Goal: Transaction & Acquisition: Purchase product/service

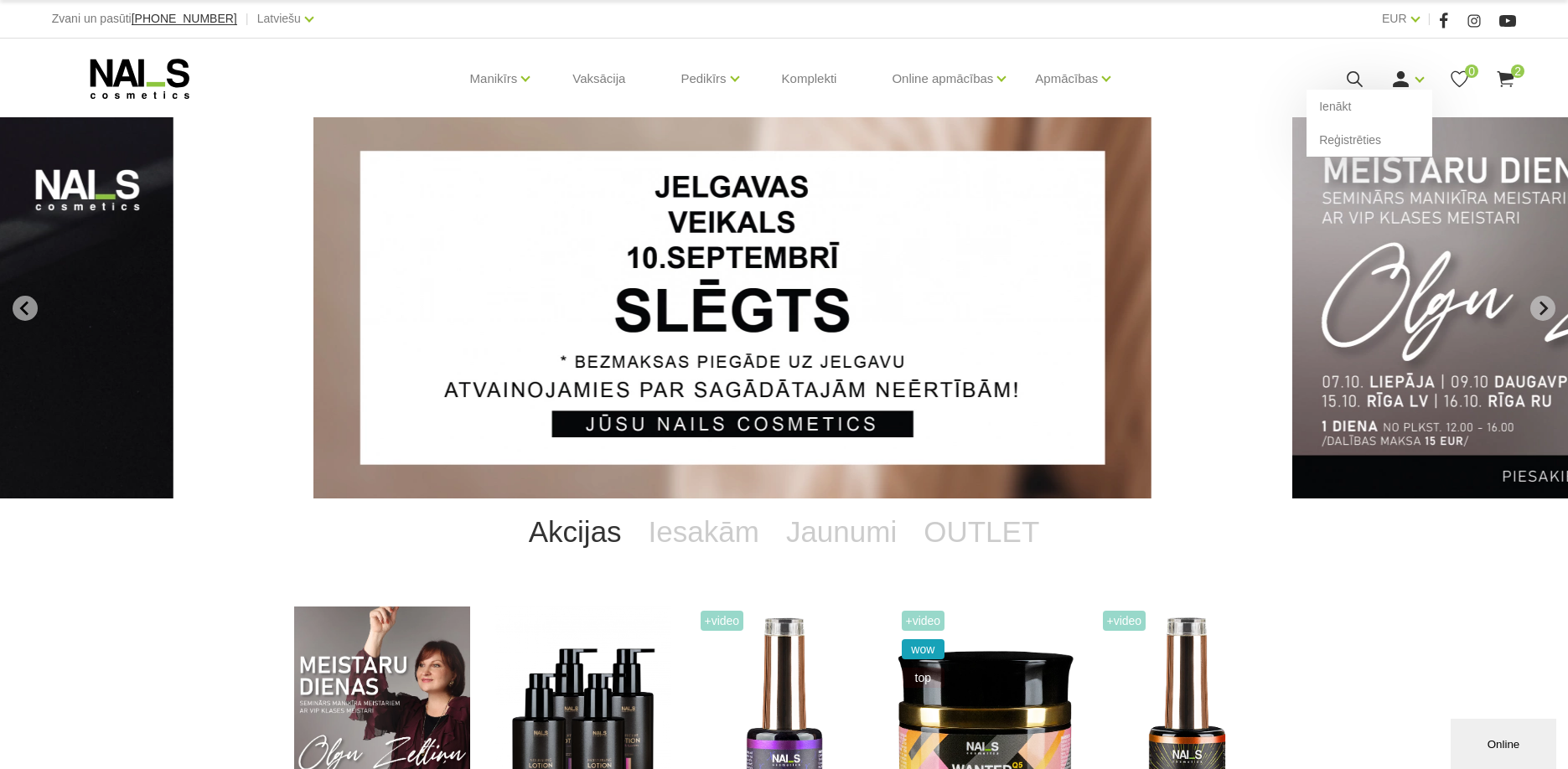
click at [1416, 82] on div "Ienākt Reģistrēties" at bounding box center [1406, 79] width 34 height 21
click at [1330, 109] on link "Ienākt" at bounding box center [1369, 106] width 126 height 34
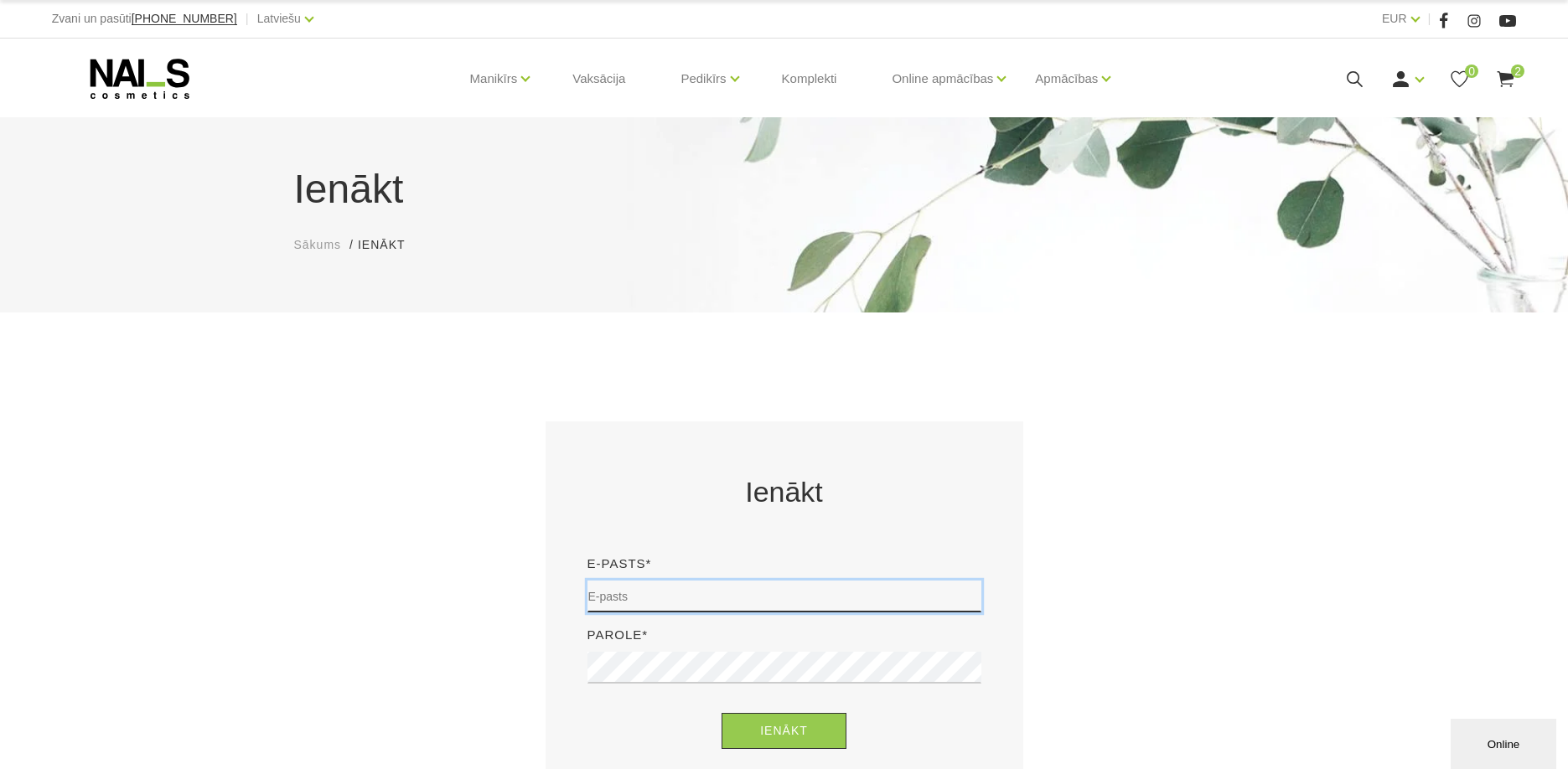
type input "[EMAIL_ADDRESS][DOMAIN_NAME]"
click at [782, 733] on button "Ienākt" at bounding box center [784, 730] width 125 height 36
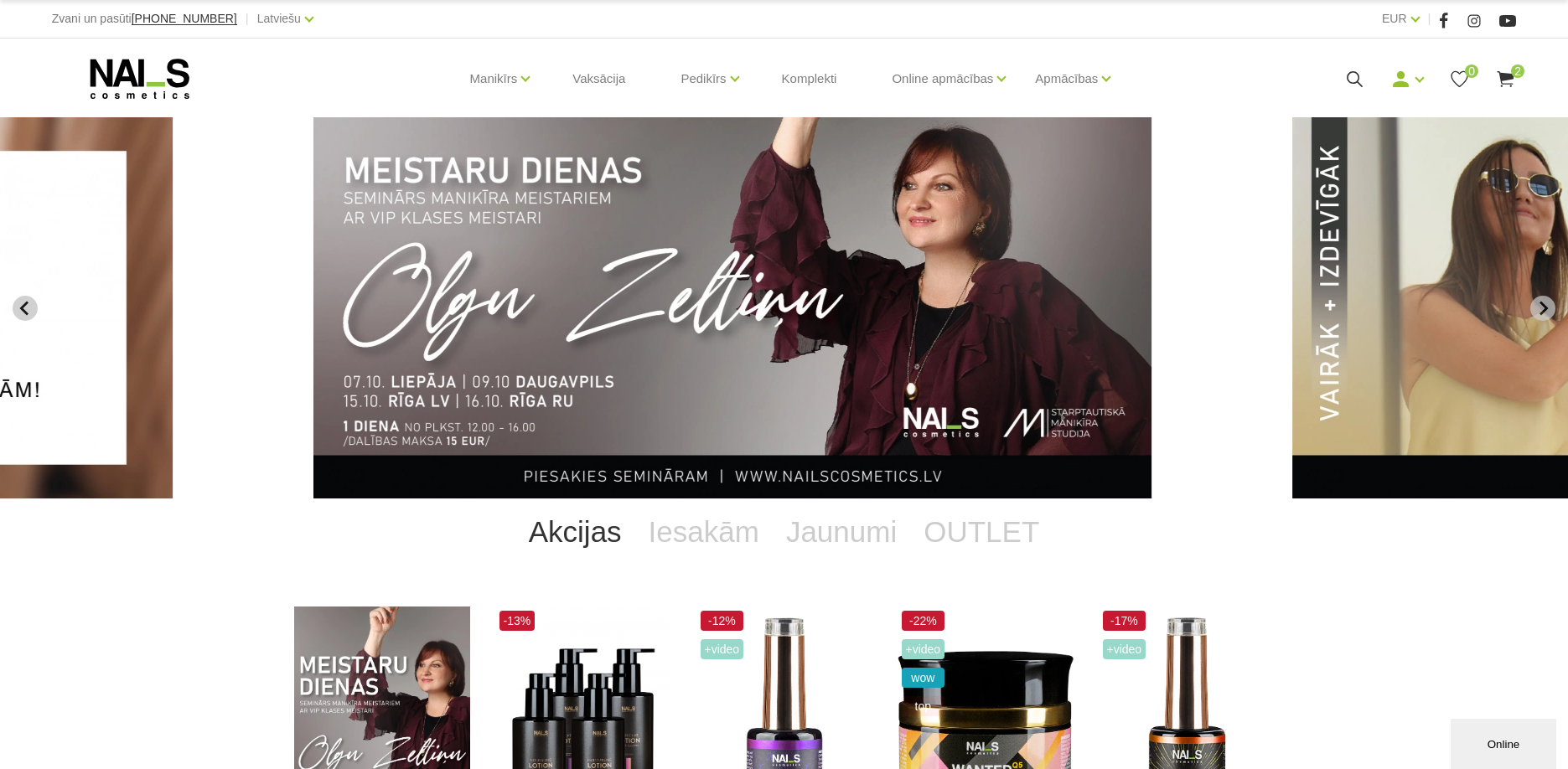
click at [31, 301] on icon "Previous slide" at bounding box center [24, 308] width 15 height 15
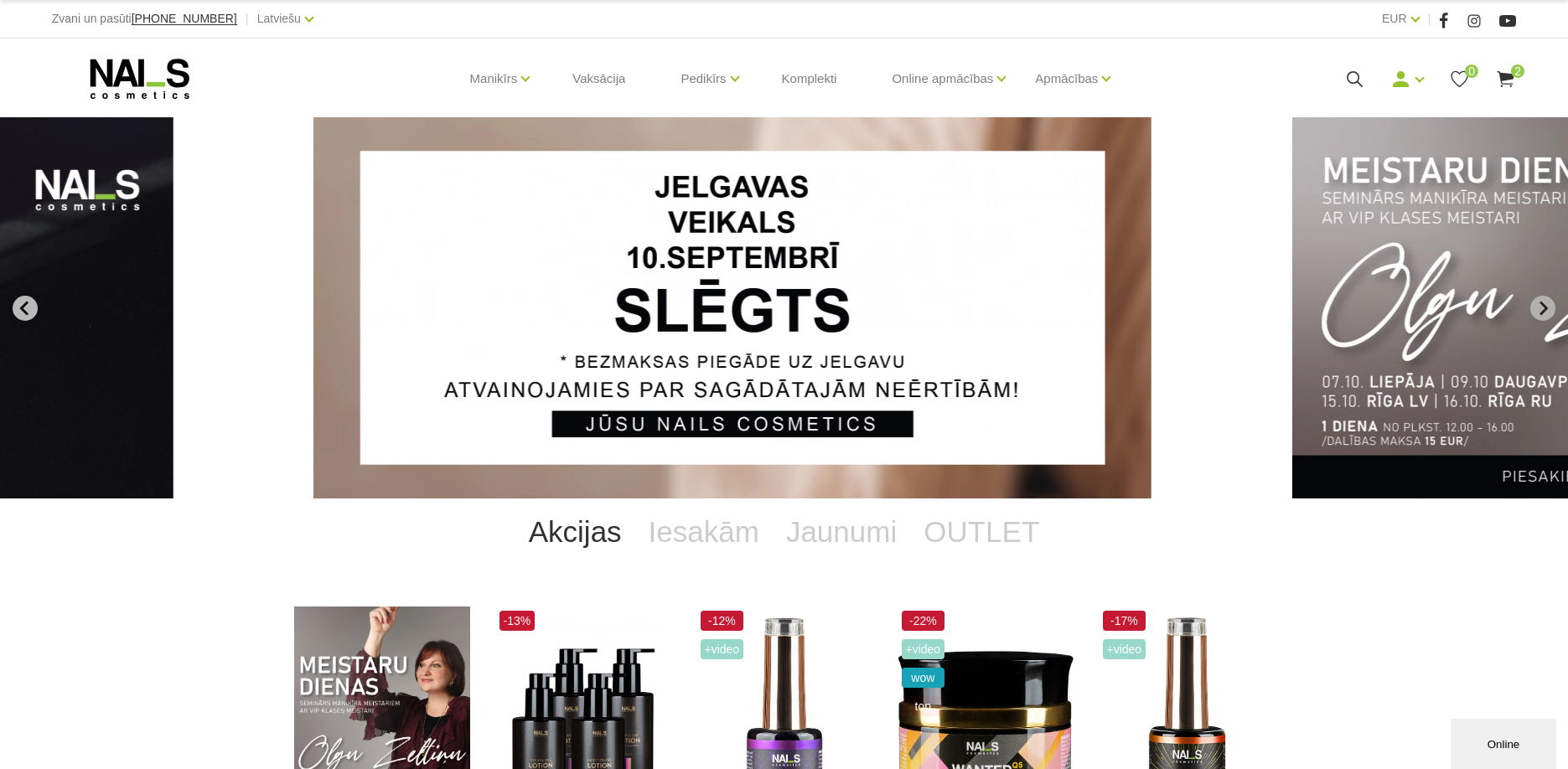
click at [31, 301] on icon "Go to last slide" at bounding box center [24, 308] width 15 height 15
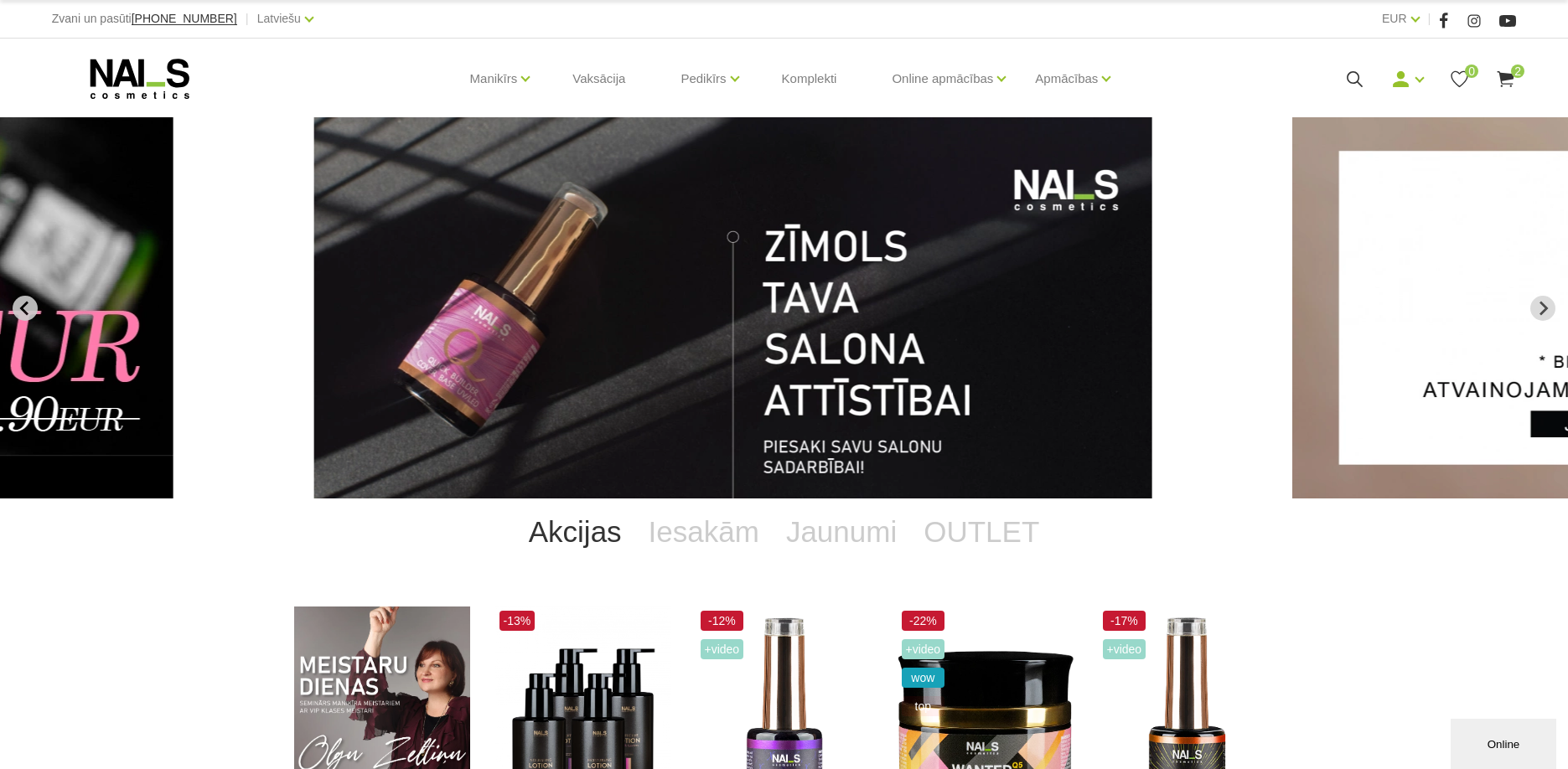
click at [31, 301] on icon "Previous slide" at bounding box center [24, 308] width 15 height 15
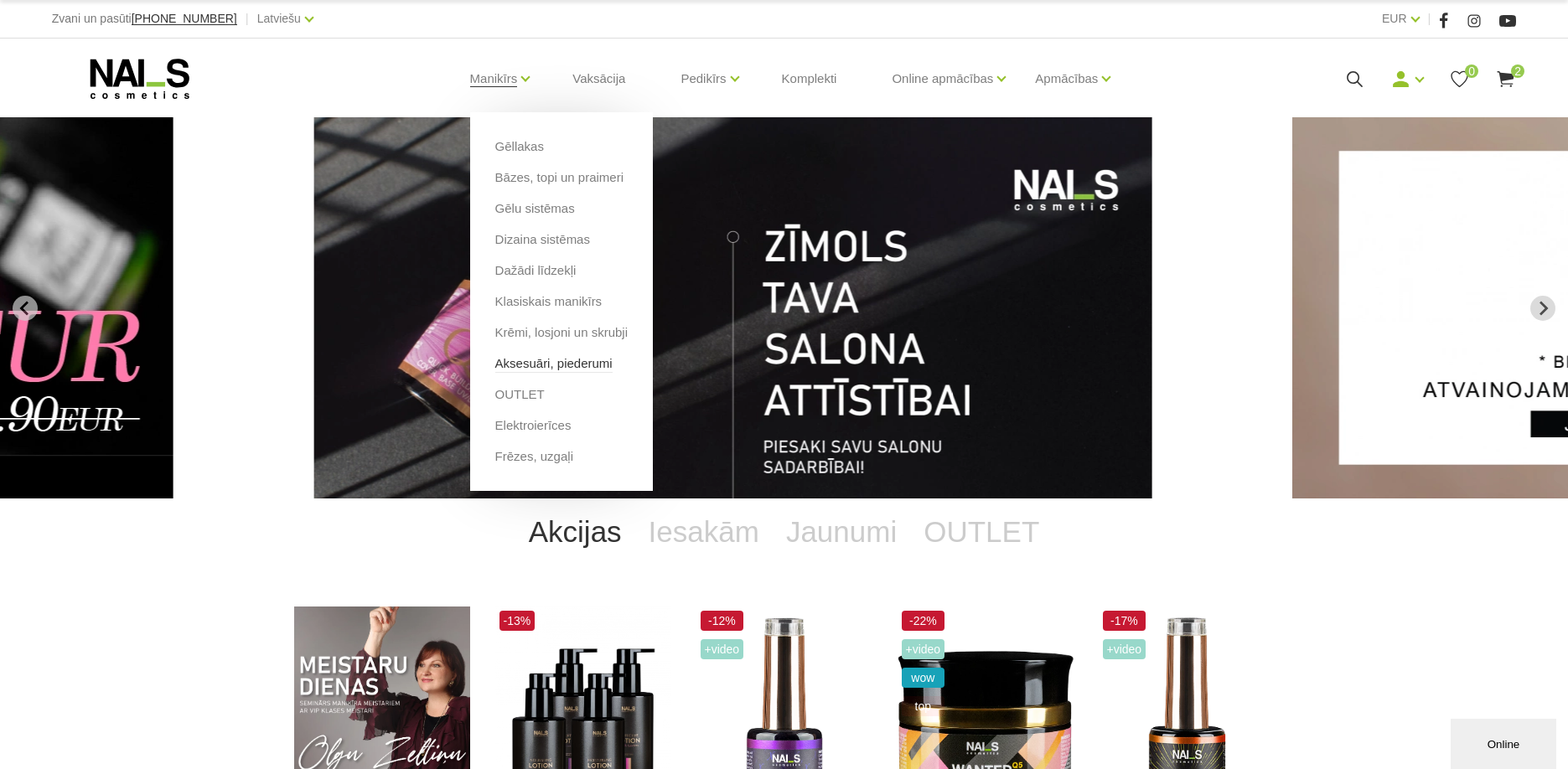
click at [524, 371] on link "Aksesuāri, piederumi" at bounding box center [554, 363] width 117 height 18
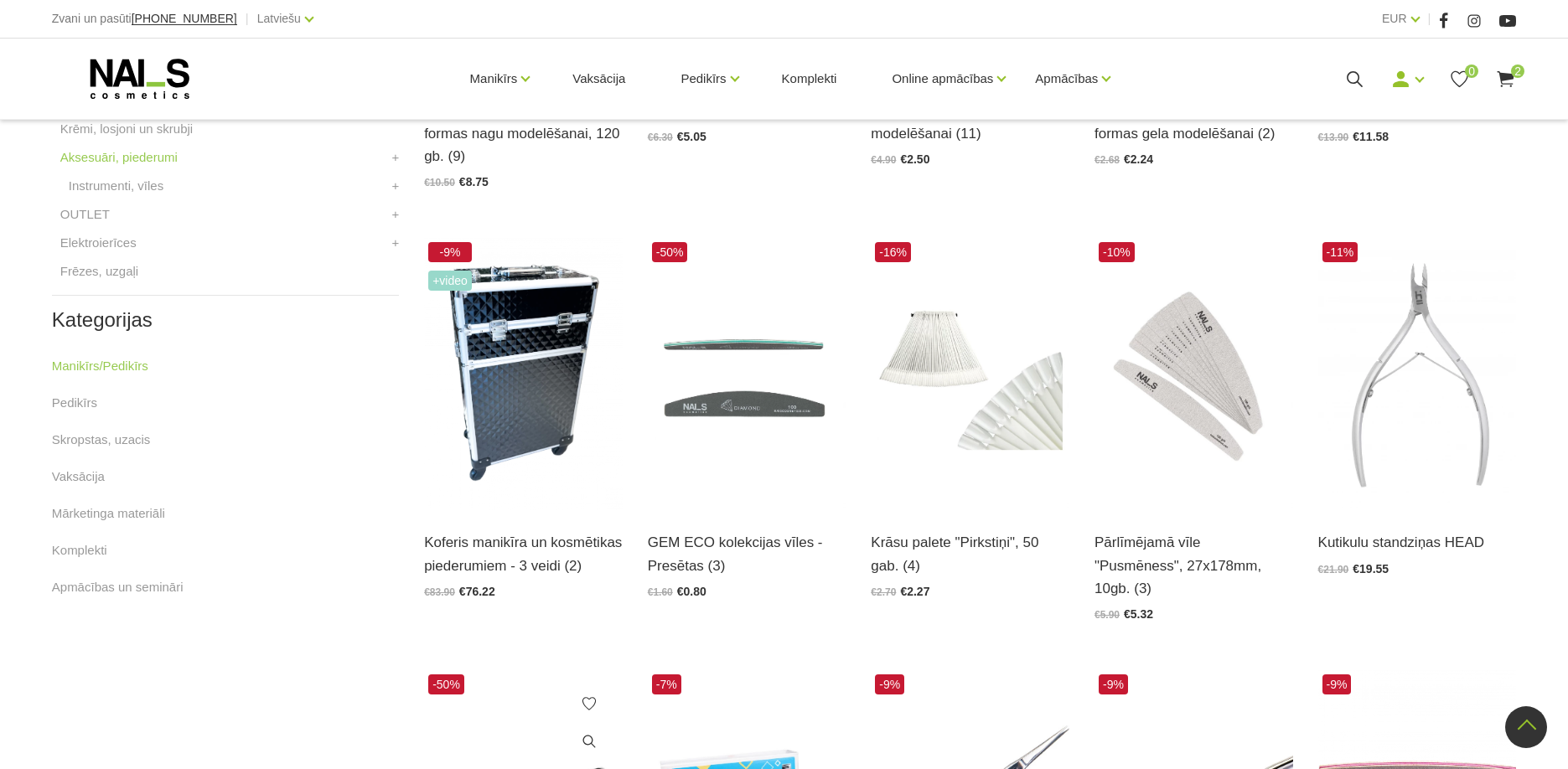
scroll to position [833, 0]
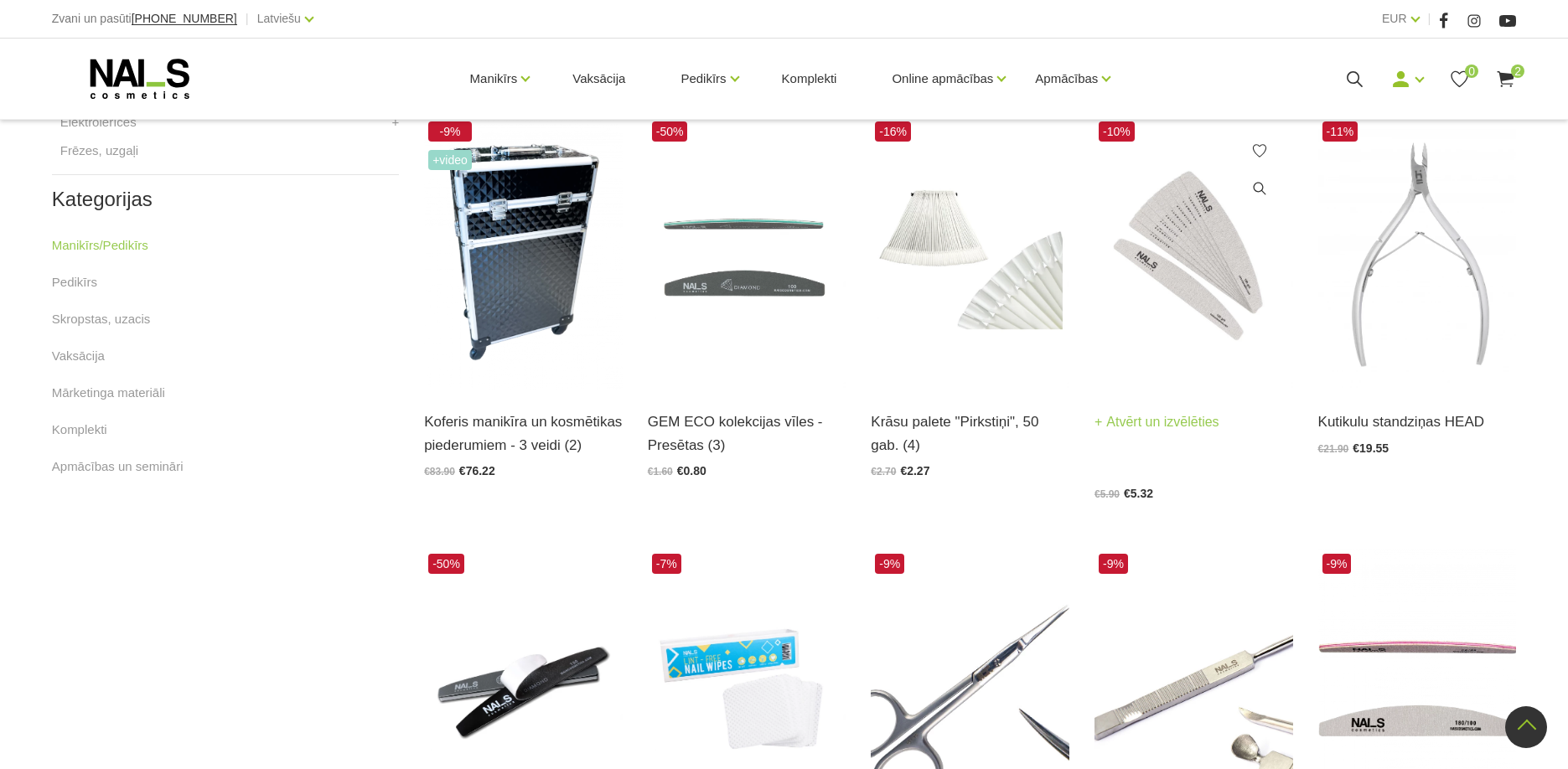
click at [1206, 330] on img at bounding box center [1193, 253] width 198 height 272
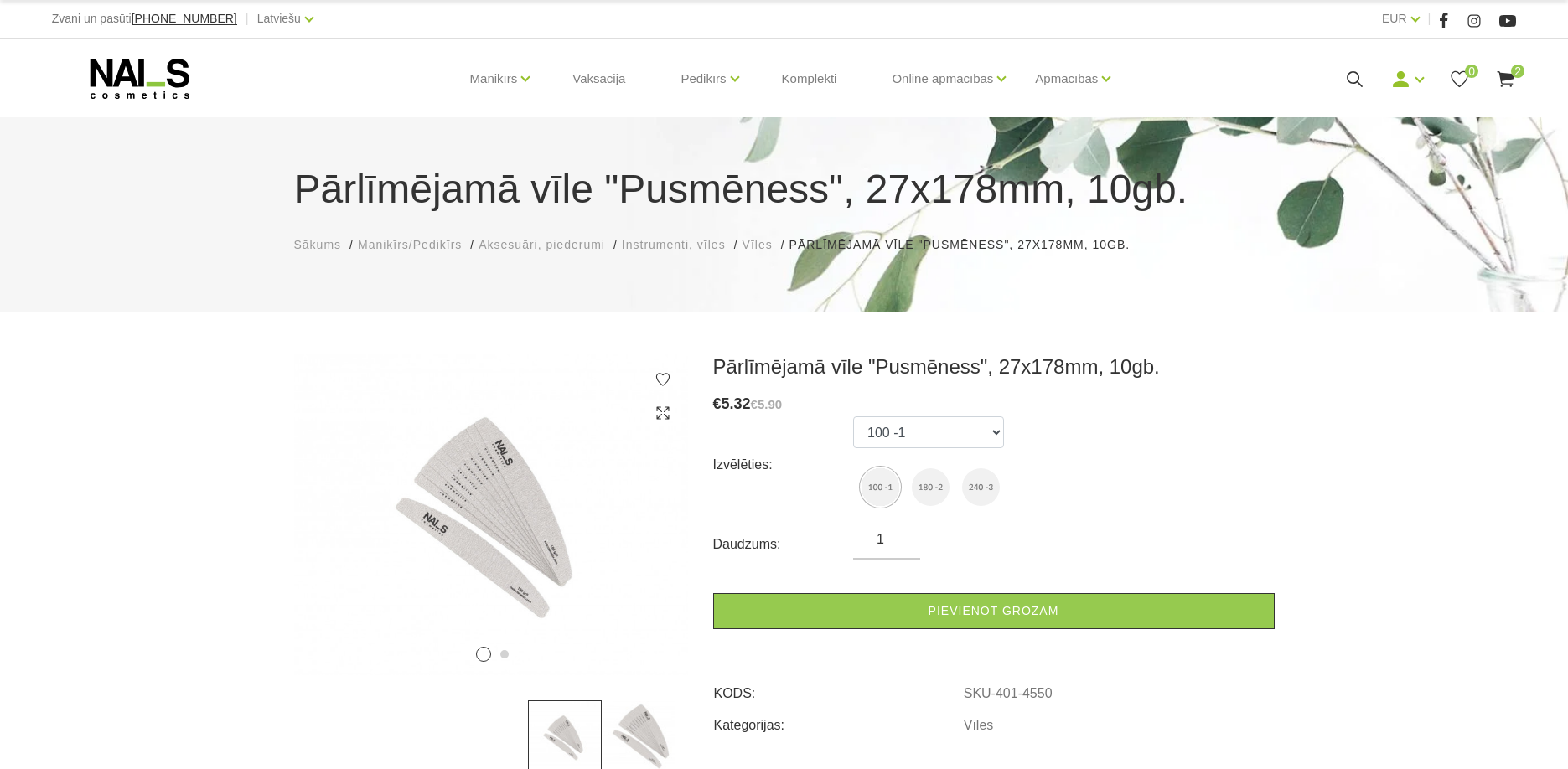
click at [1503, 84] on icon at bounding box center [1505, 79] width 21 height 21
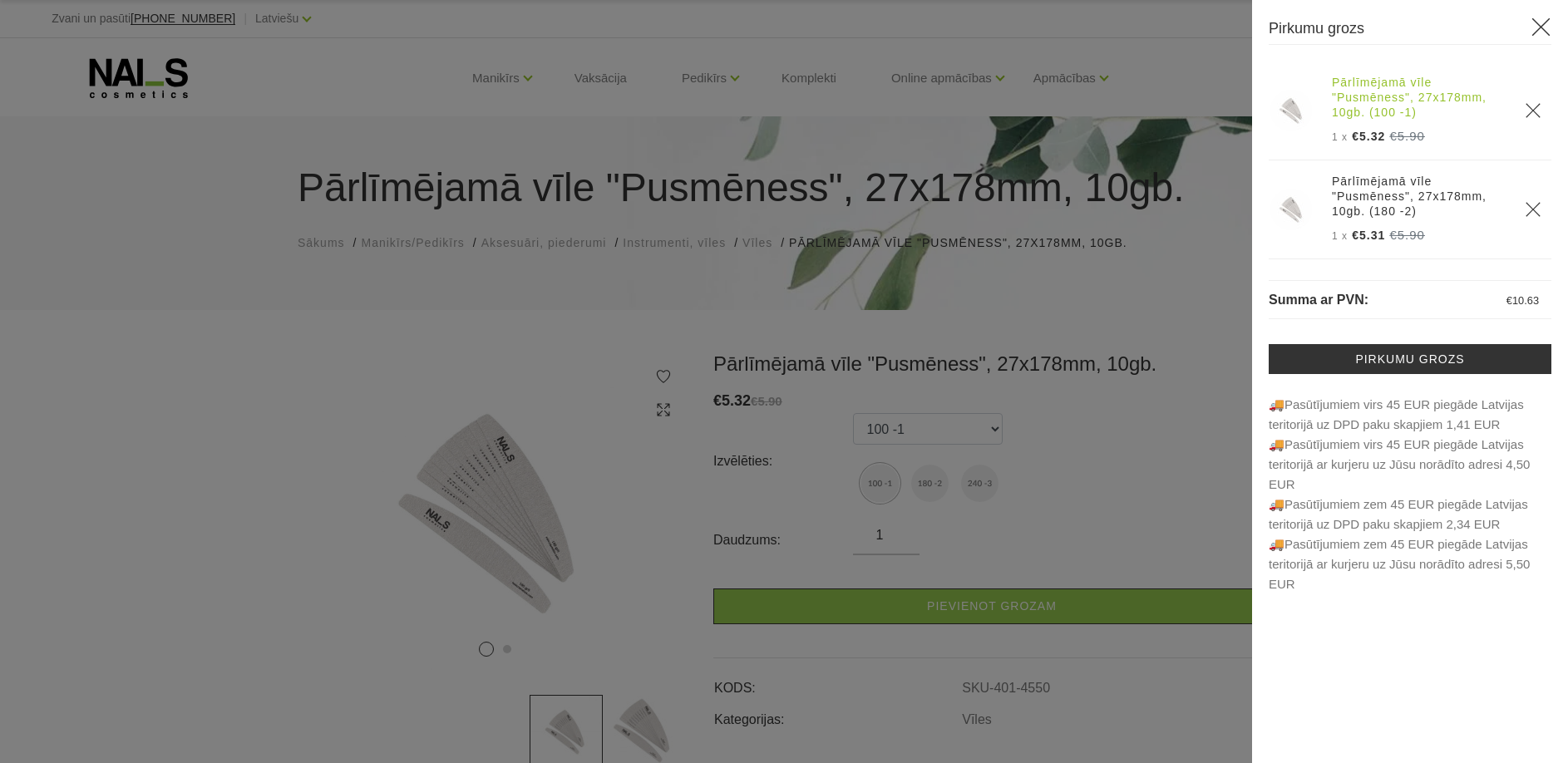
click at [1405, 94] on link "Pārlīmējamā vīle "Pusmēness", 27x178mm, 10gb. (100 -1)" at bounding box center [1418, 97] width 173 height 45
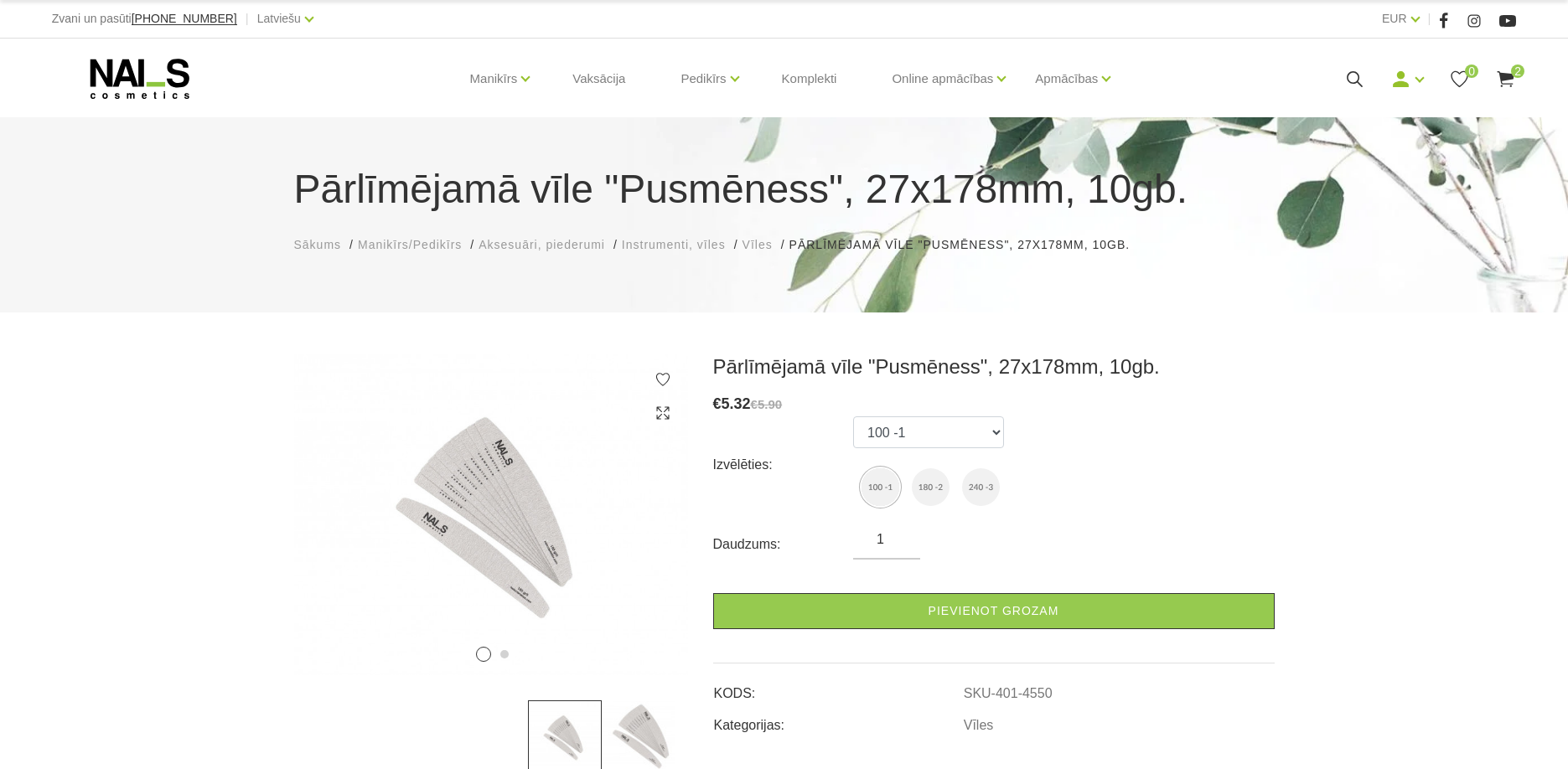
type input "2"
click at [900, 537] on input "2" at bounding box center [886, 539] width 67 height 20
click at [1503, 79] on use at bounding box center [1505, 79] width 17 height 16
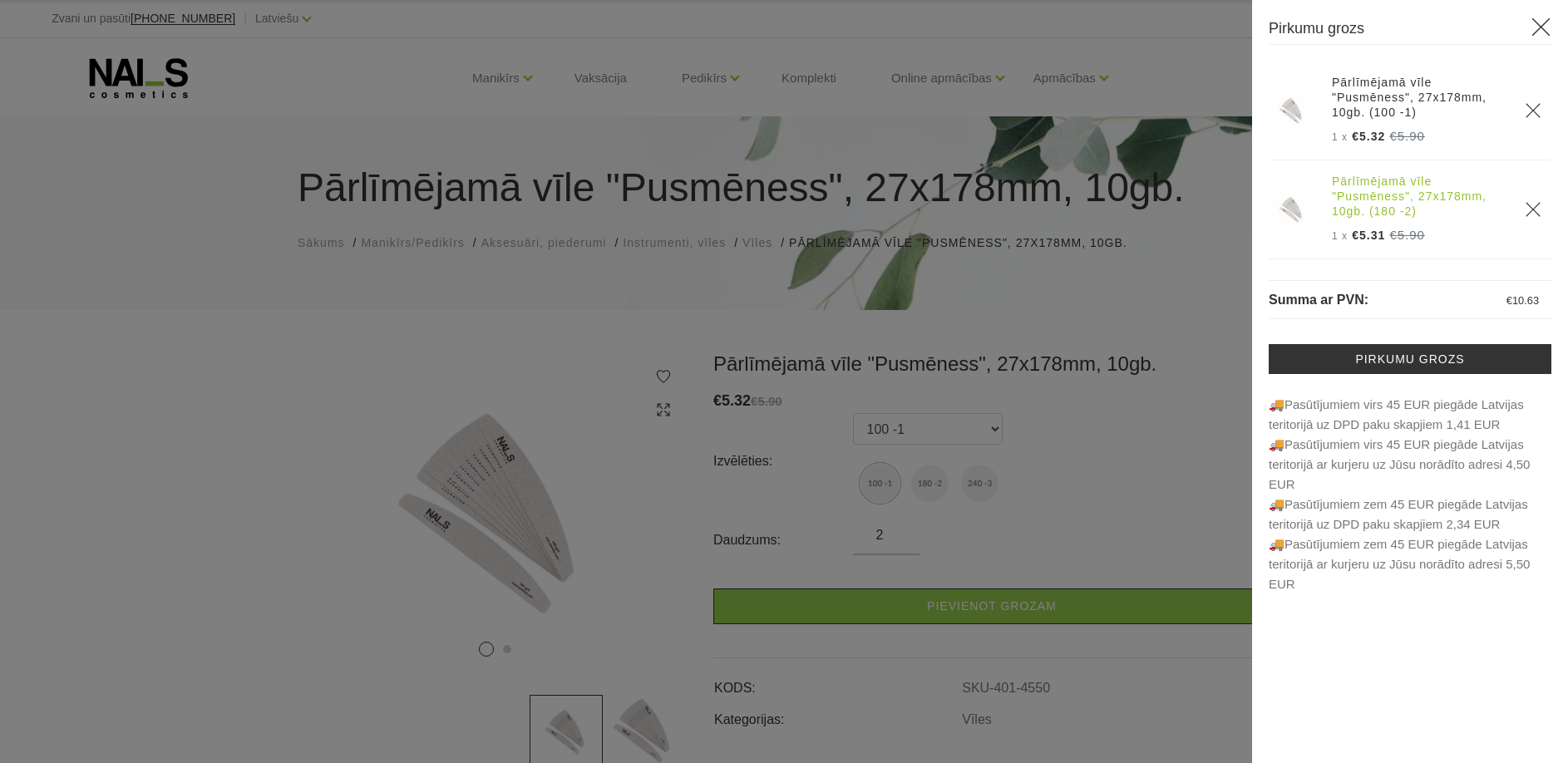
click at [1425, 210] on link "Pārlīmējamā vīle "Pusmēness", 27x178mm, 10gb. (180 -2)" at bounding box center [1418, 196] width 173 height 45
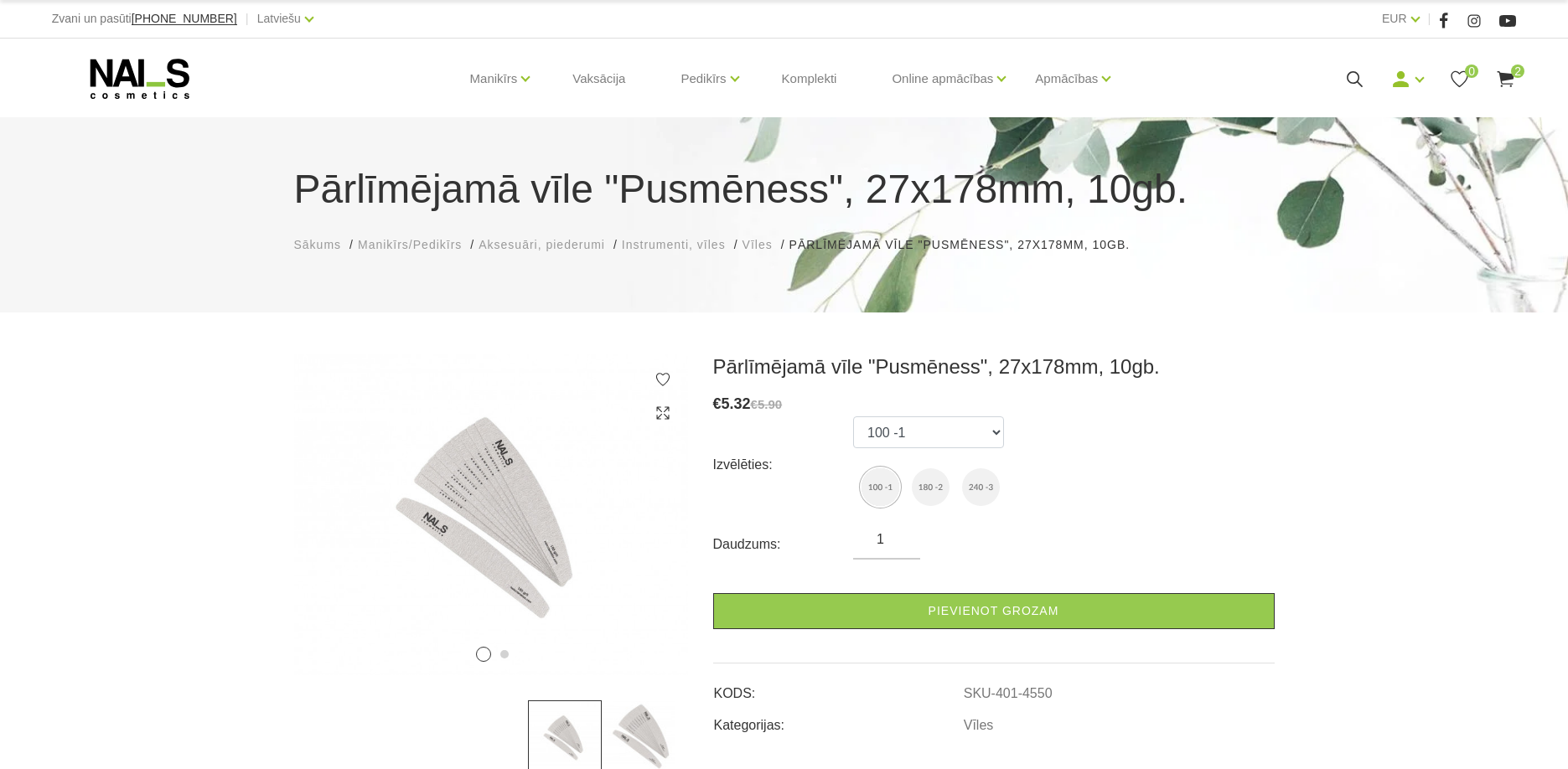
type input "2"
click at [901, 538] on input "2" at bounding box center [886, 539] width 67 height 20
click at [1505, 76] on use at bounding box center [1505, 79] width 17 height 16
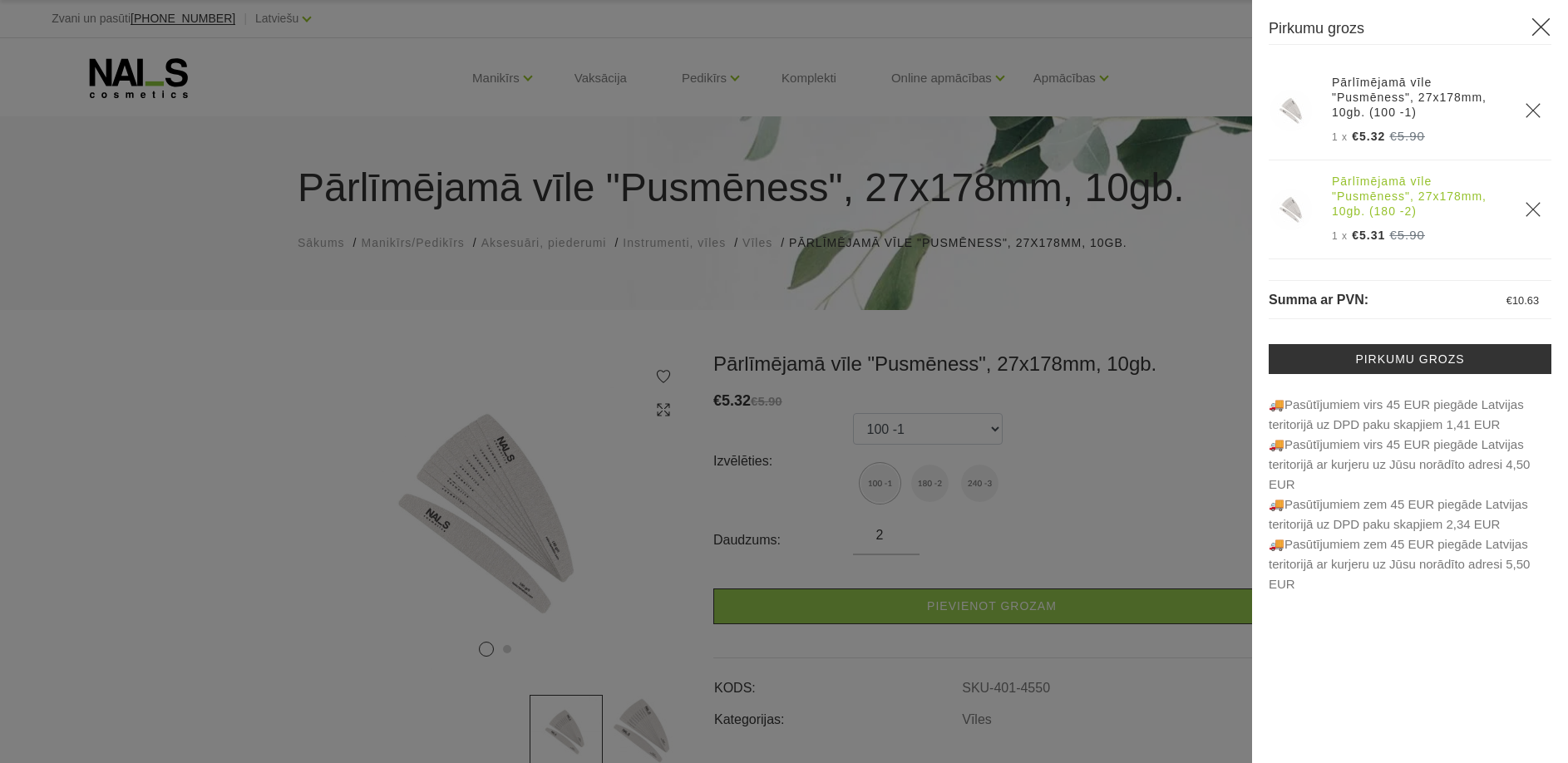
click at [1453, 205] on link "Pārlīmējamā vīle "Pusmēness", 27x178mm, 10gb. (180 -2)" at bounding box center [1418, 196] width 173 height 45
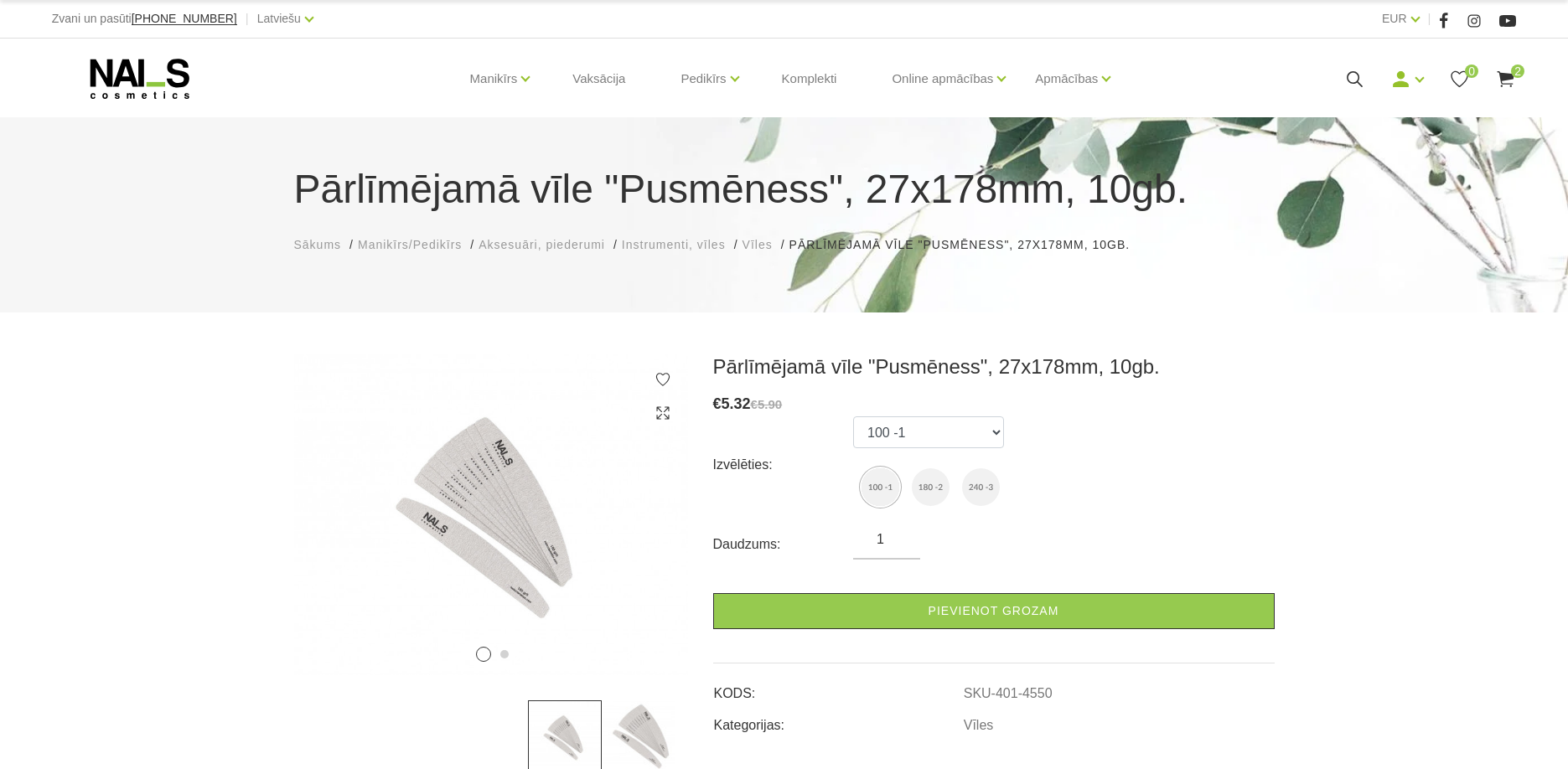
type input "2"
click at [900, 534] on input "2" at bounding box center [886, 539] width 67 height 20
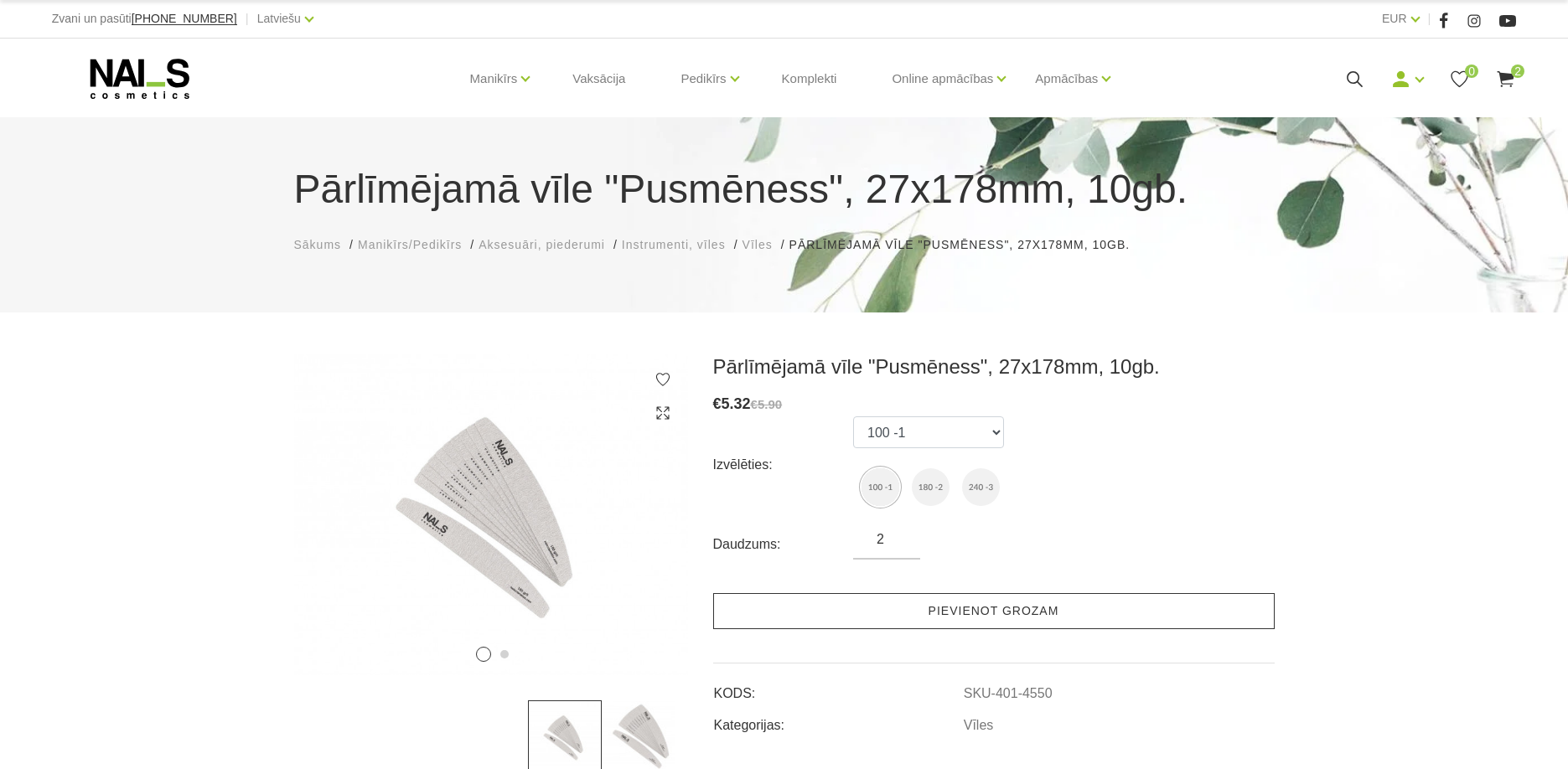
click at [986, 605] on link "Pievienot grozam" at bounding box center [993, 611] width 561 height 36
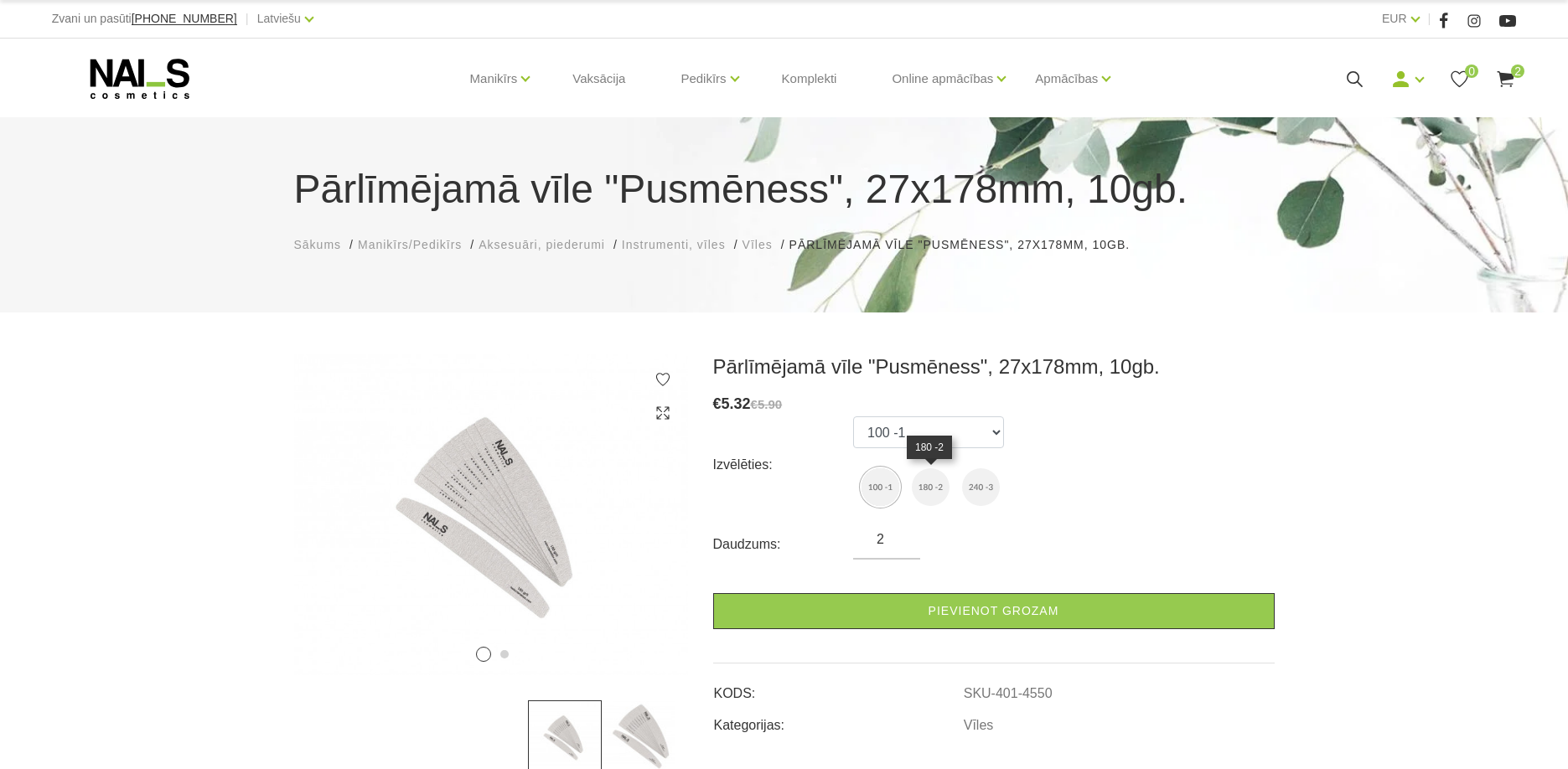
click at [934, 485] on img at bounding box center [930, 487] width 37 height 37
select select "4551"
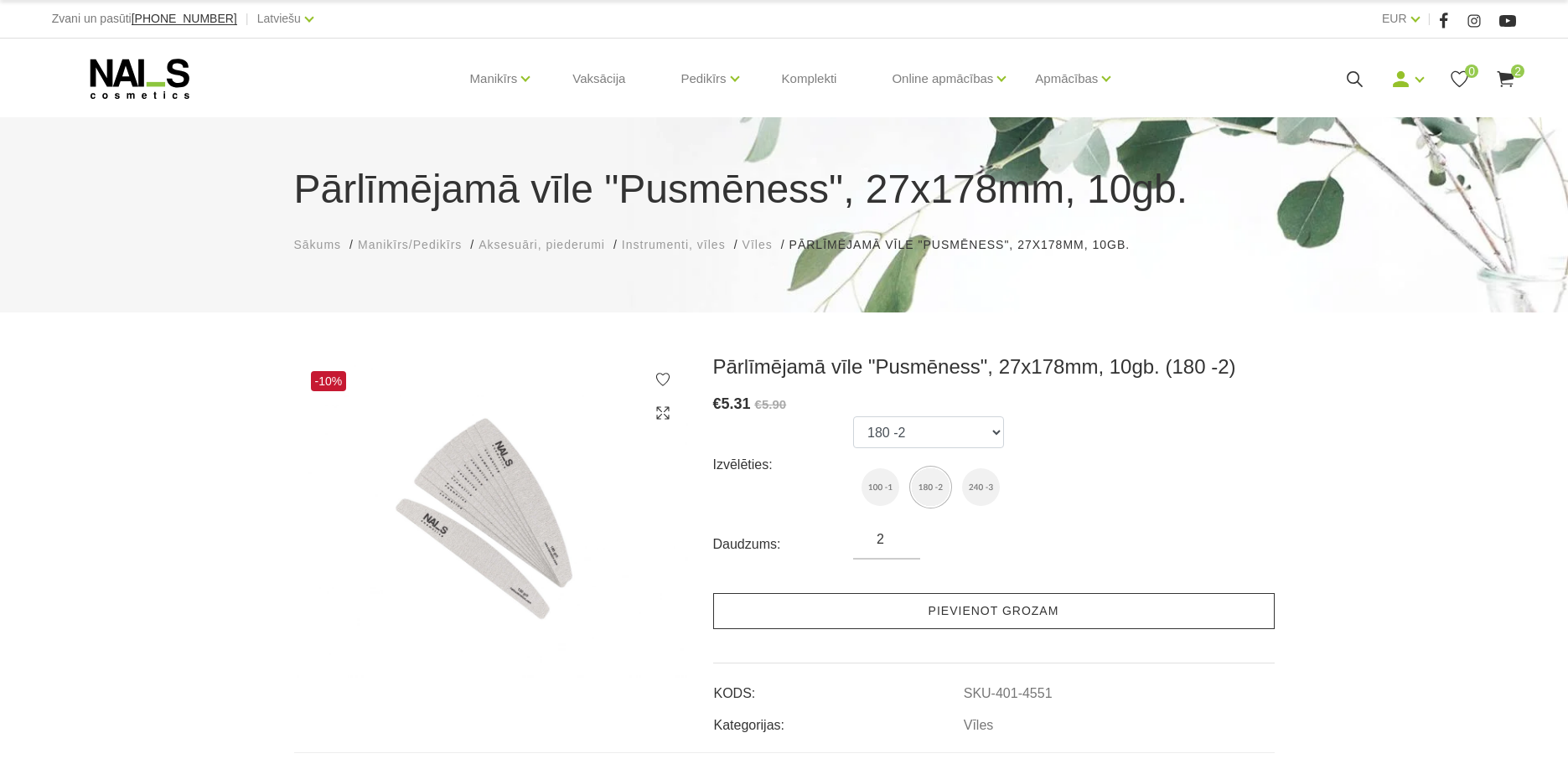
click at [998, 604] on link "Pievienot grozam" at bounding box center [993, 611] width 561 height 36
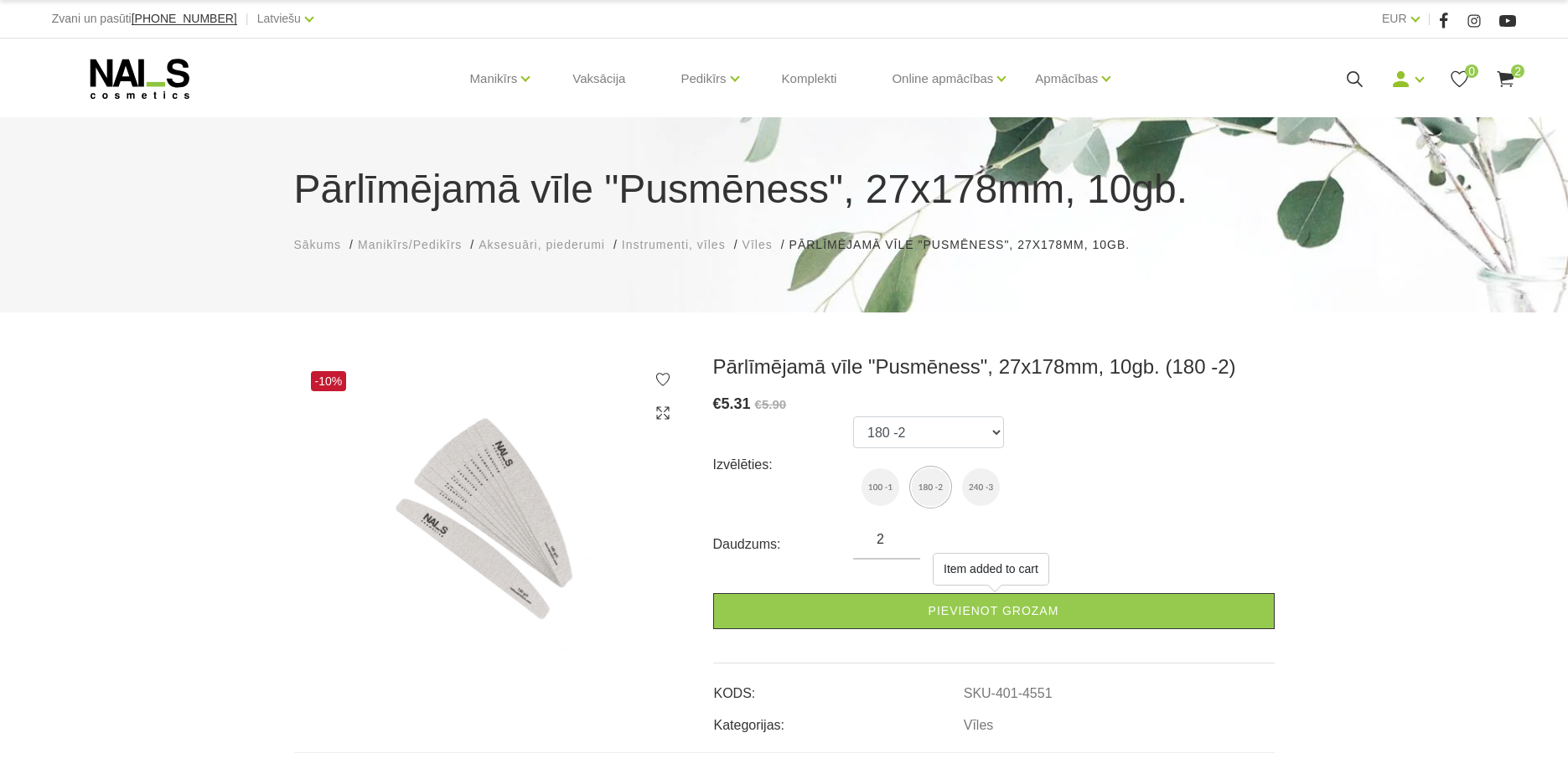
click at [1509, 76] on use at bounding box center [1505, 79] width 17 height 16
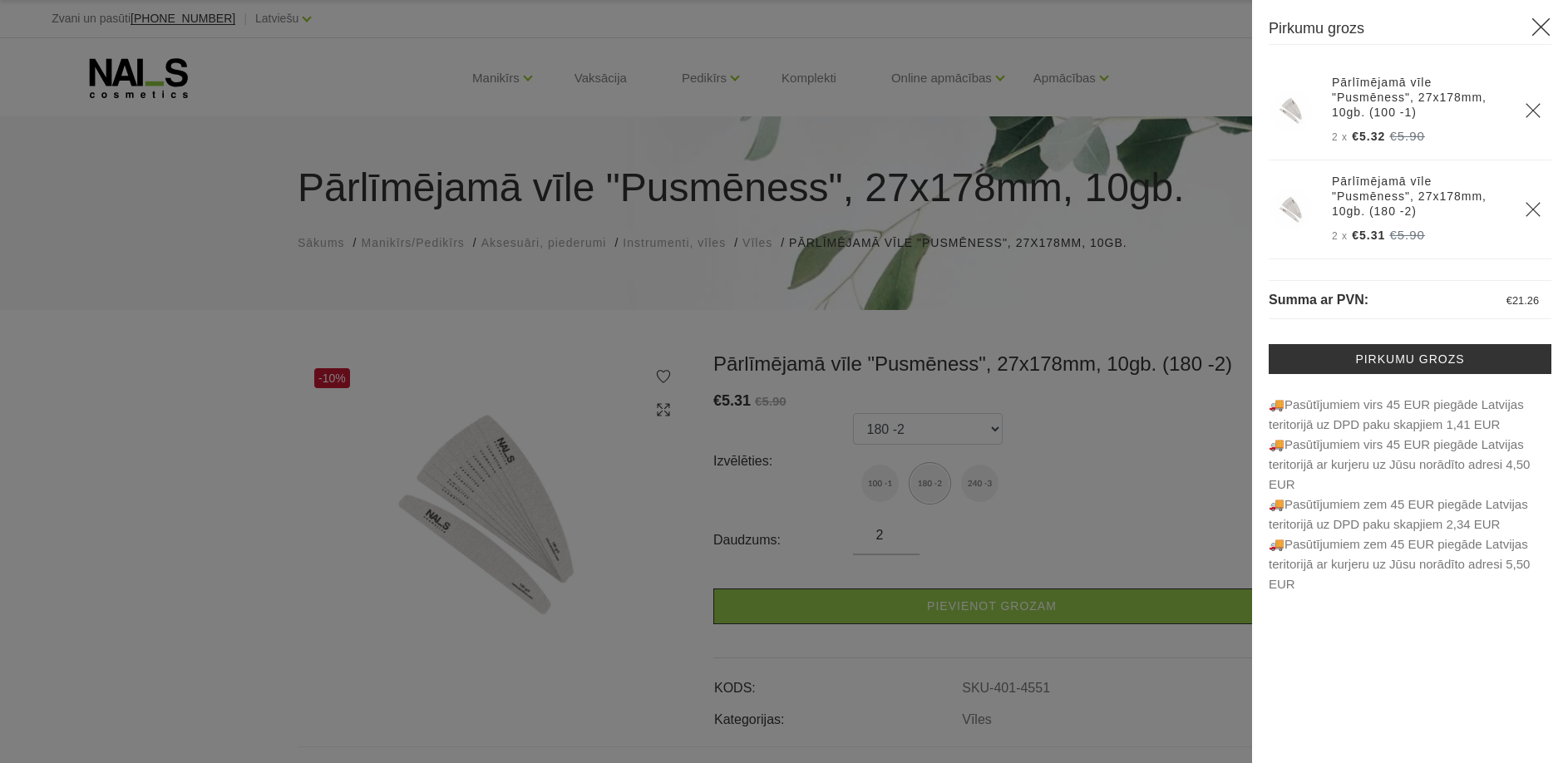
click at [173, 72] on div at bounding box center [784, 381] width 1568 height 763
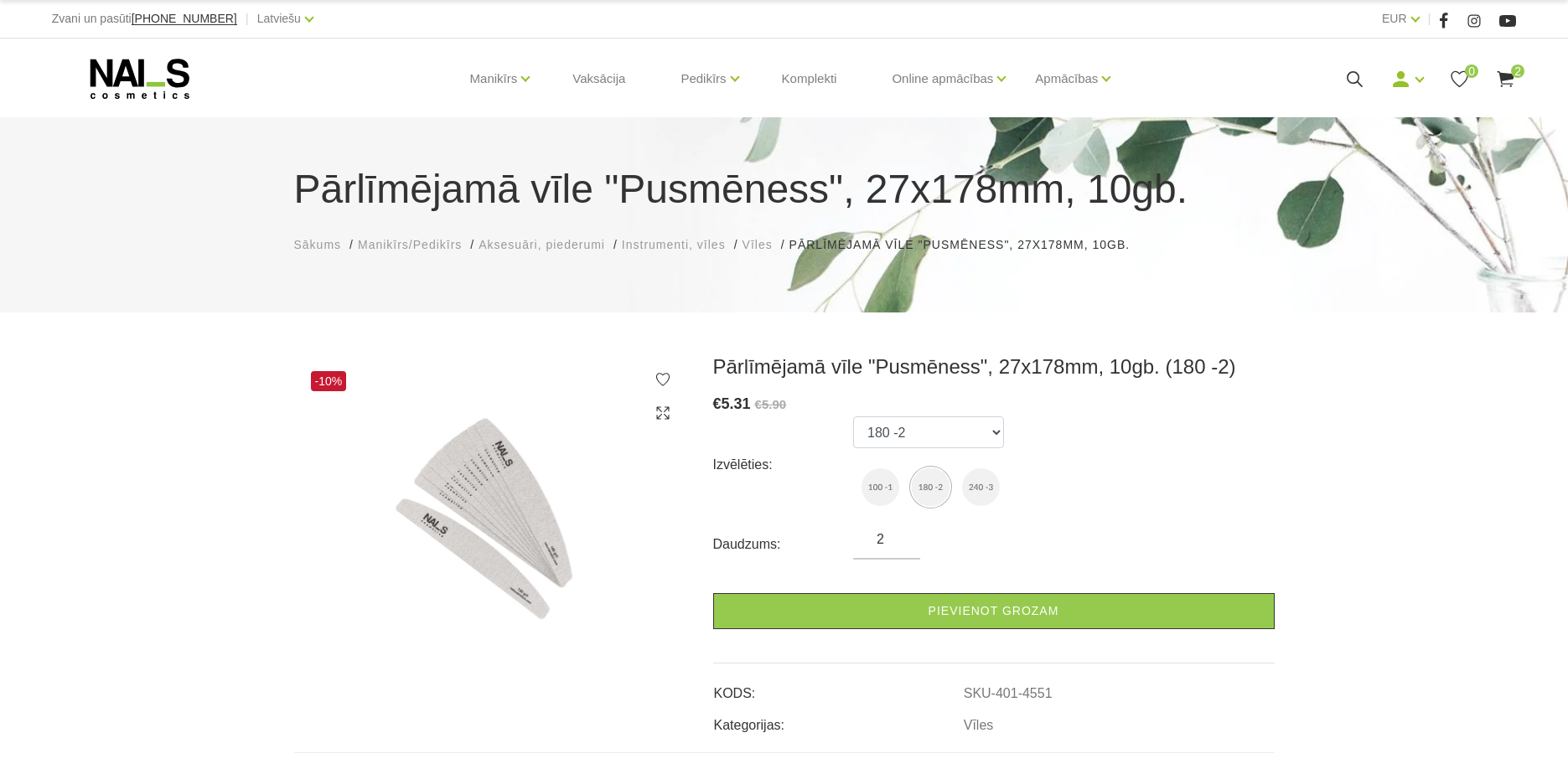
click at [173, 82] on use at bounding box center [140, 78] width 99 height 40
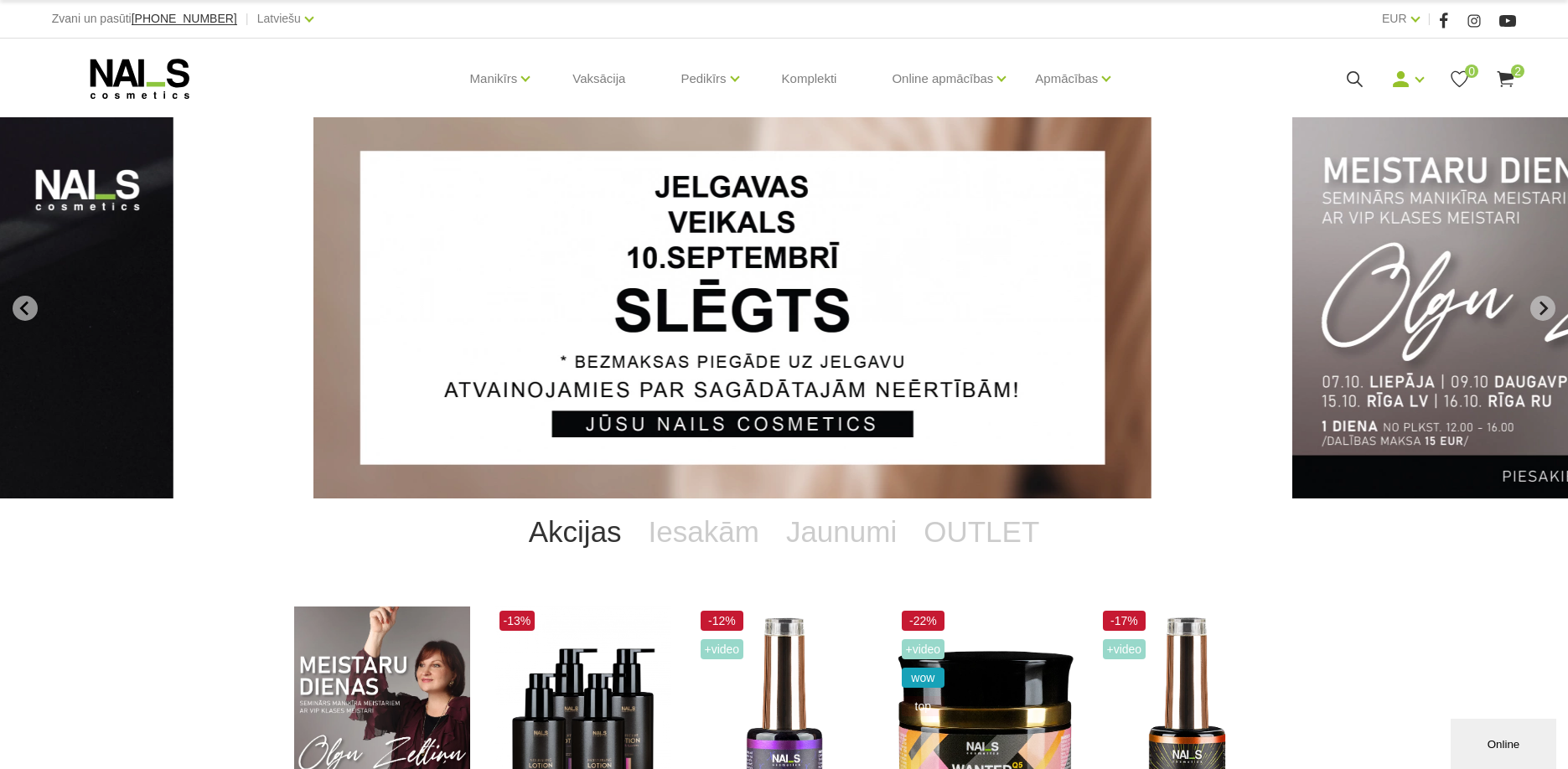
click at [1505, 75] on use at bounding box center [1505, 79] width 17 height 16
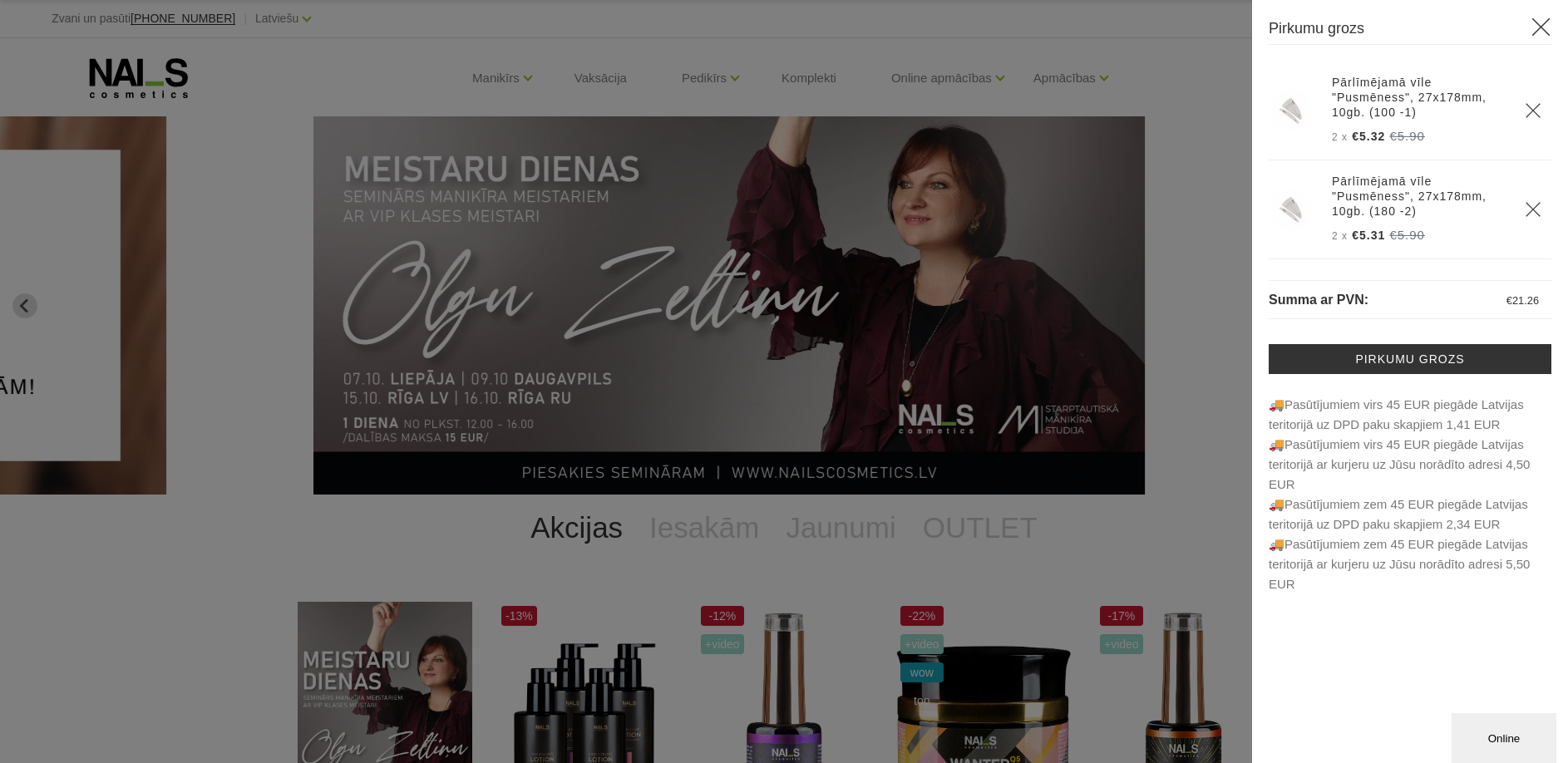
click at [357, 31] on div at bounding box center [784, 381] width 1568 height 763
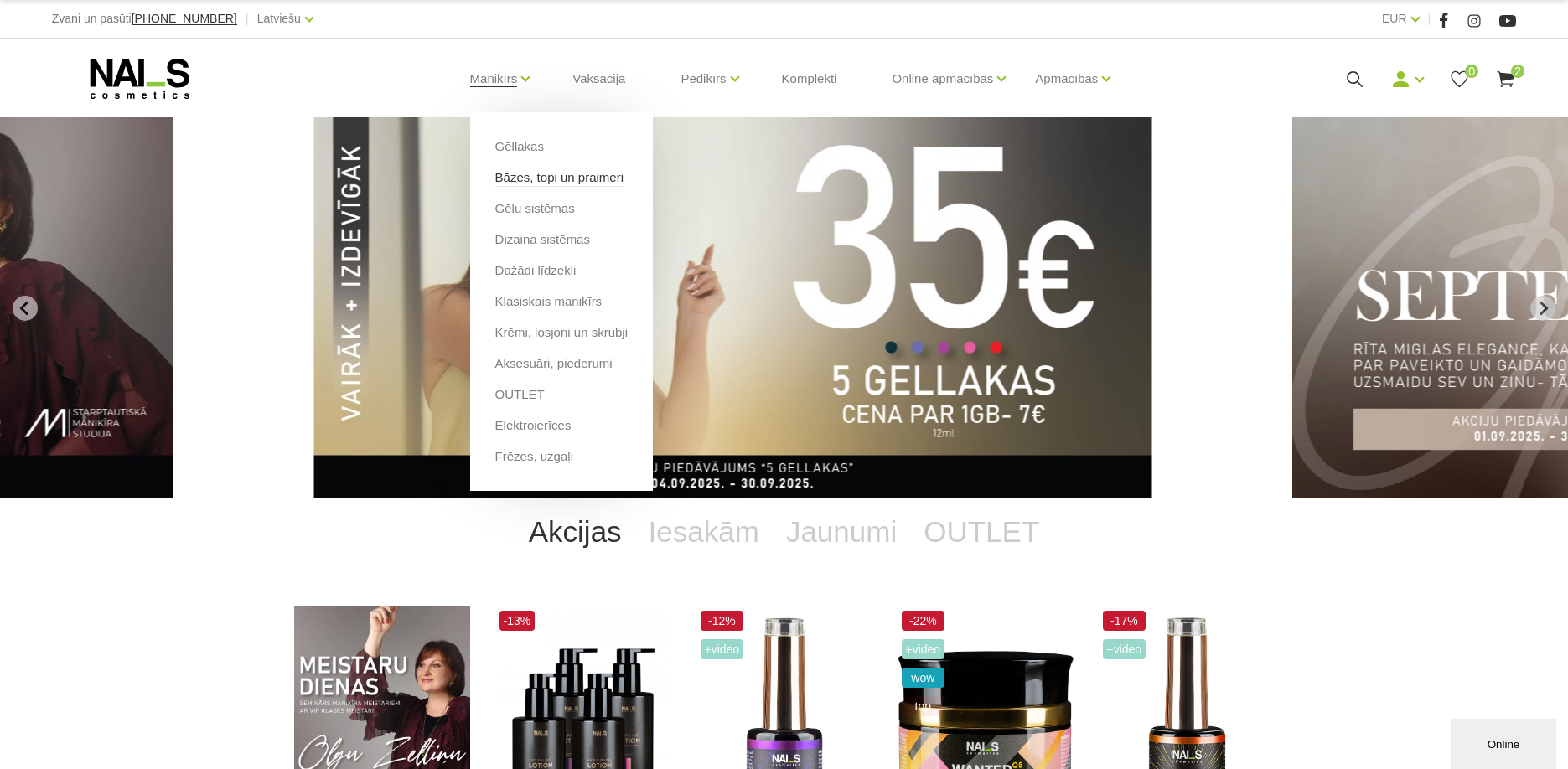
click at [558, 179] on link "Bāzes, topi un praimeri" at bounding box center [559, 177] width 128 height 18
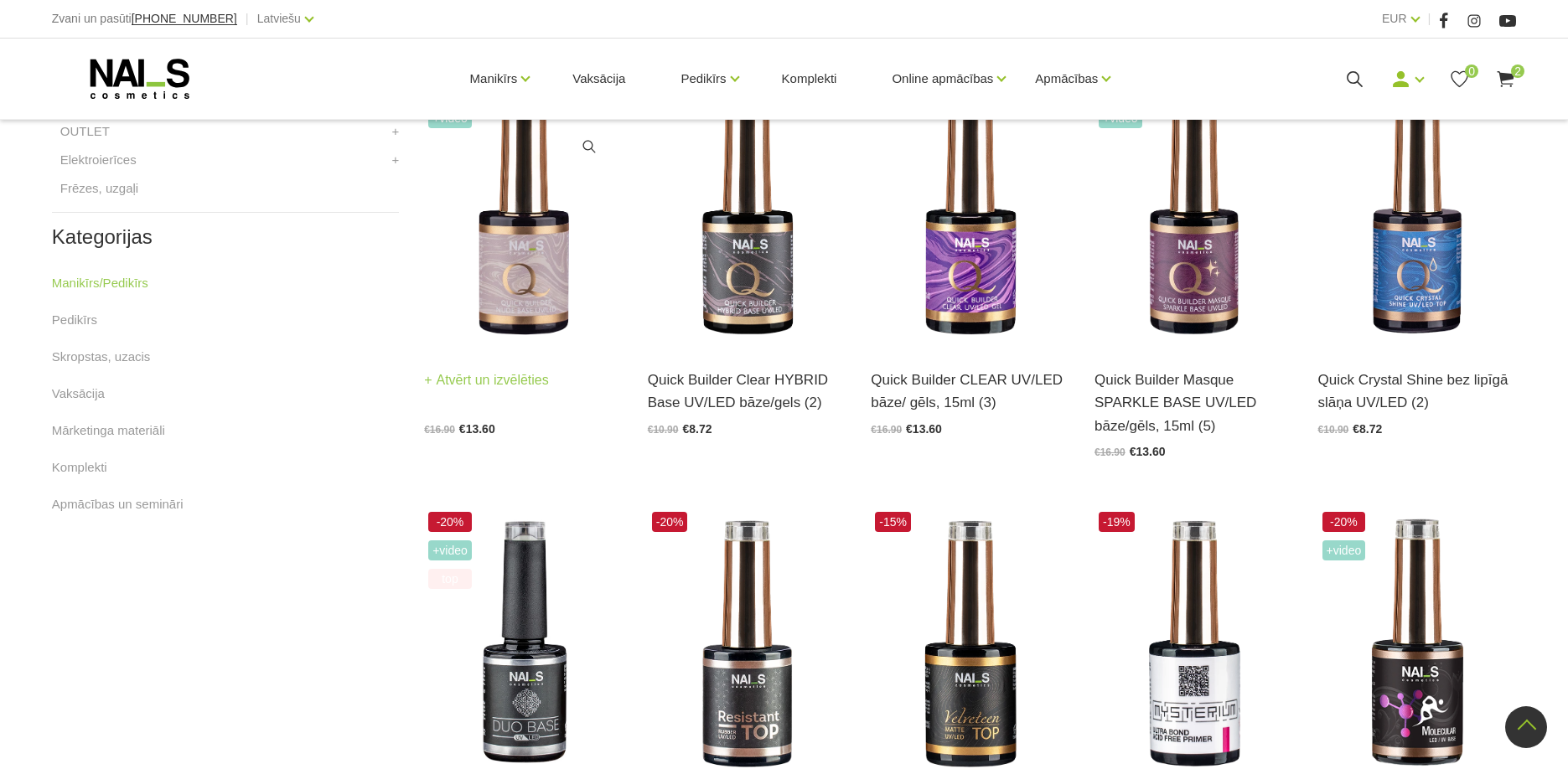
scroll to position [300, 0]
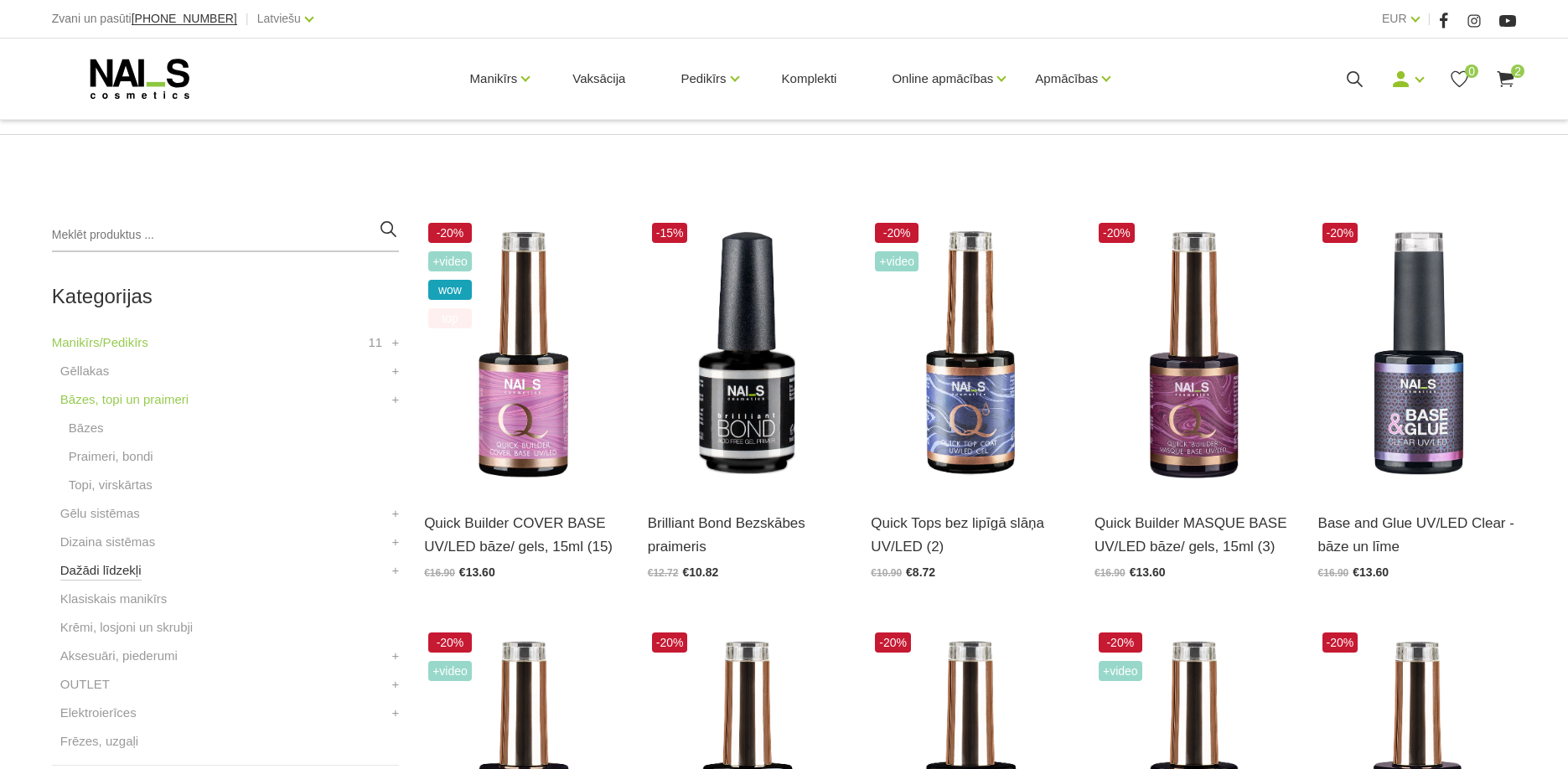
click at [140, 575] on link "Dažādi līdzekļi" at bounding box center [101, 570] width 82 height 20
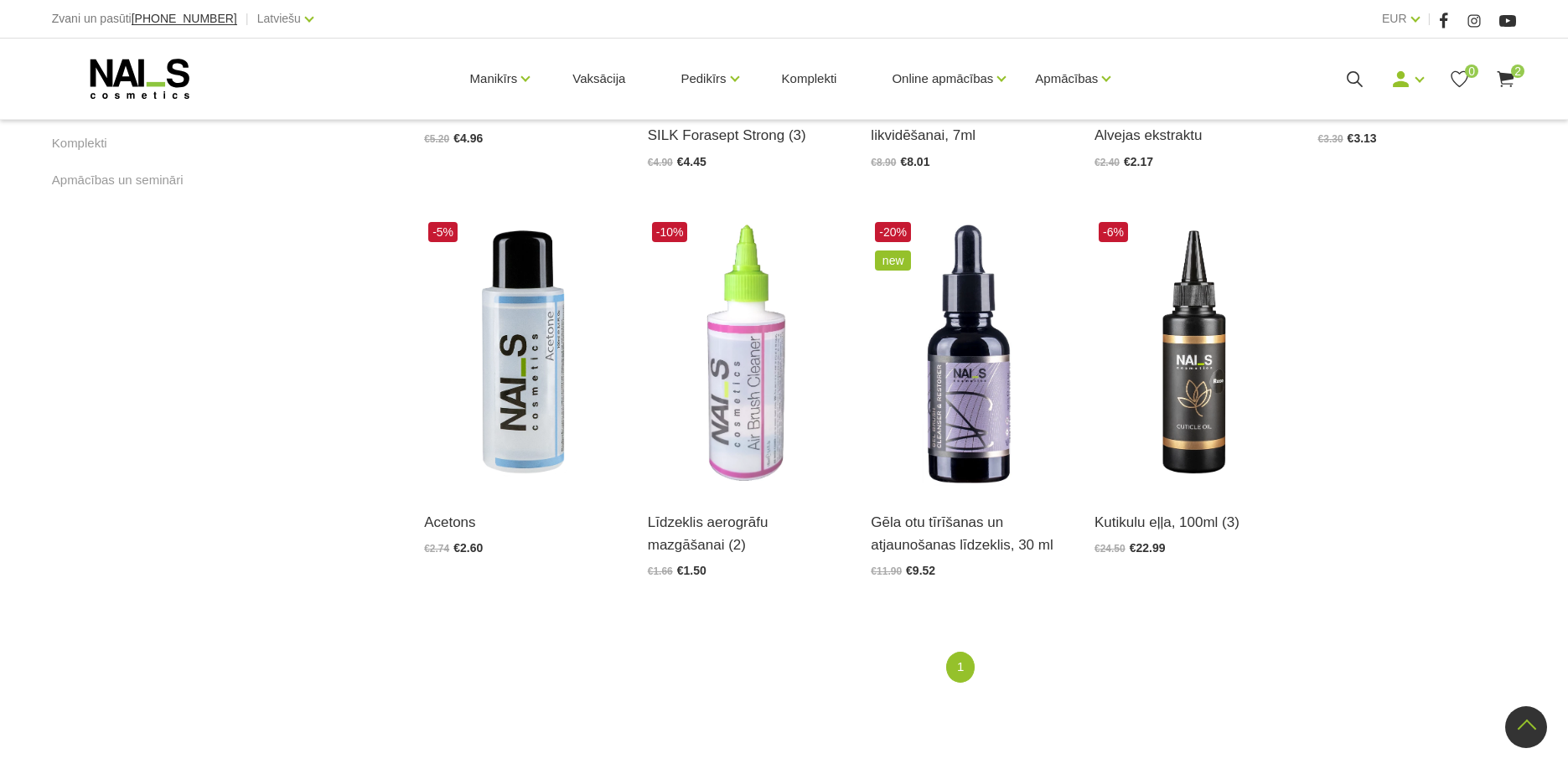
scroll to position [286, 0]
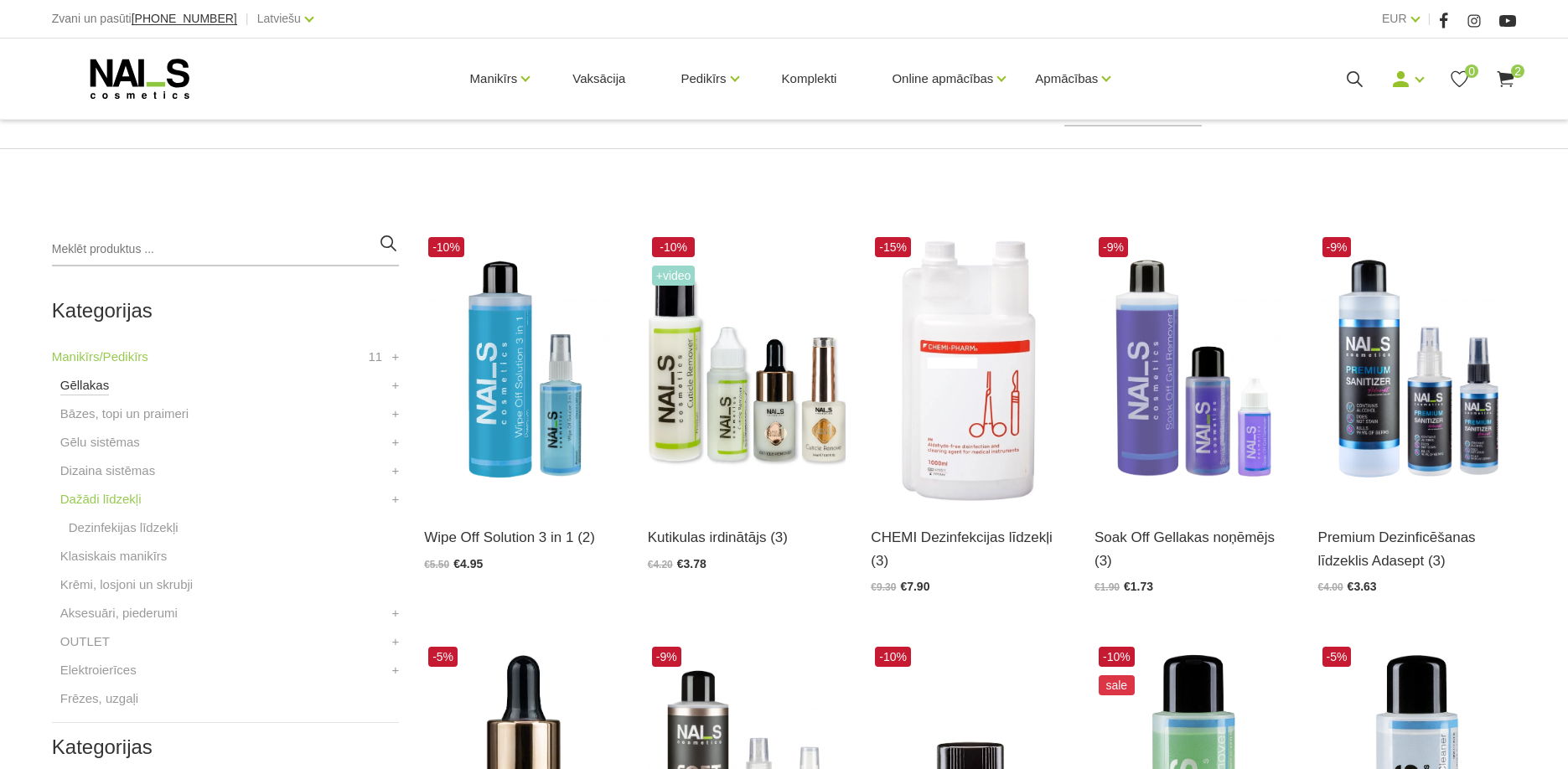
click at [105, 387] on link "Gēllakas" at bounding box center [84, 385] width 49 height 20
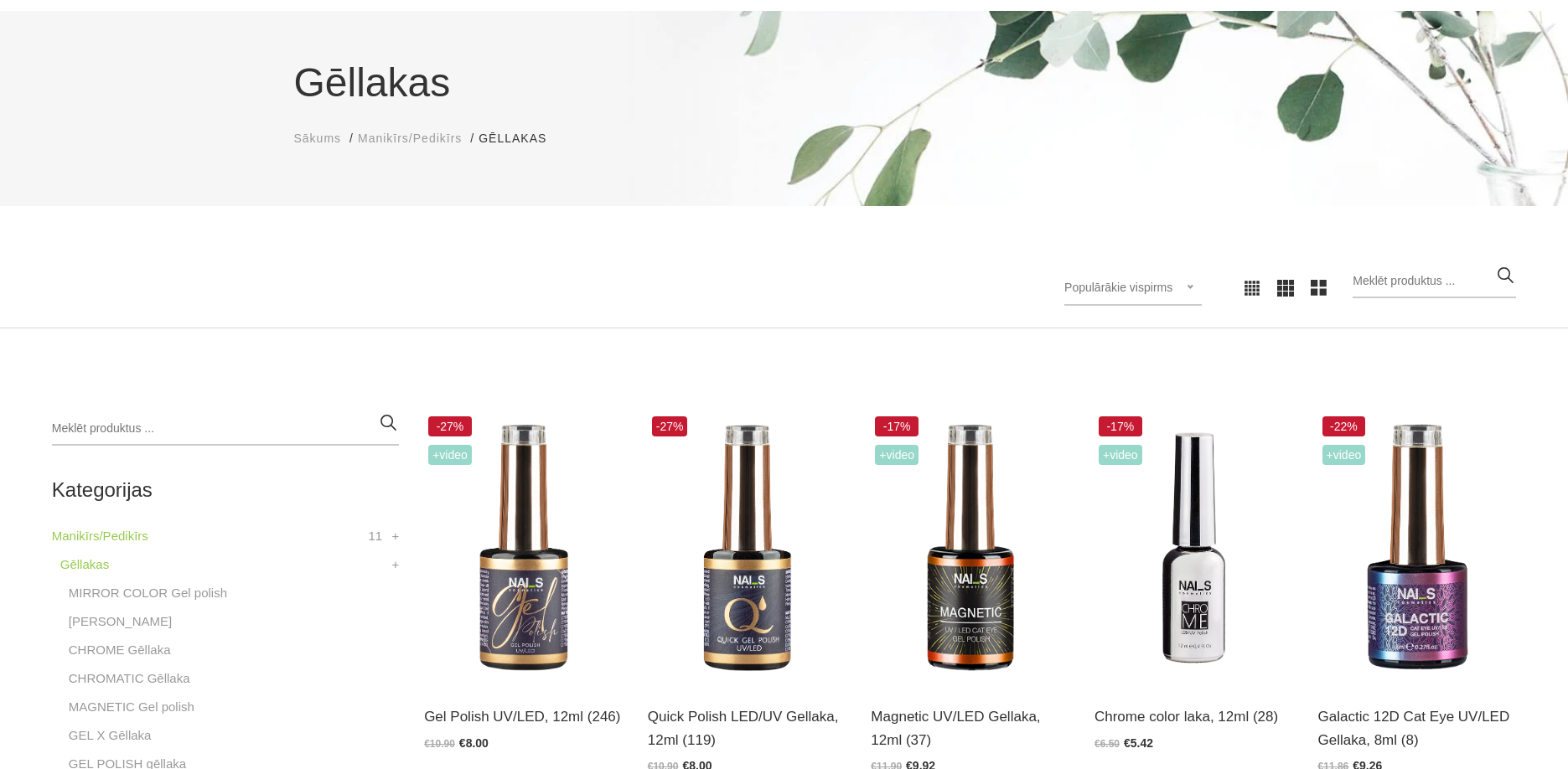
scroll to position [469, 0]
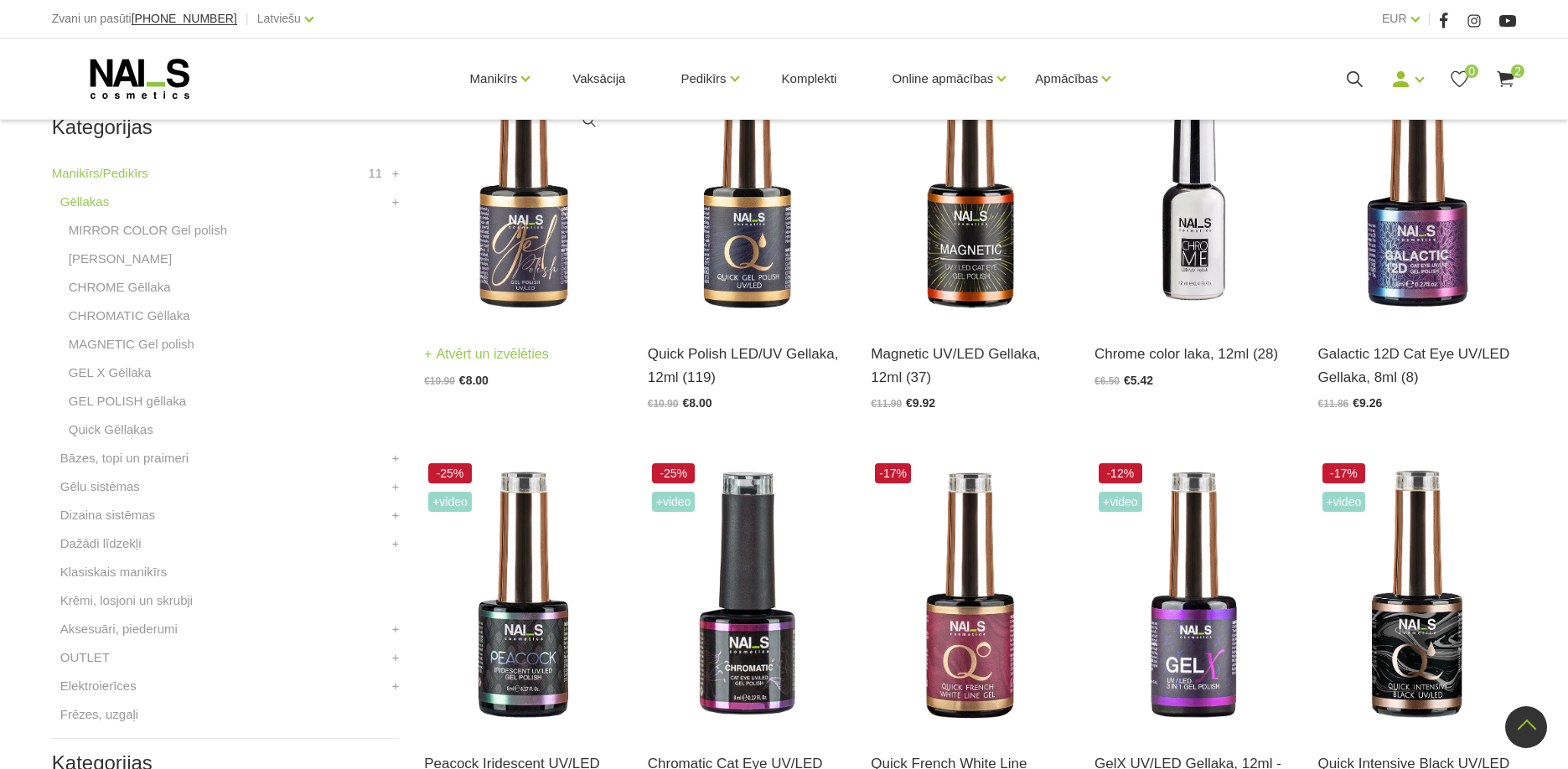
click at [540, 268] on img at bounding box center [523, 185] width 198 height 272
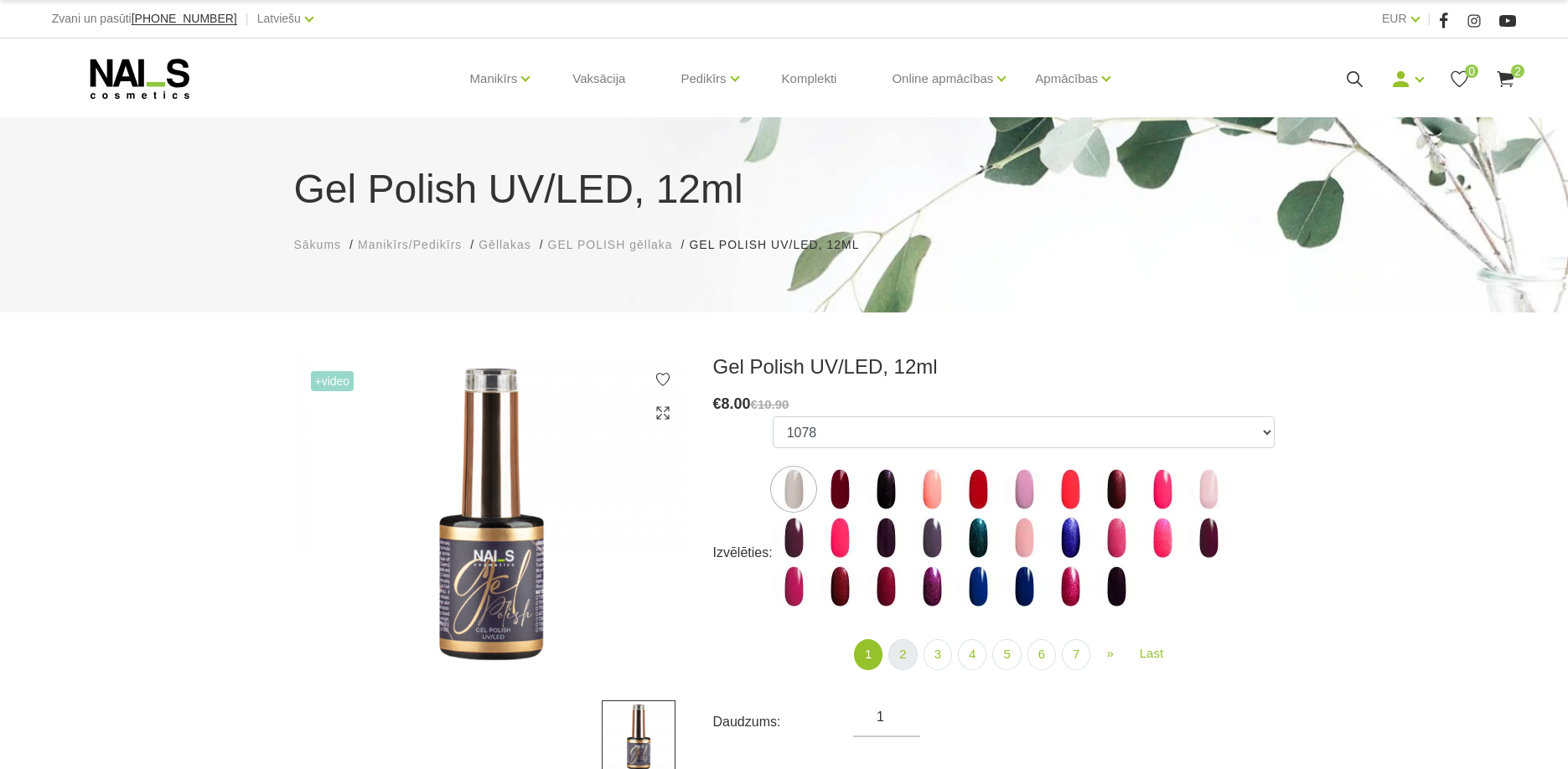
click at [900, 655] on link "2" at bounding box center [902, 655] width 29 height 31
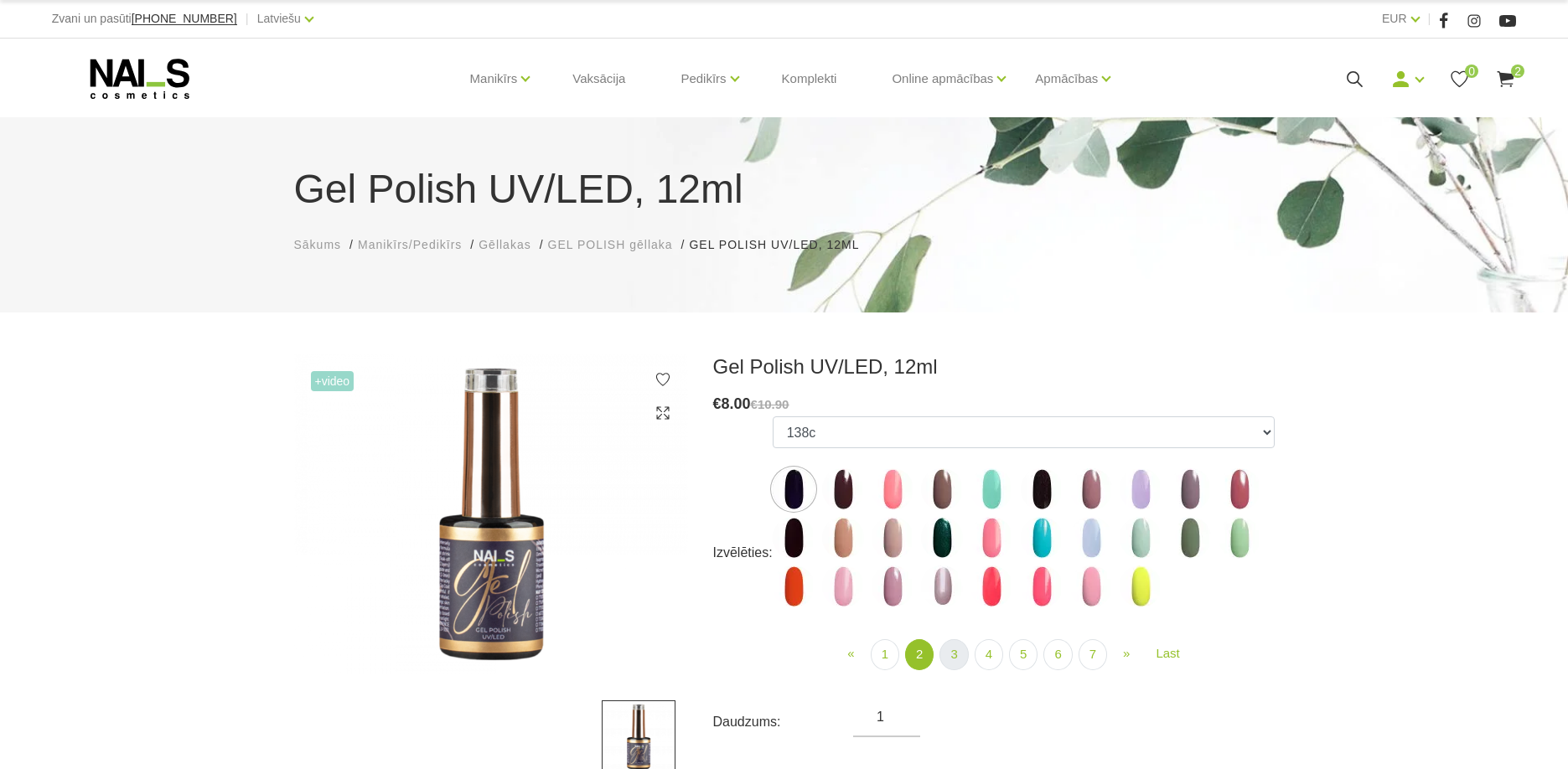
click at [946, 659] on link "3" at bounding box center [953, 655] width 29 height 31
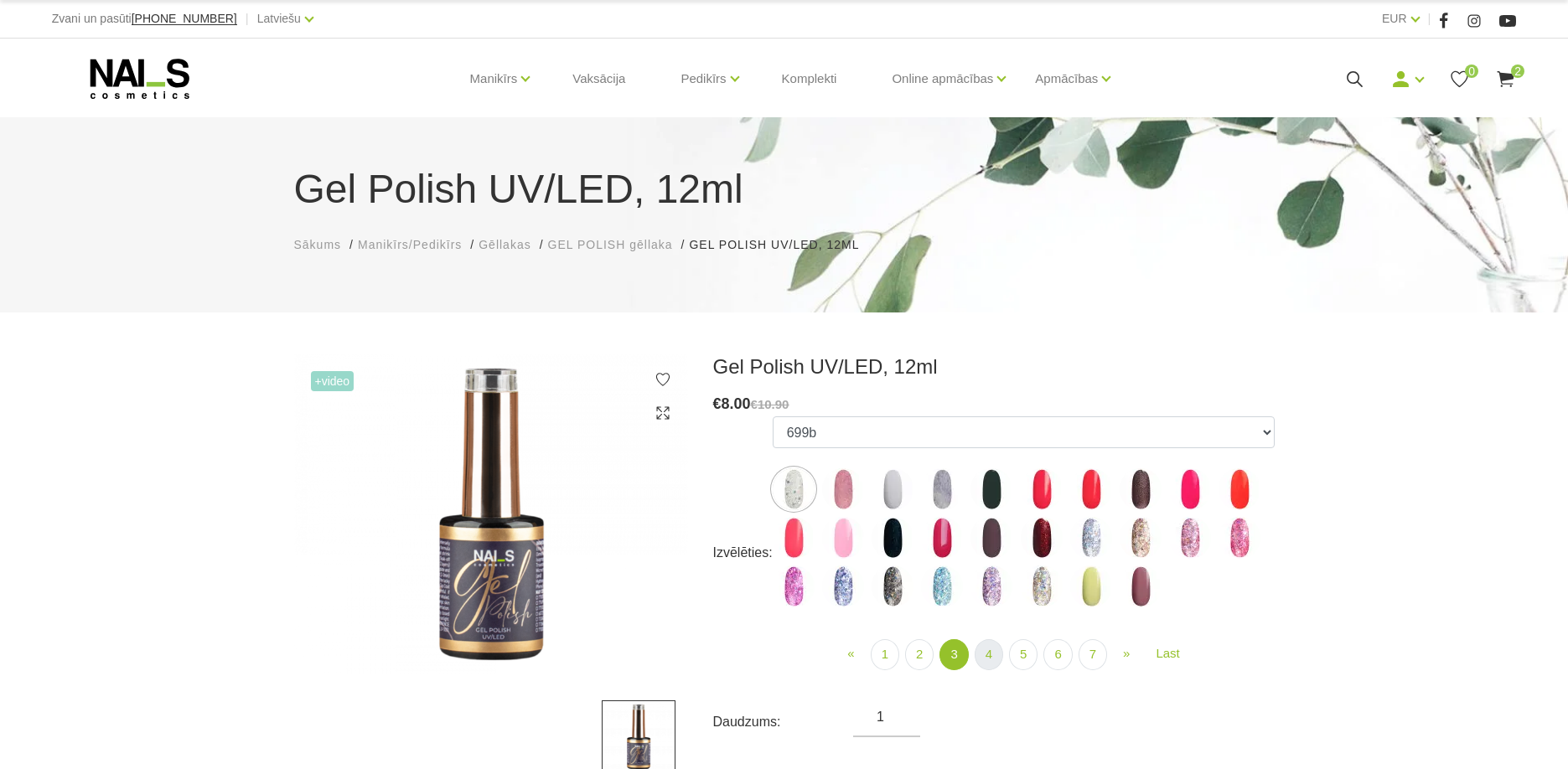
click at [990, 659] on link "4" at bounding box center [988, 655] width 29 height 31
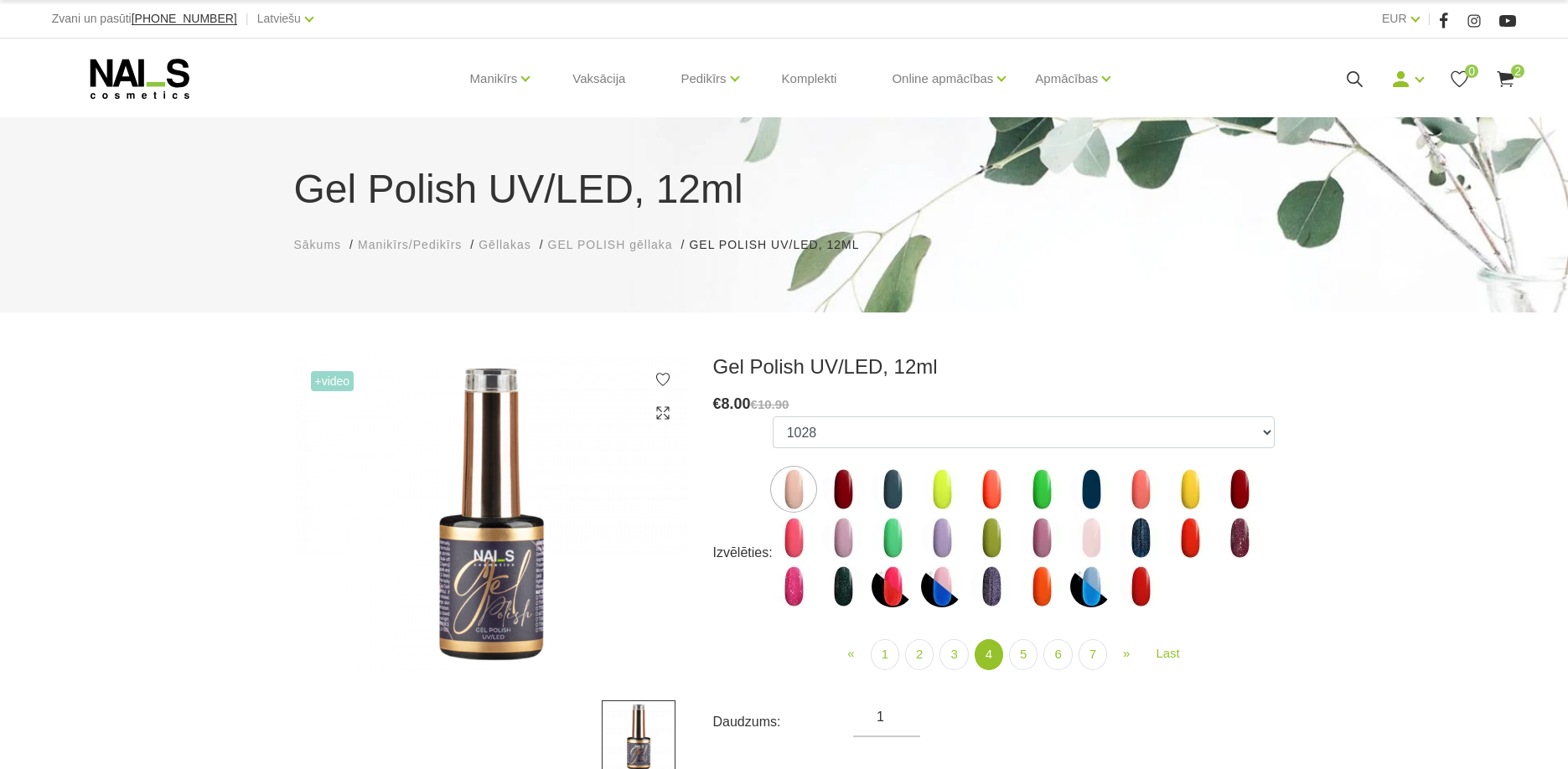
click at [1045, 494] on img at bounding box center [1041, 489] width 42 height 42
select select "4188"
click at [1028, 655] on link "5" at bounding box center [1023, 655] width 29 height 31
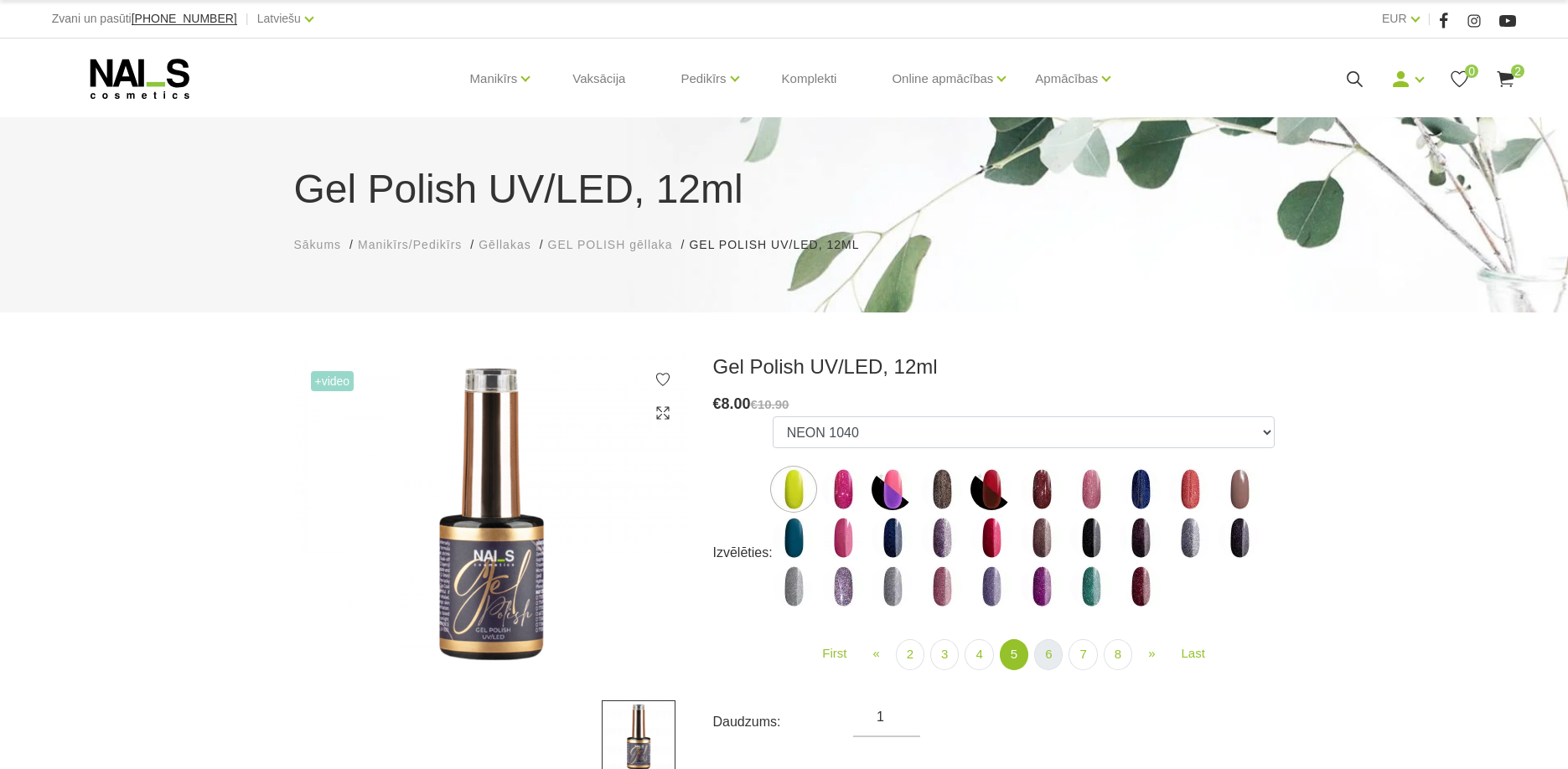
click at [1048, 653] on link "6" at bounding box center [1048, 655] width 29 height 31
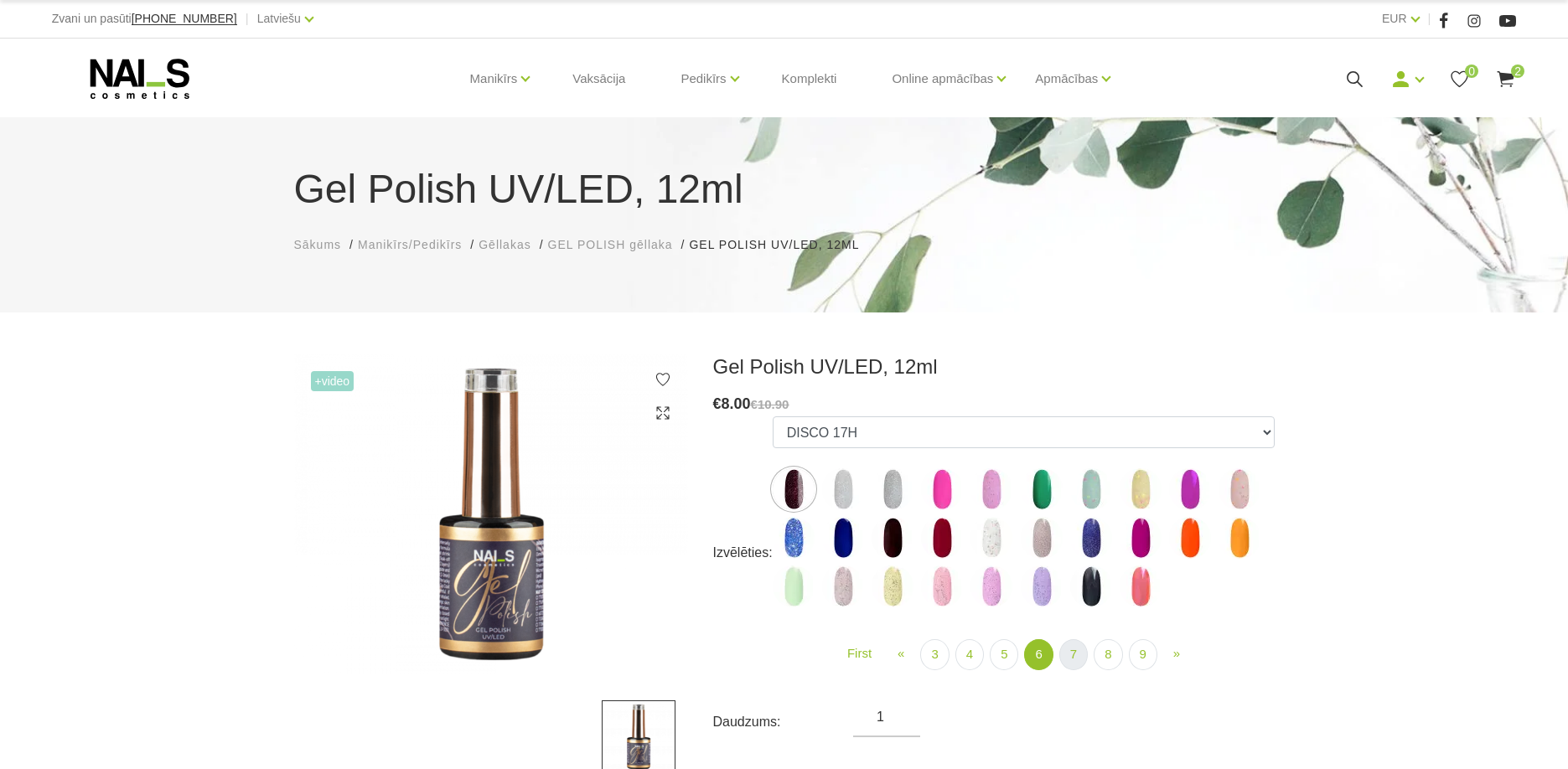
click at [1083, 658] on link "7" at bounding box center [1073, 655] width 29 height 31
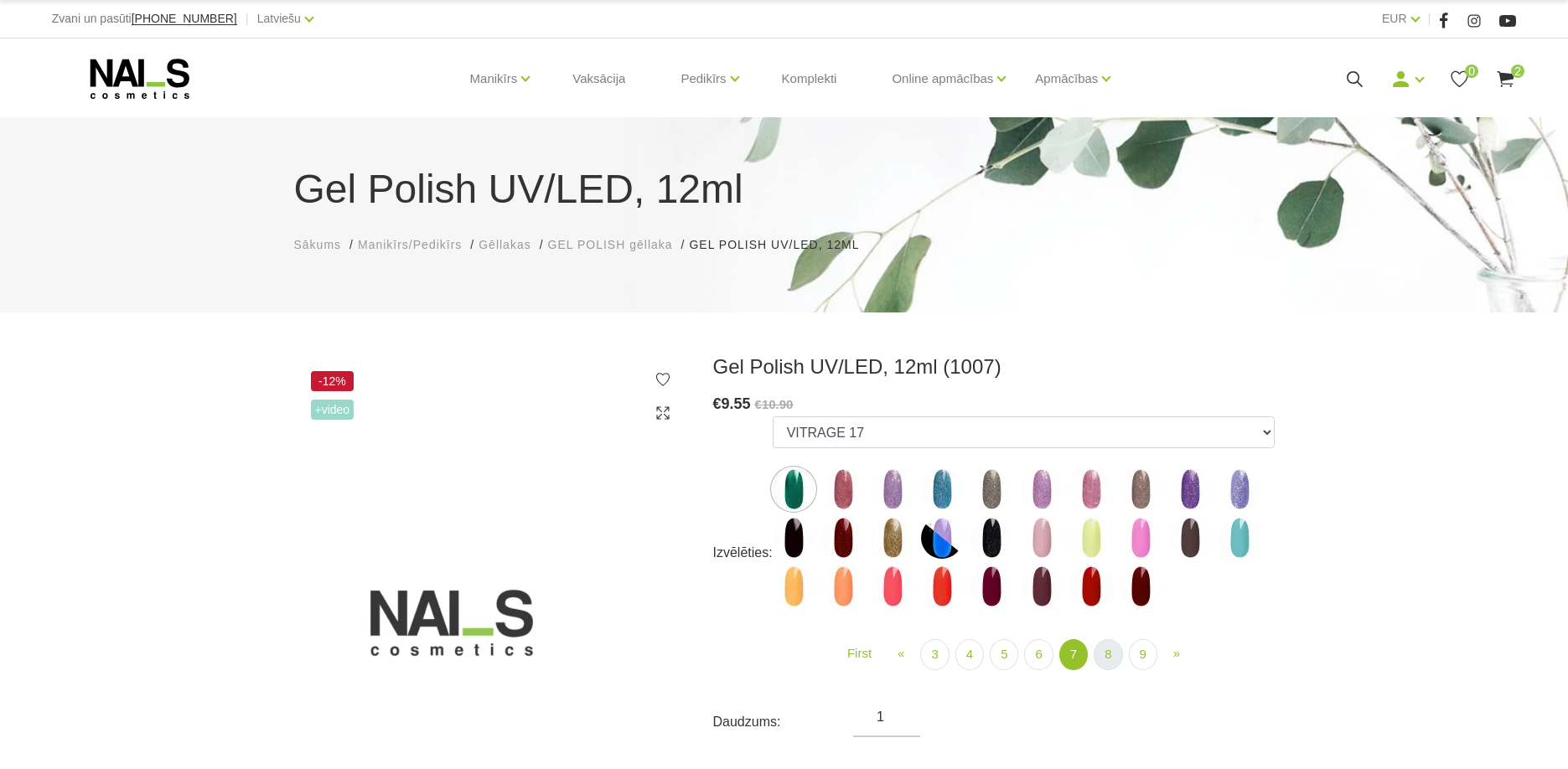
click at [1098, 658] on link "8" at bounding box center [1107, 655] width 29 height 31
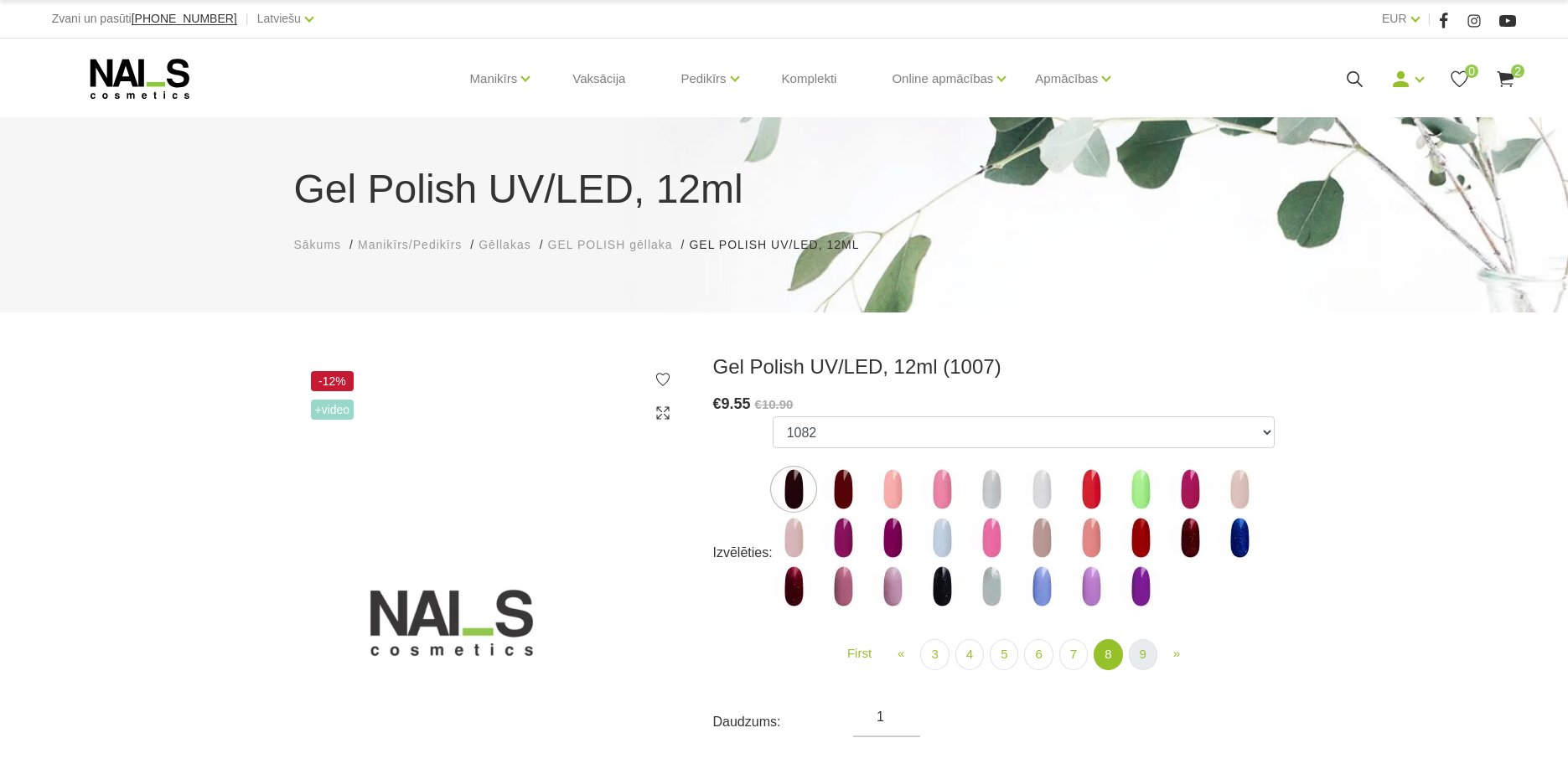
click at [1153, 655] on link "9" at bounding box center [1143, 655] width 29 height 31
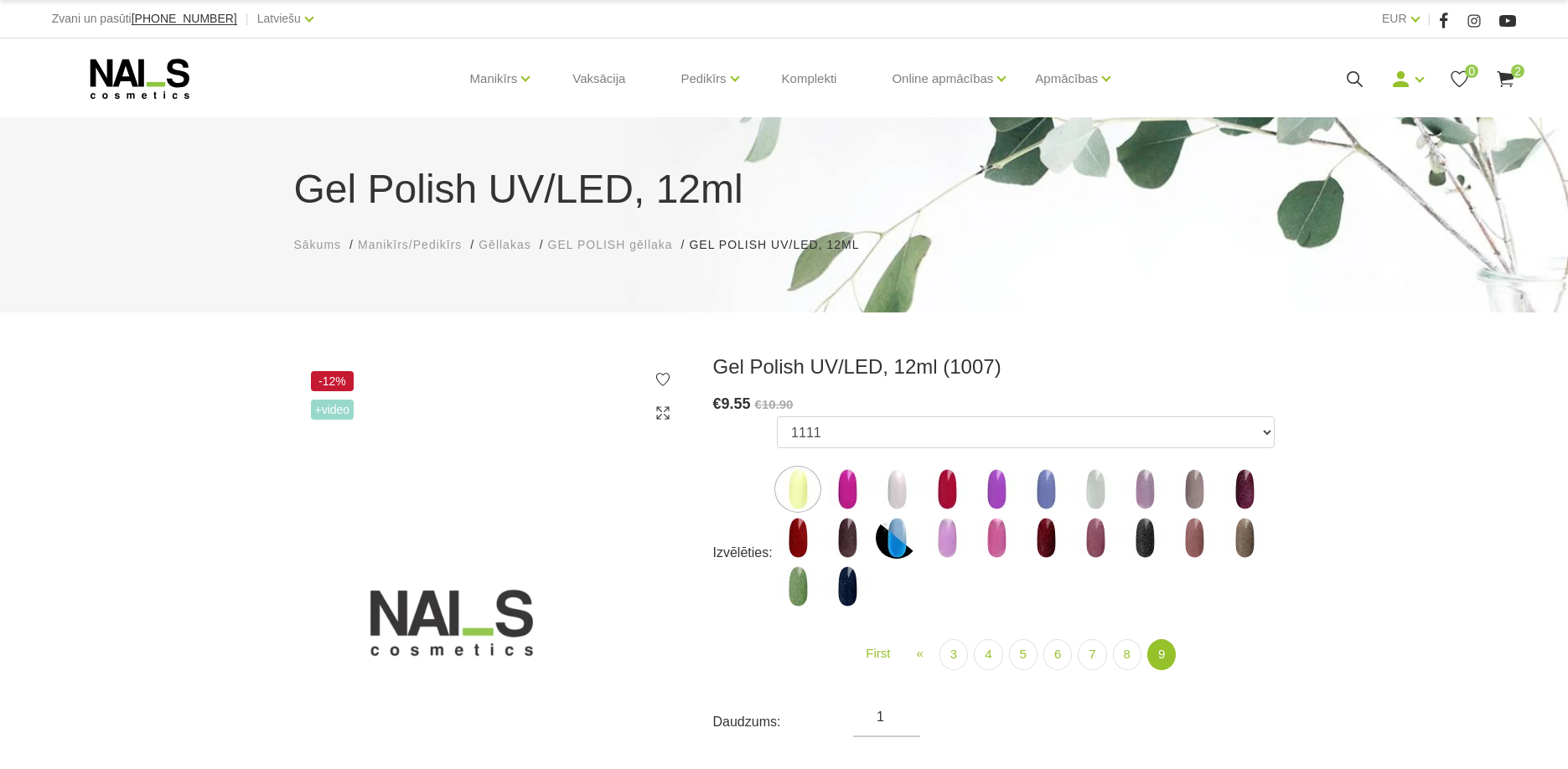
click at [1502, 82] on use at bounding box center [1505, 79] width 17 height 16
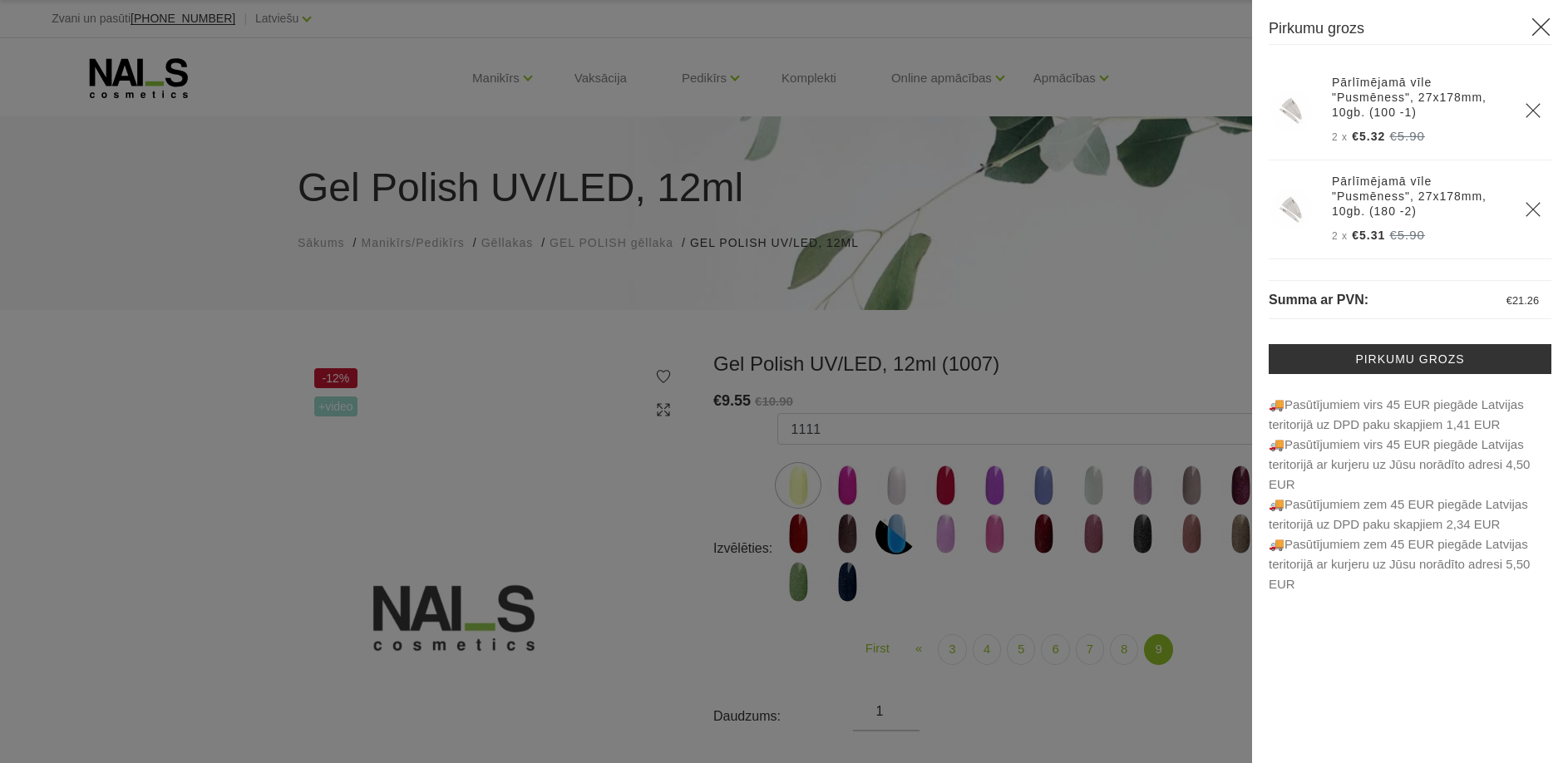
click at [518, 80] on div at bounding box center [784, 381] width 1568 height 763
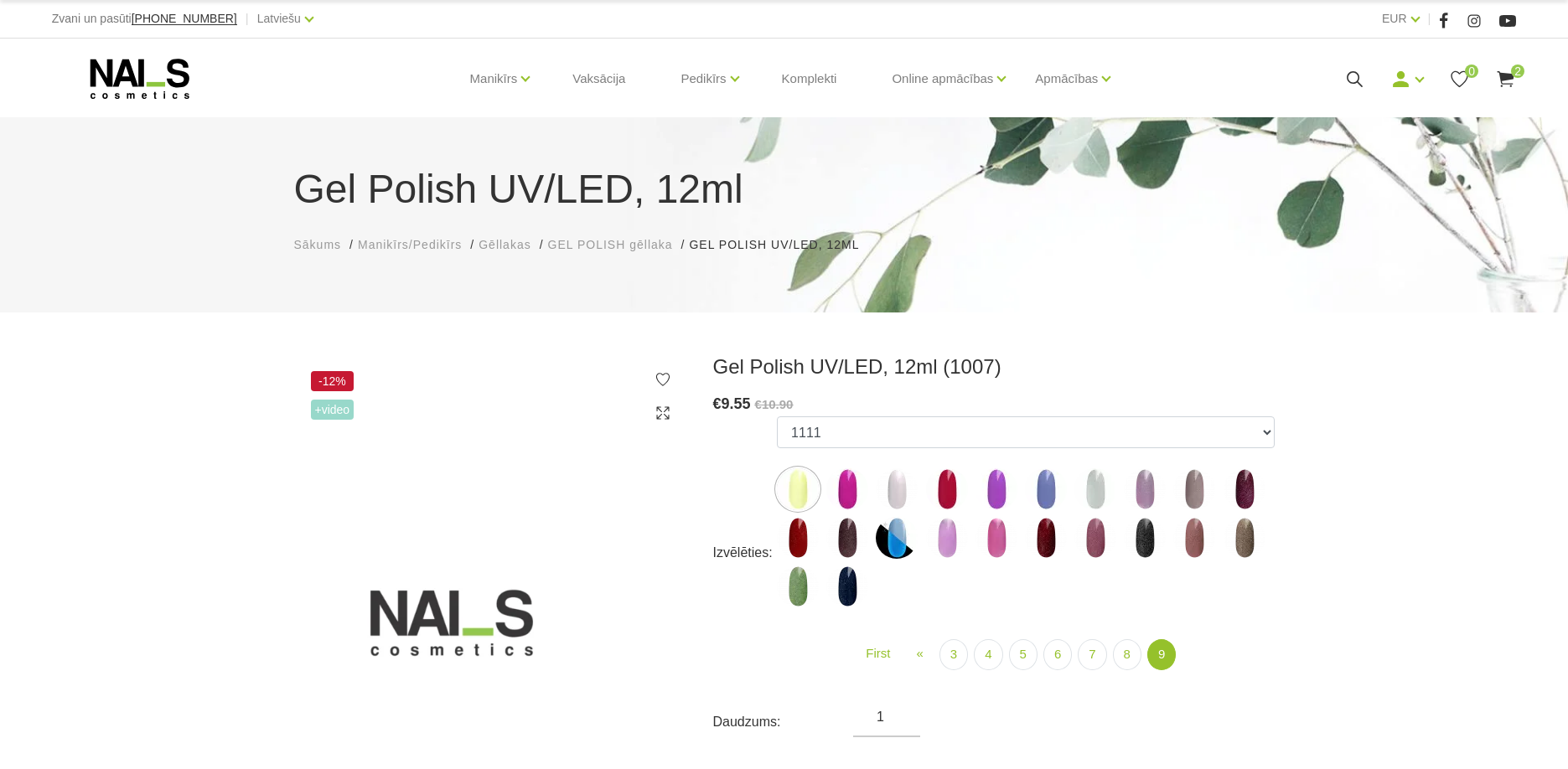
click at [522, 81] on li "Manikīrs Gēllakas Bāzes, topi un praimeri Gēlu sistēmas Dizaina sistēmas Dažādi…" at bounding box center [494, 78] width 90 height 67
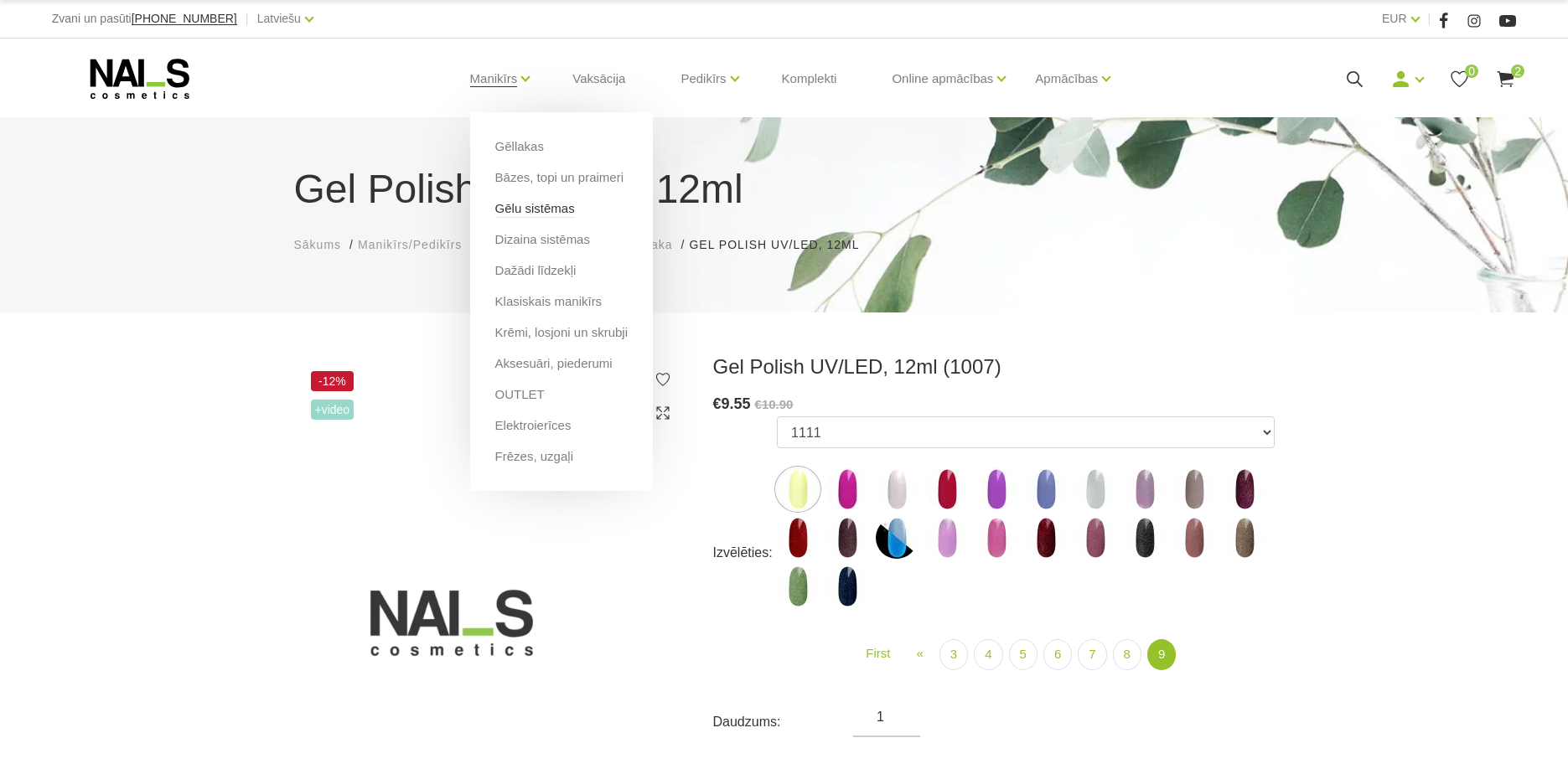
click at [536, 210] on link "Gēlu sistēmas" at bounding box center [535, 208] width 80 height 18
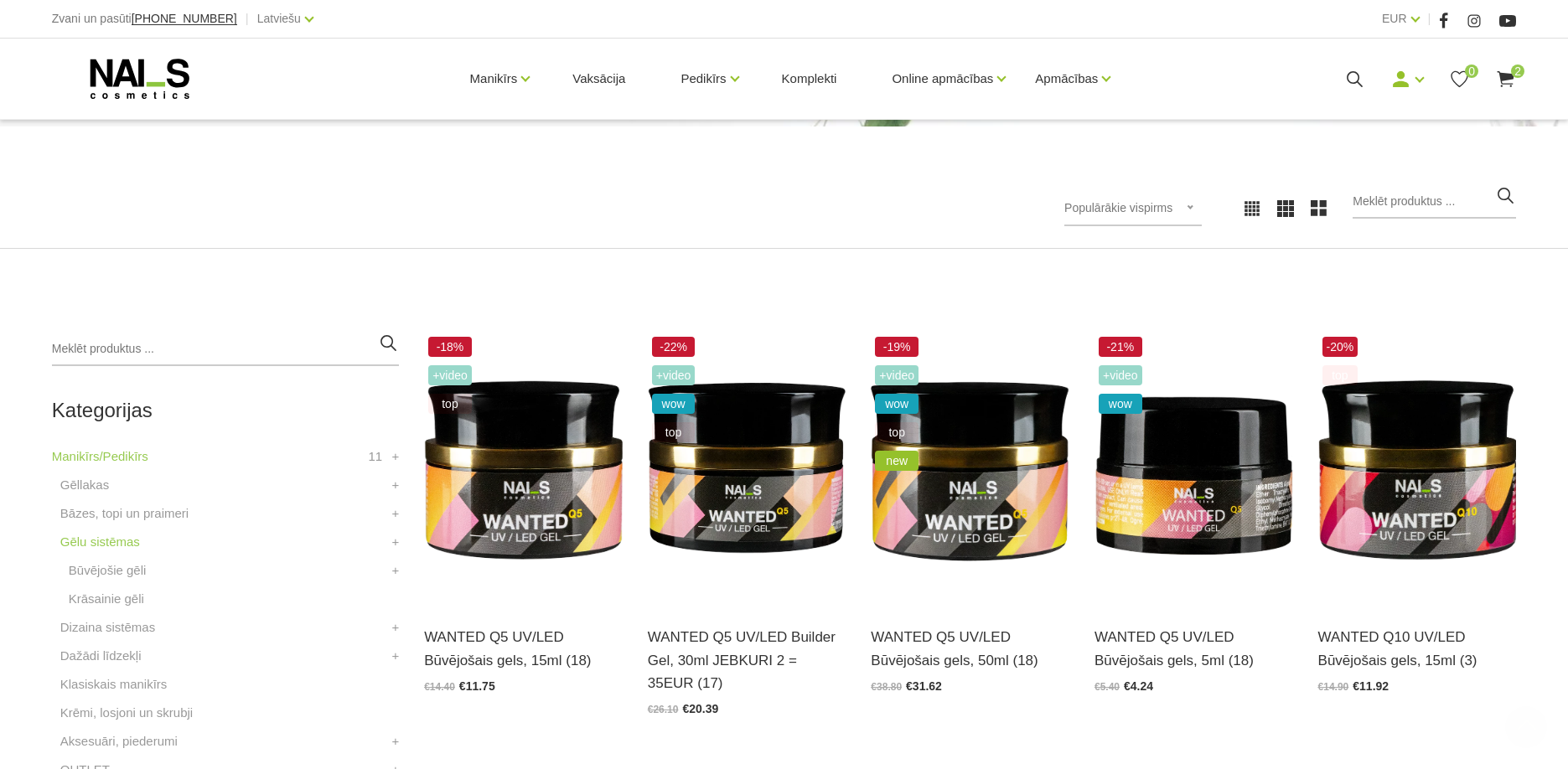
scroll to position [760, 0]
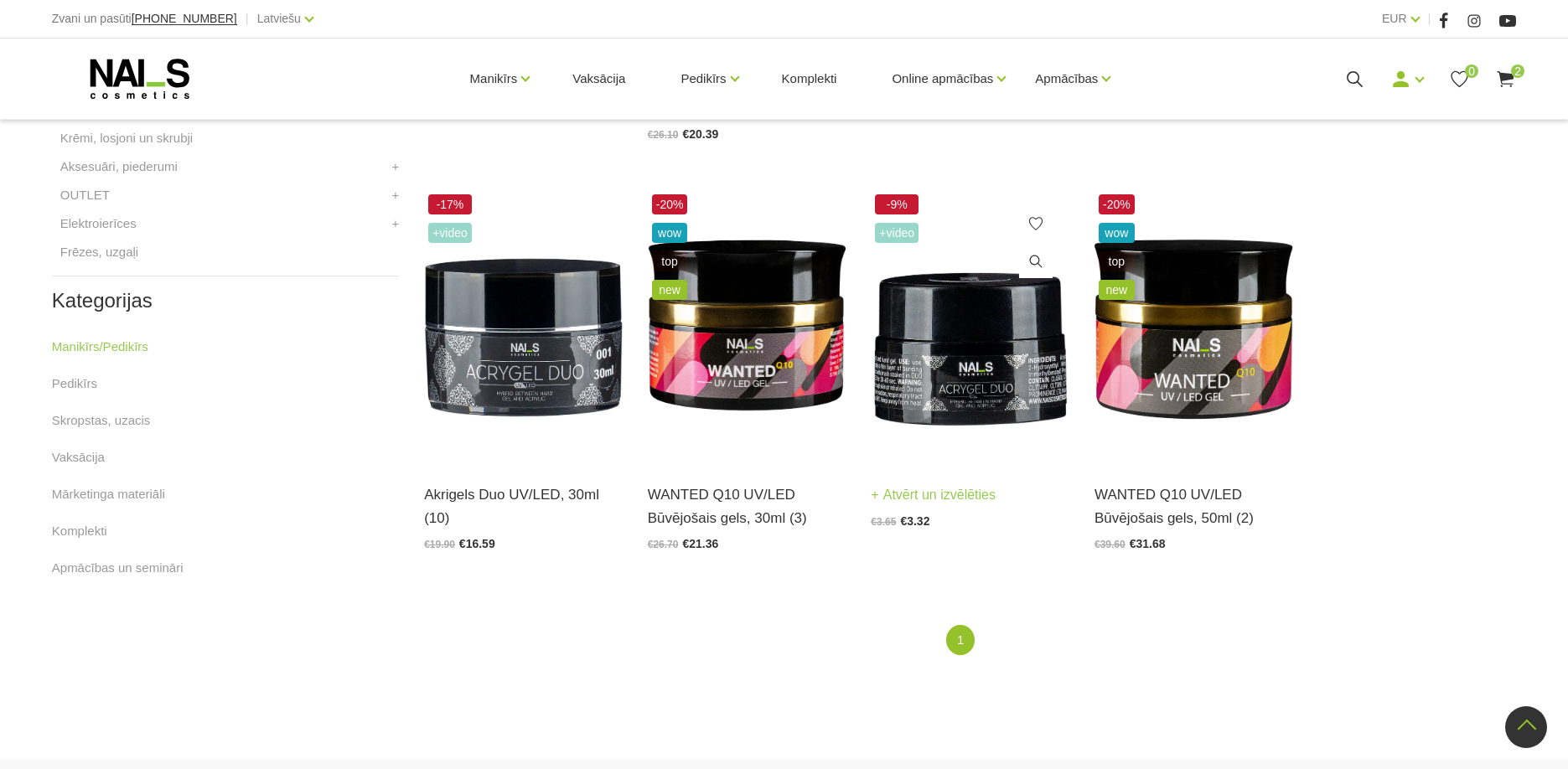
click at [963, 375] on img at bounding box center [970, 326] width 198 height 272
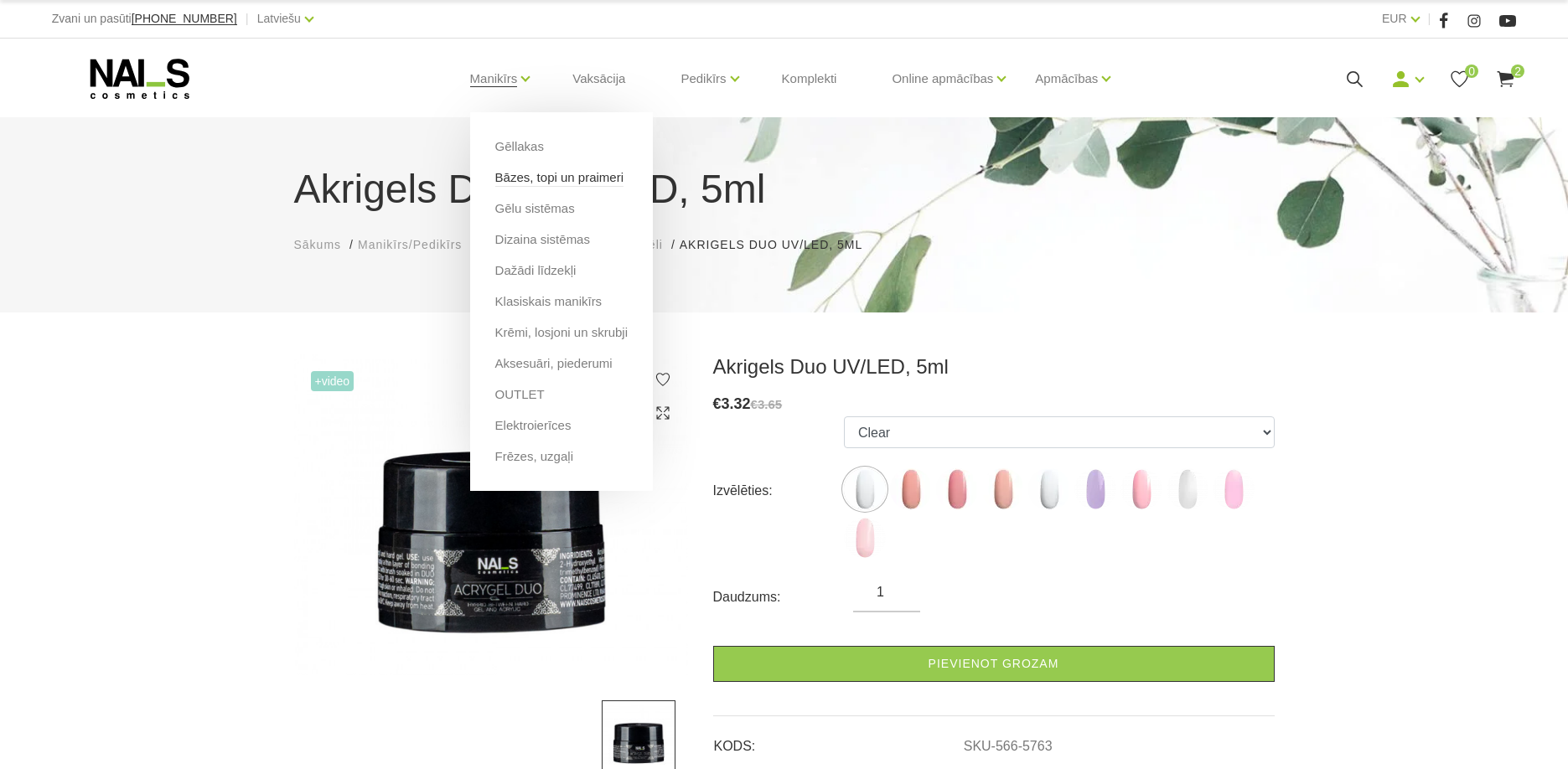
click at [555, 184] on link "Bāzes, topi un praimeri" at bounding box center [559, 177] width 128 height 18
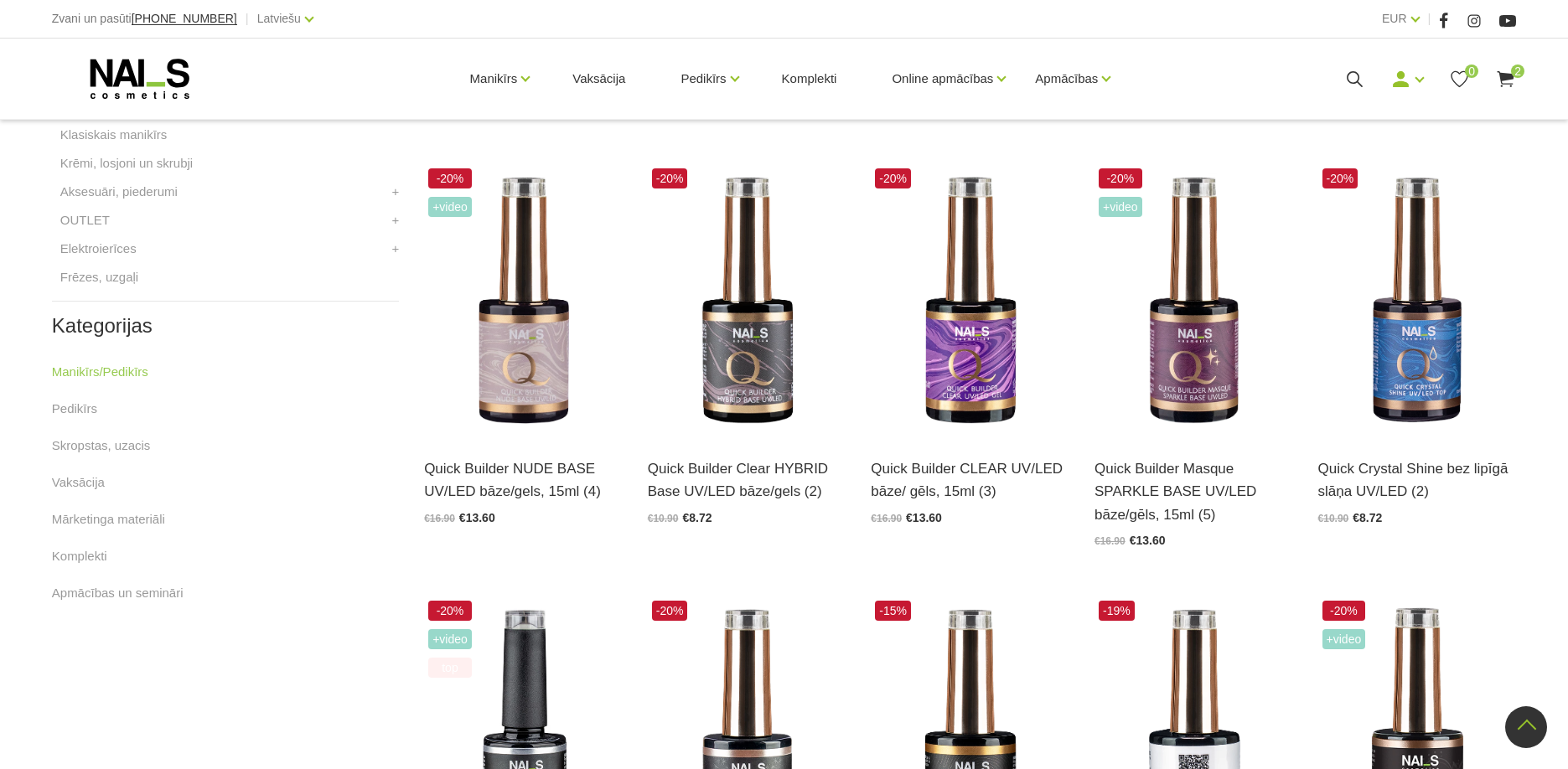
scroll to position [734, 0]
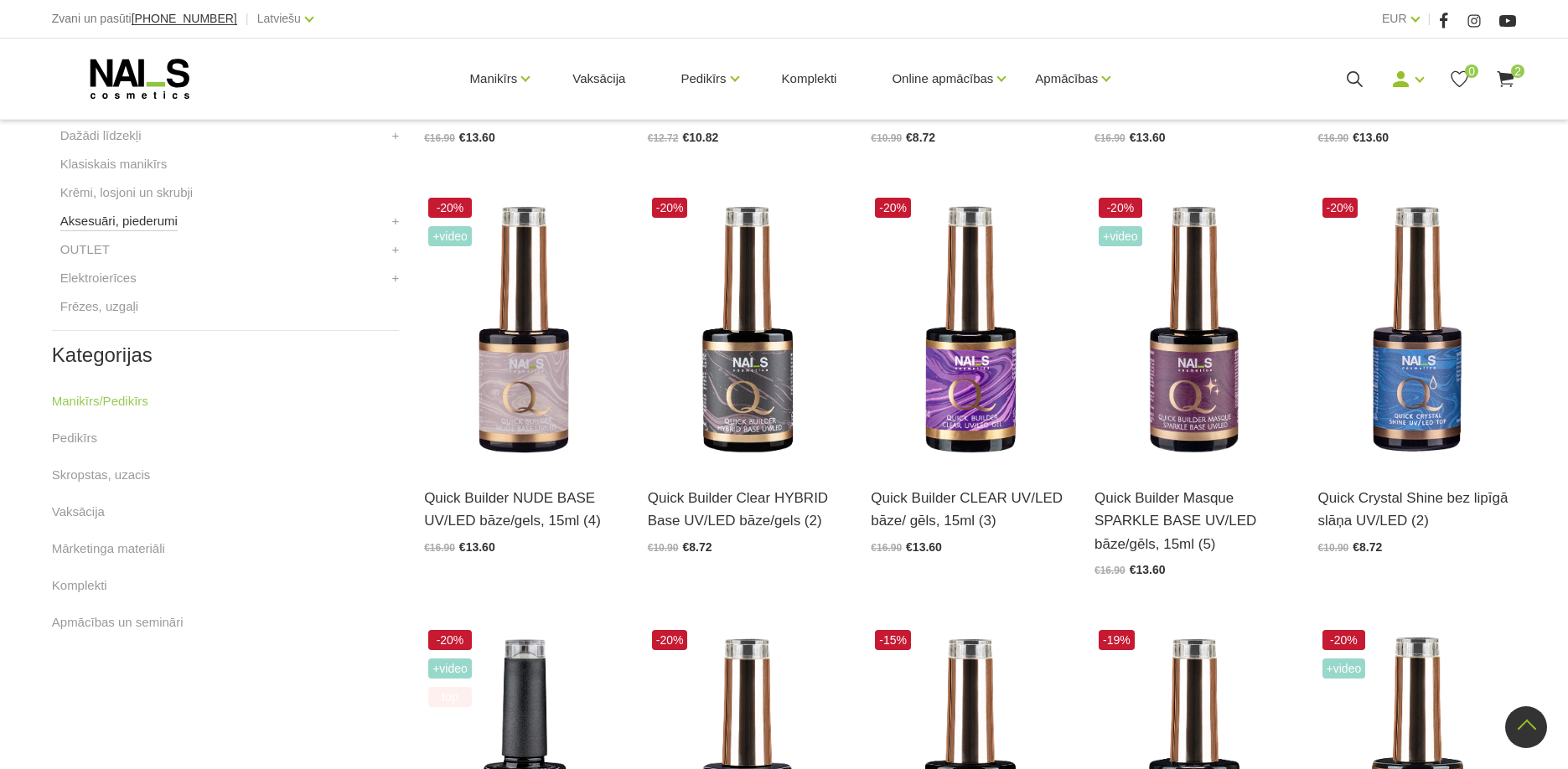
click at [151, 224] on link "Aksesuāri, piederumi" at bounding box center [118, 221] width 117 height 20
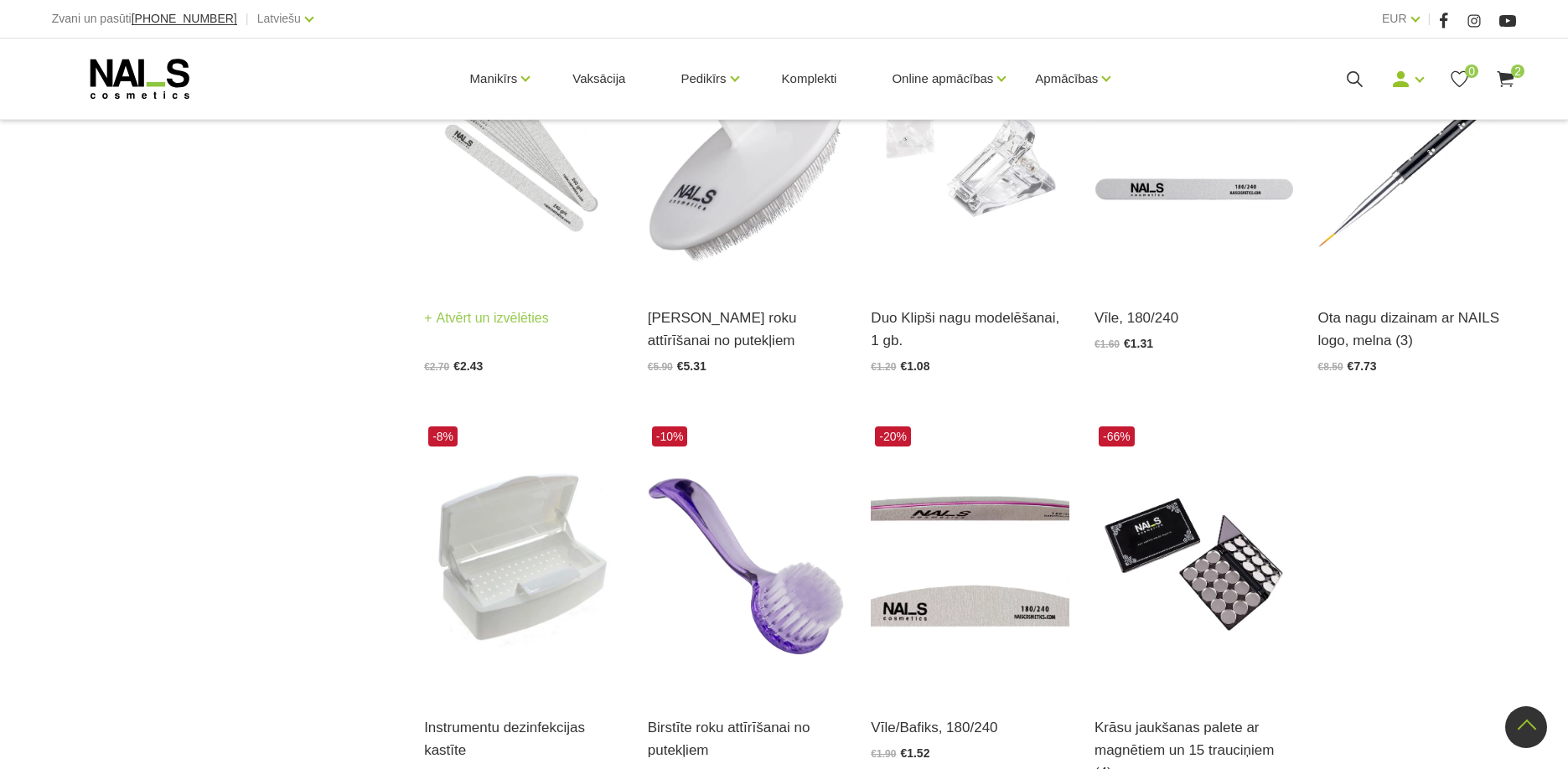
scroll to position [1932, 0]
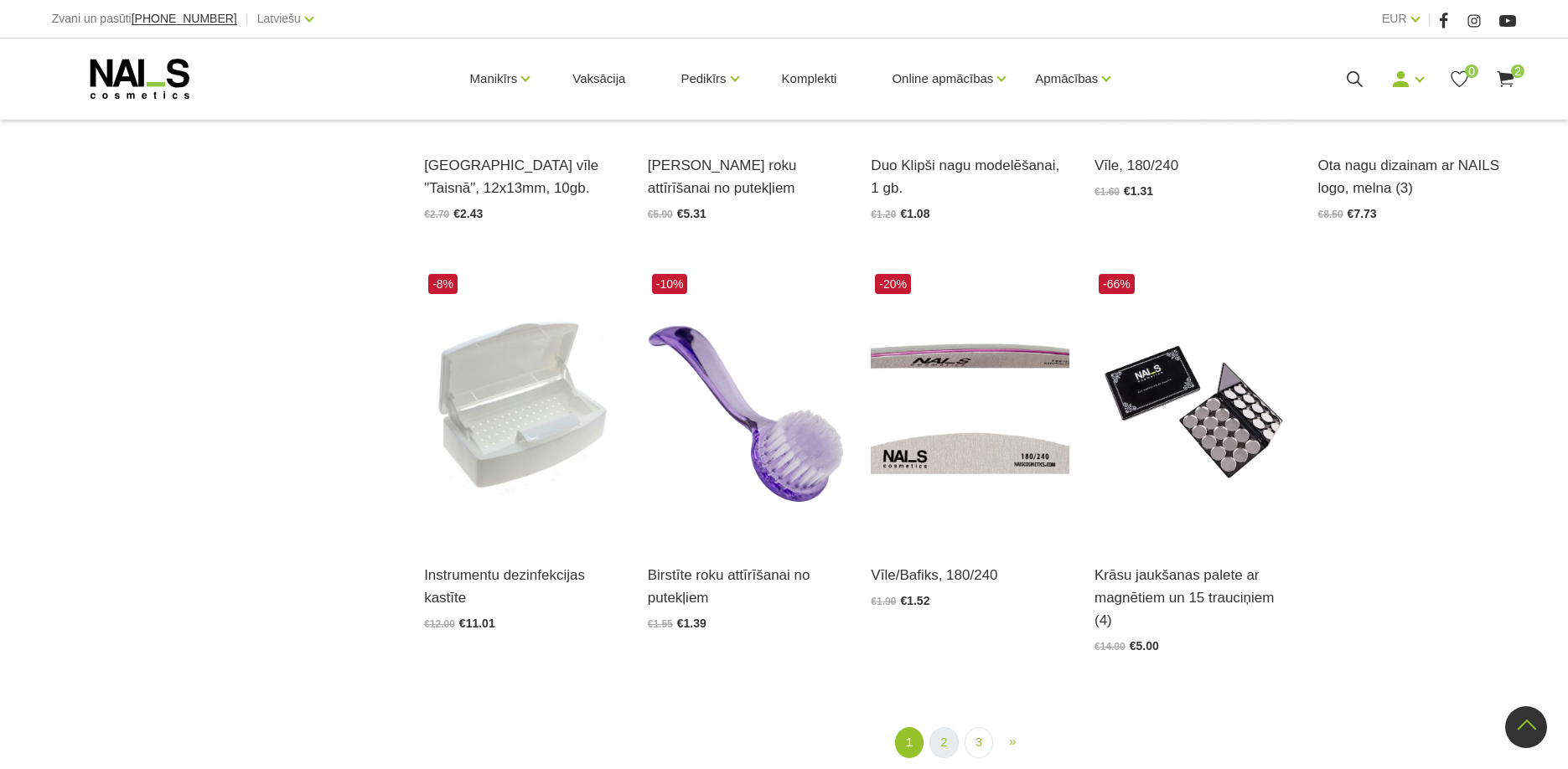
click at [940, 727] on link "2" at bounding box center [943, 743] width 29 height 31
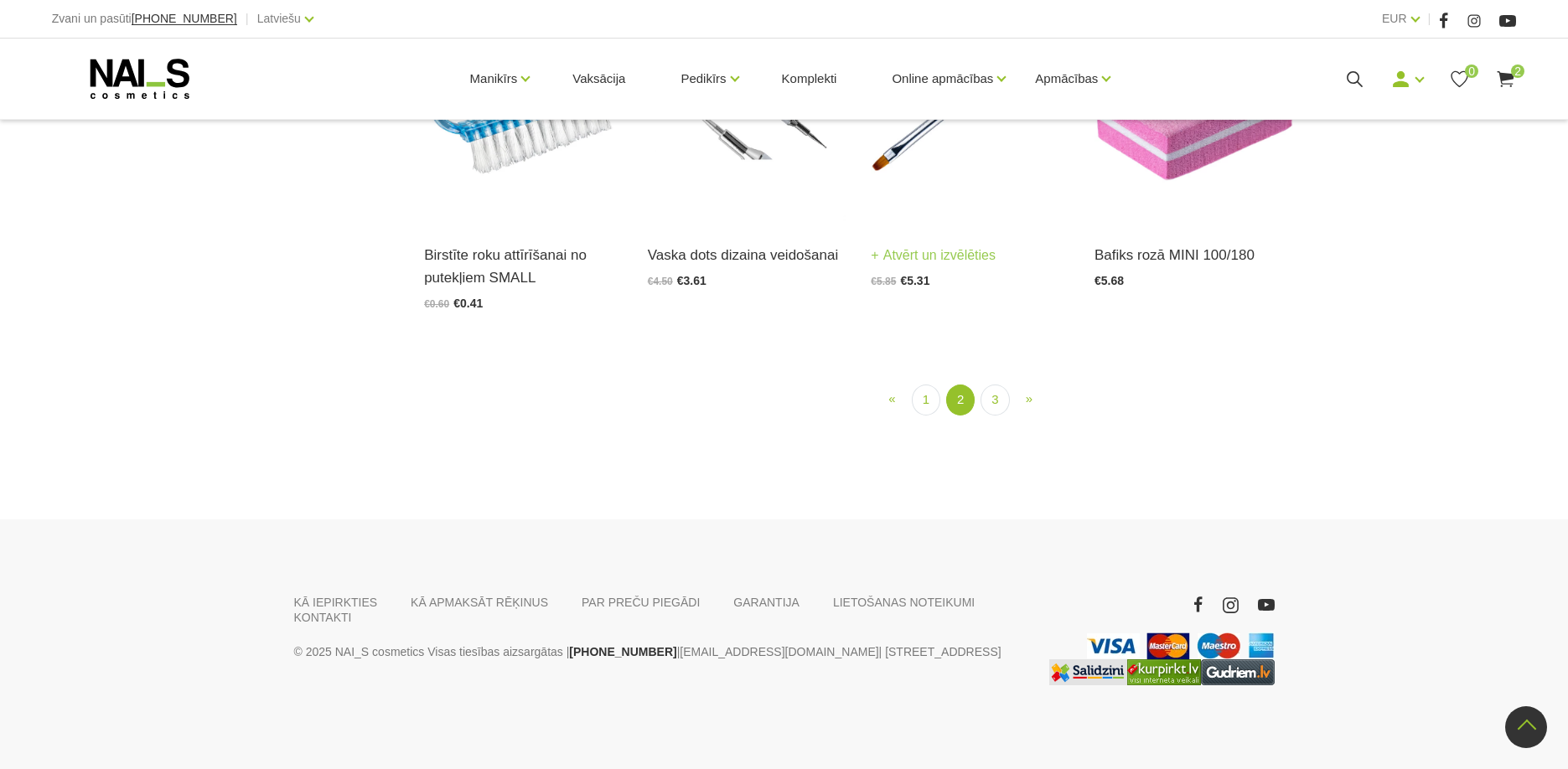
scroll to position [1866, 0]
click at [995, 415] on link "3" at bounding box center [994, 400] width 29 height 31
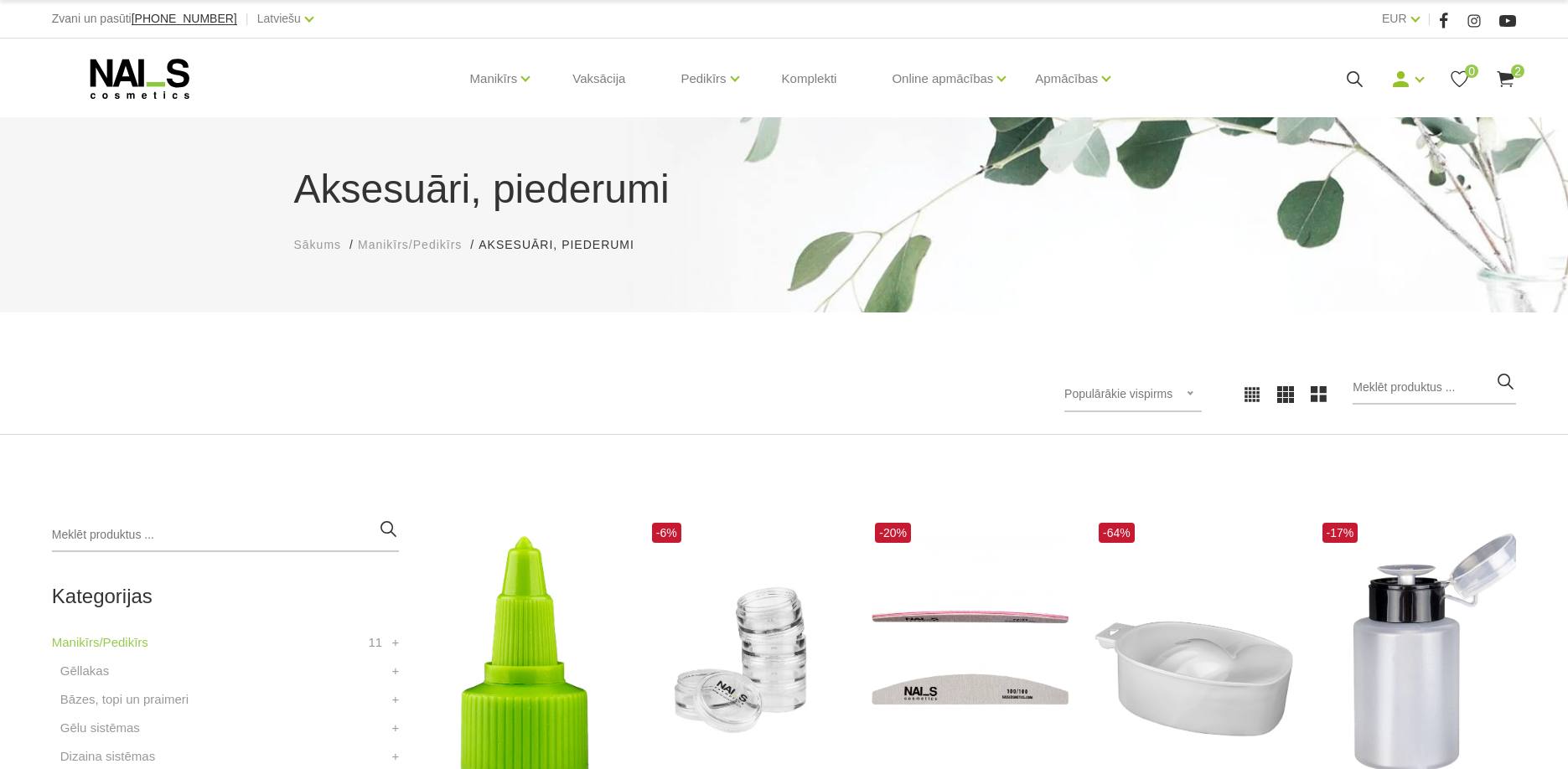
click at [1509, 72] on icon at bounding box center [1505, 79] width 21 height 21
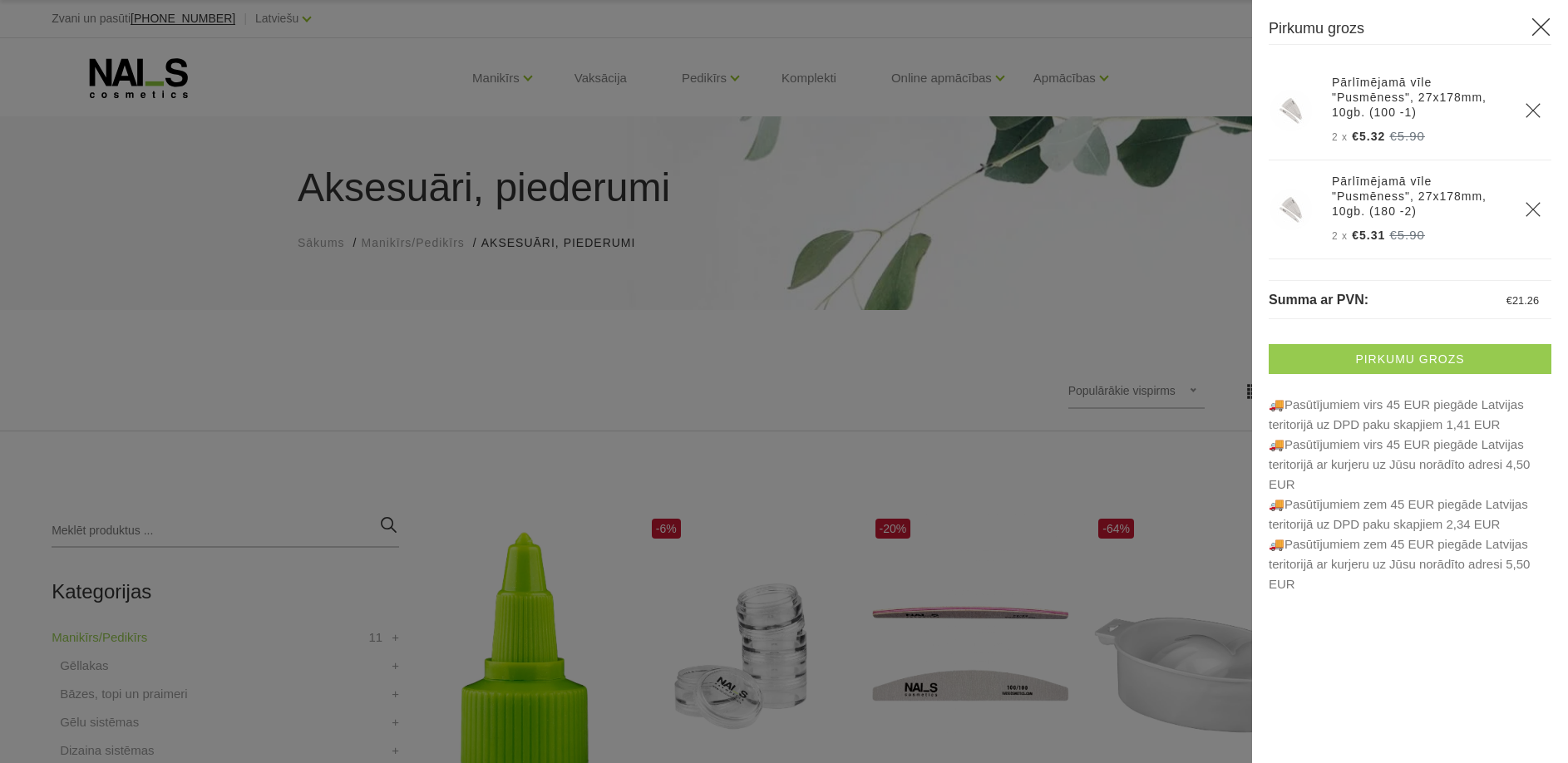
click at [1418, 365] on link "Pirkumu grozs" at bounding box center [1410, 359] width 283 height 30
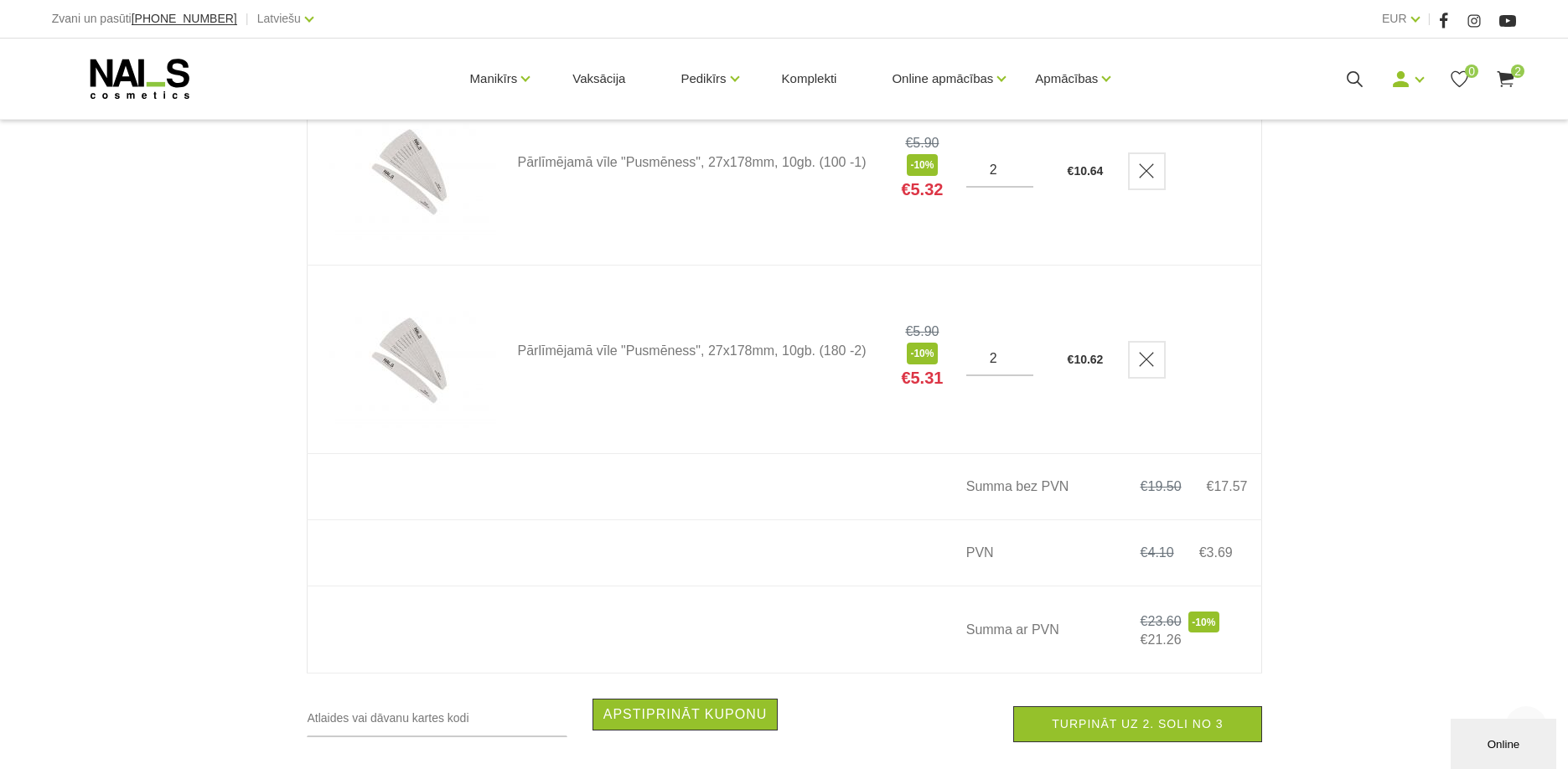
scroll to position [422, 0]
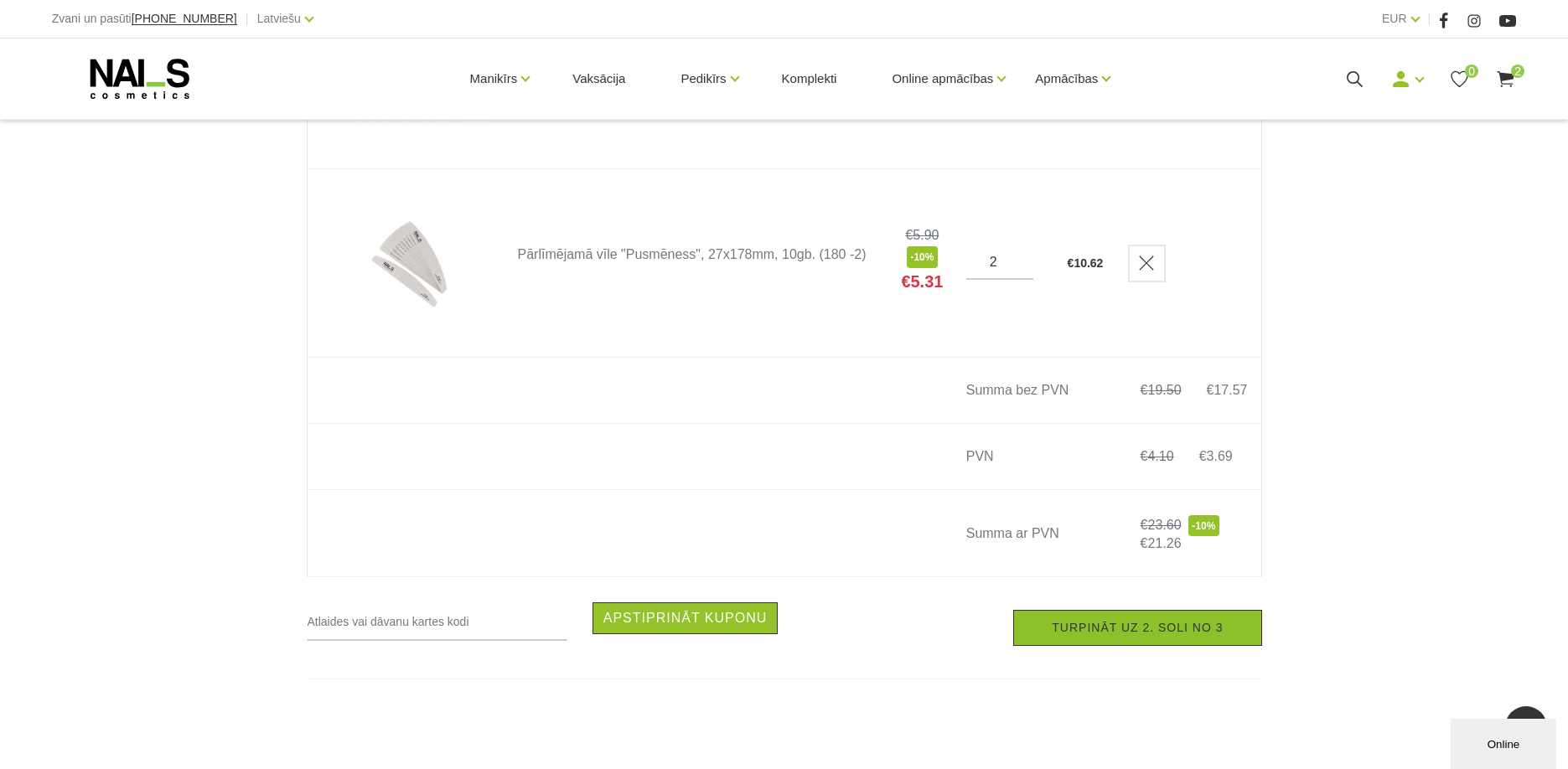
click at [1209, 627] on link "Turpināt uz 2. soli no 3" at bounding box center [1137, 627] width 248 height 36
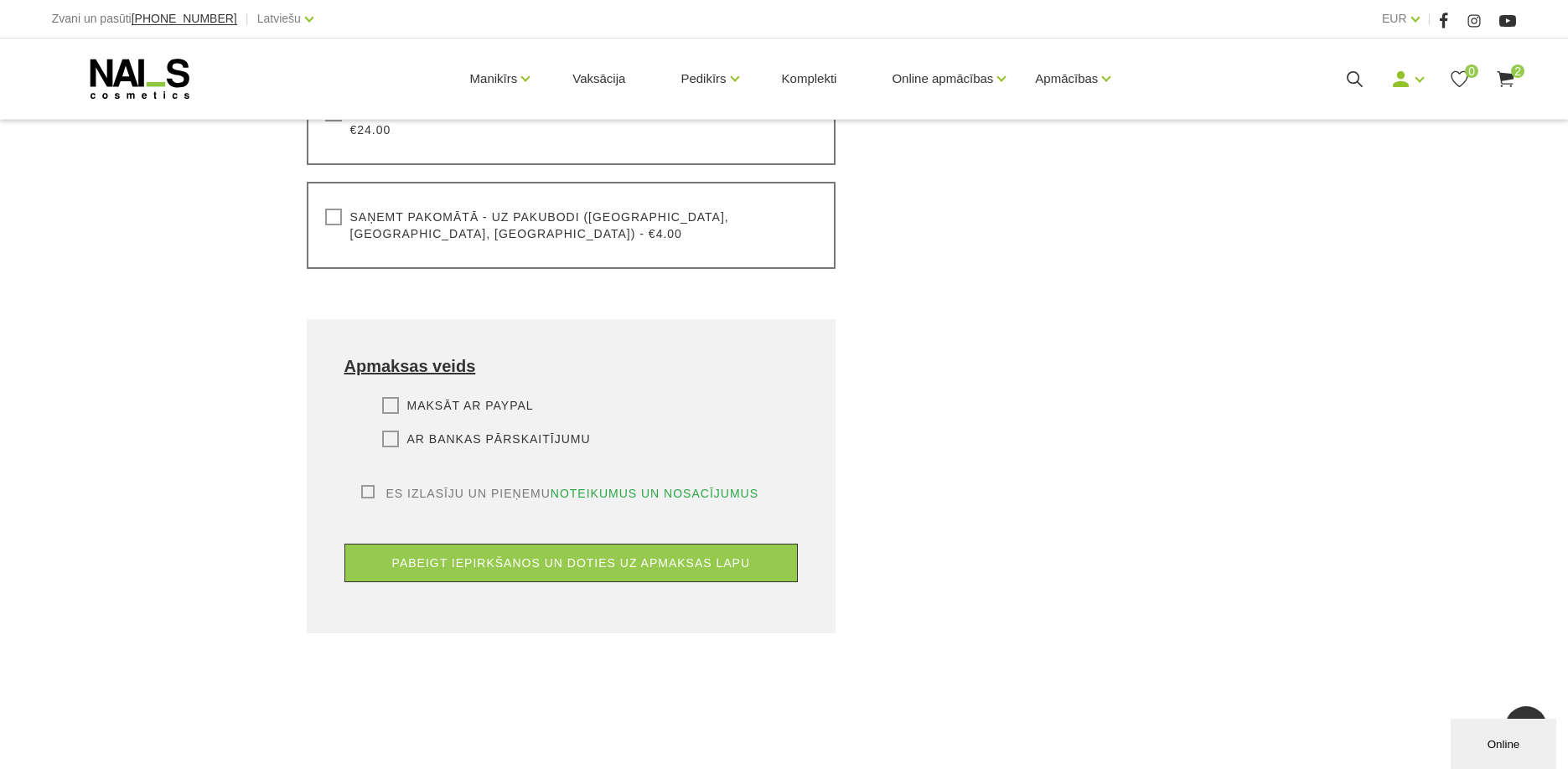
scroll to position [730, 0]
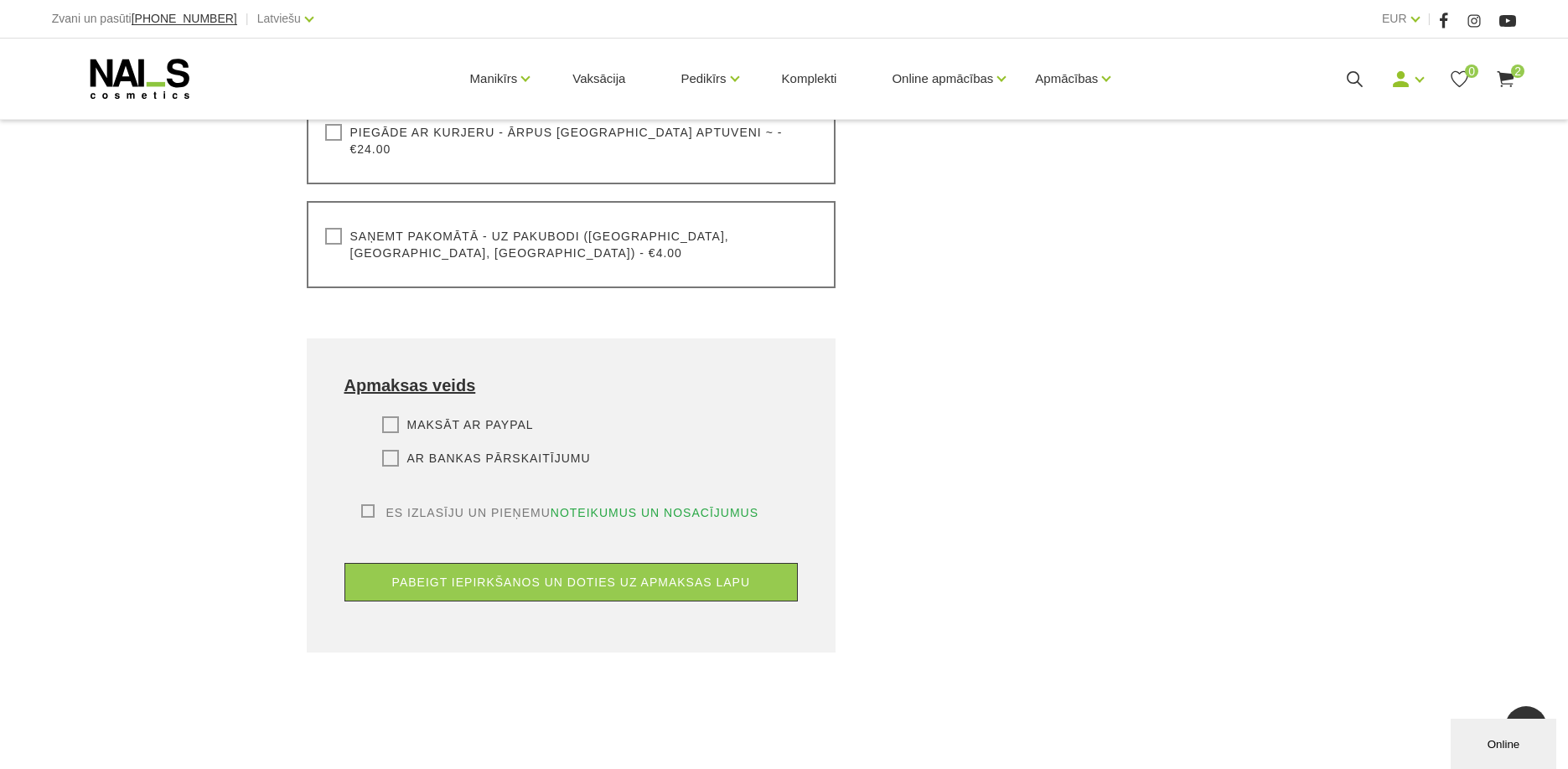
click at [391, 450] on label "Ar bankas pārskaitījumu" at bounding box center [487, 458] width 209 height 17
click at [0, 0] on input "Ar bankas pārskaitījumu" at bounding box center [0, 0] width 0 height 0
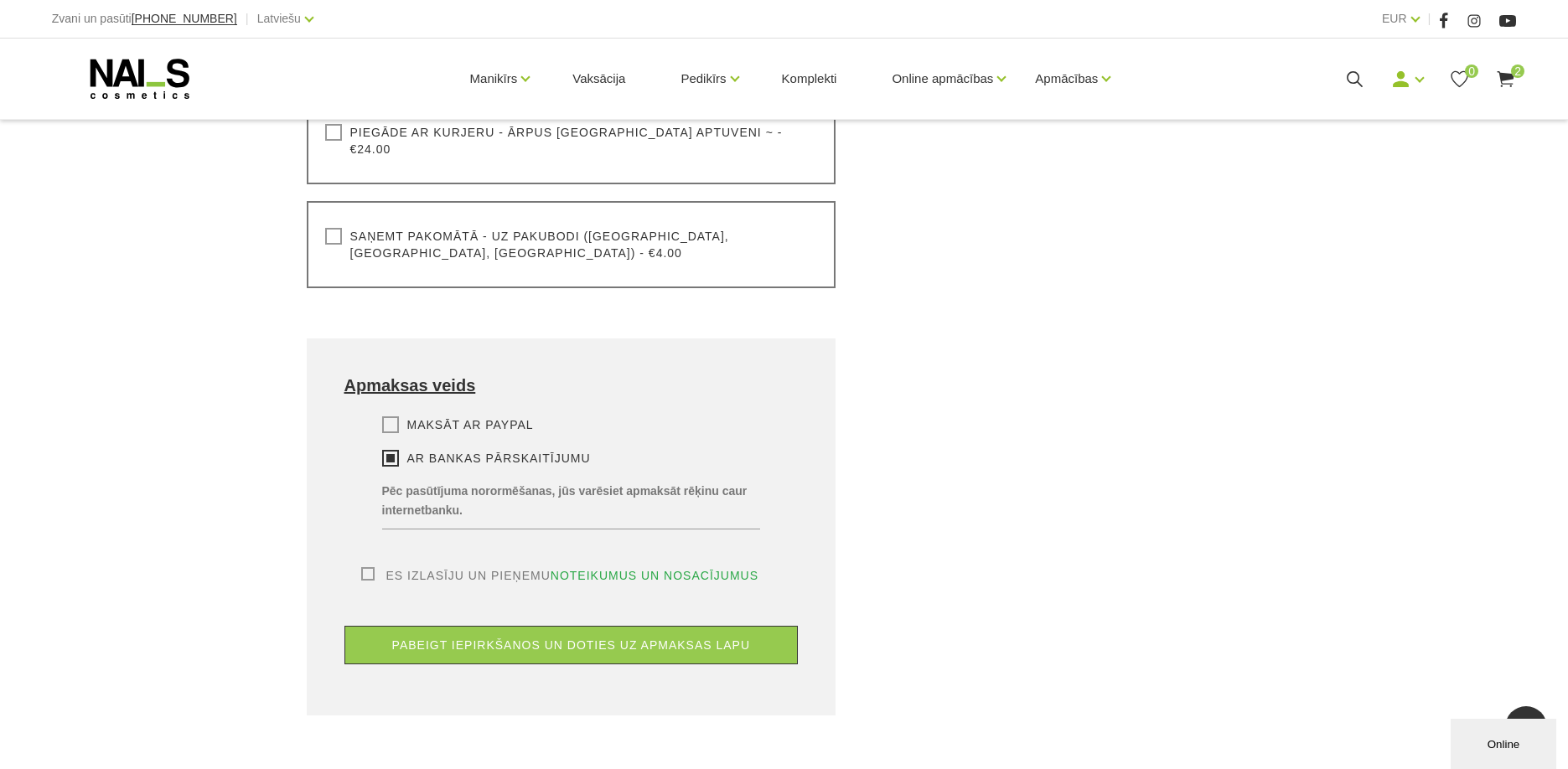
click at [475, 504] on p "Pēc pasūtījuma norormēšanas, jūs varēsiet apmaksāt rēķinu caur internetbanku." at bounding box center [572, 501] width 379 height 56
click at [328, 228] on label "Saņemt pakomātā - uz pakubodi ([GEOGRAPHIC_DATA], [GEOGRAPHIC_DATA], [GEOGRAPHI…" at bounding box center [571, 244] width 493 height 34
click at [0, 0] on input "Saņemt pakomātā - uz pakubodi ([GEOGRAPHIC_DATA], [GEOGRAPHIC_DATA], [GEOGRAPHI…" at bounding box center [0, 0] width 0 height 0
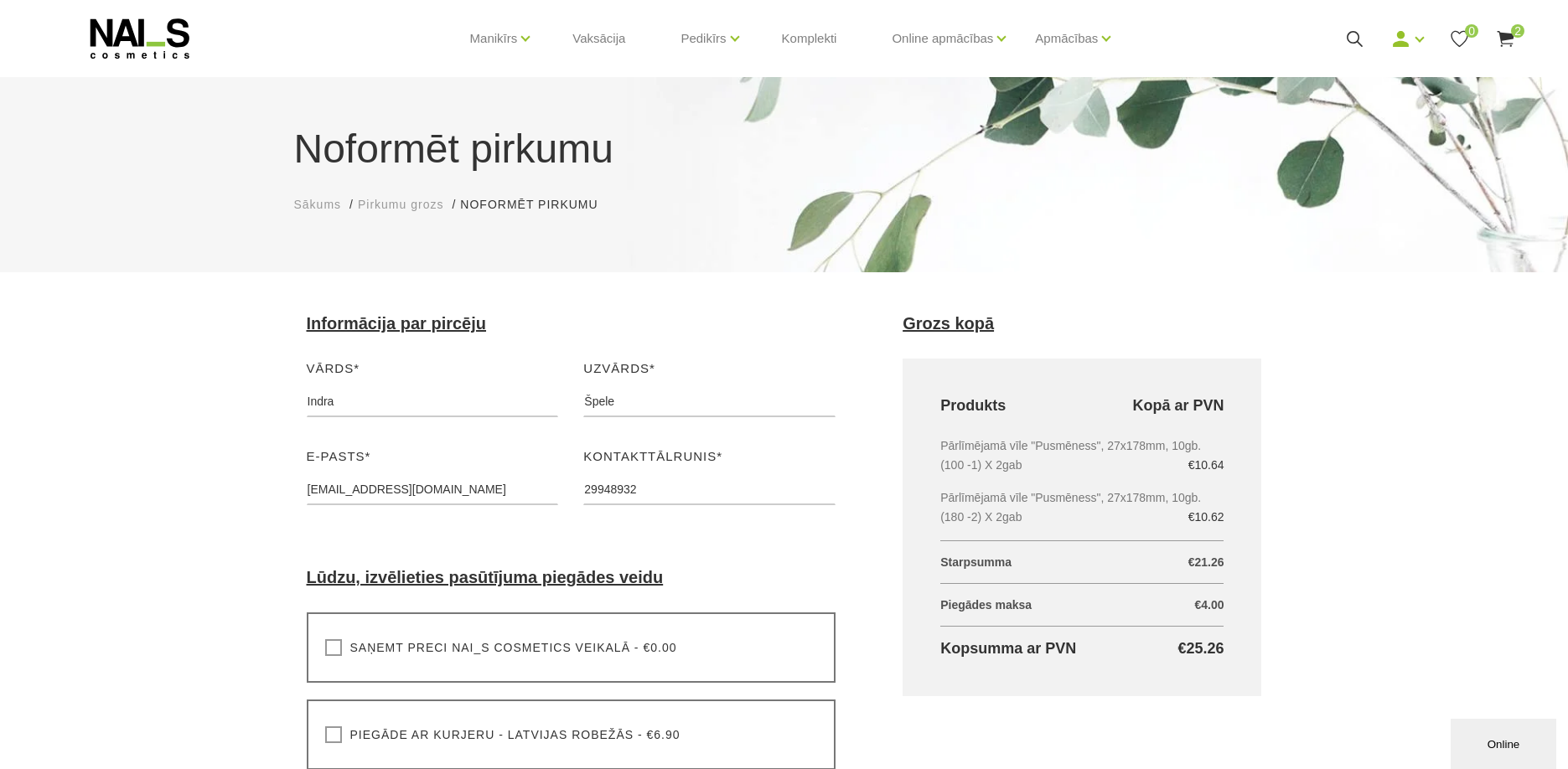
scroll to position [0, 0]
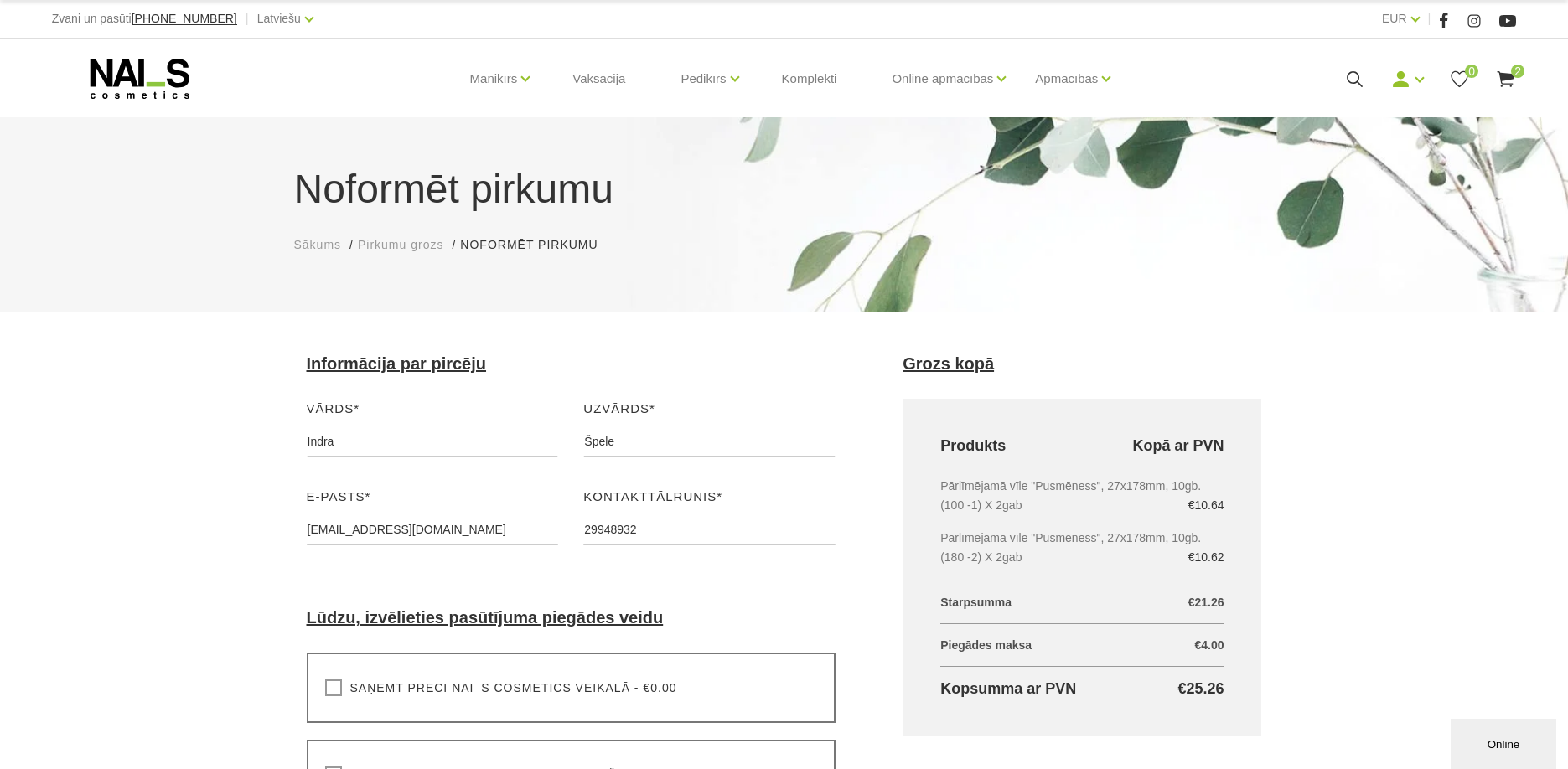
click at [110, 59] on use at bounding box center [140, 78] width 99 height 40
